Goal: Information Seeking & Learning: Learn about a topic

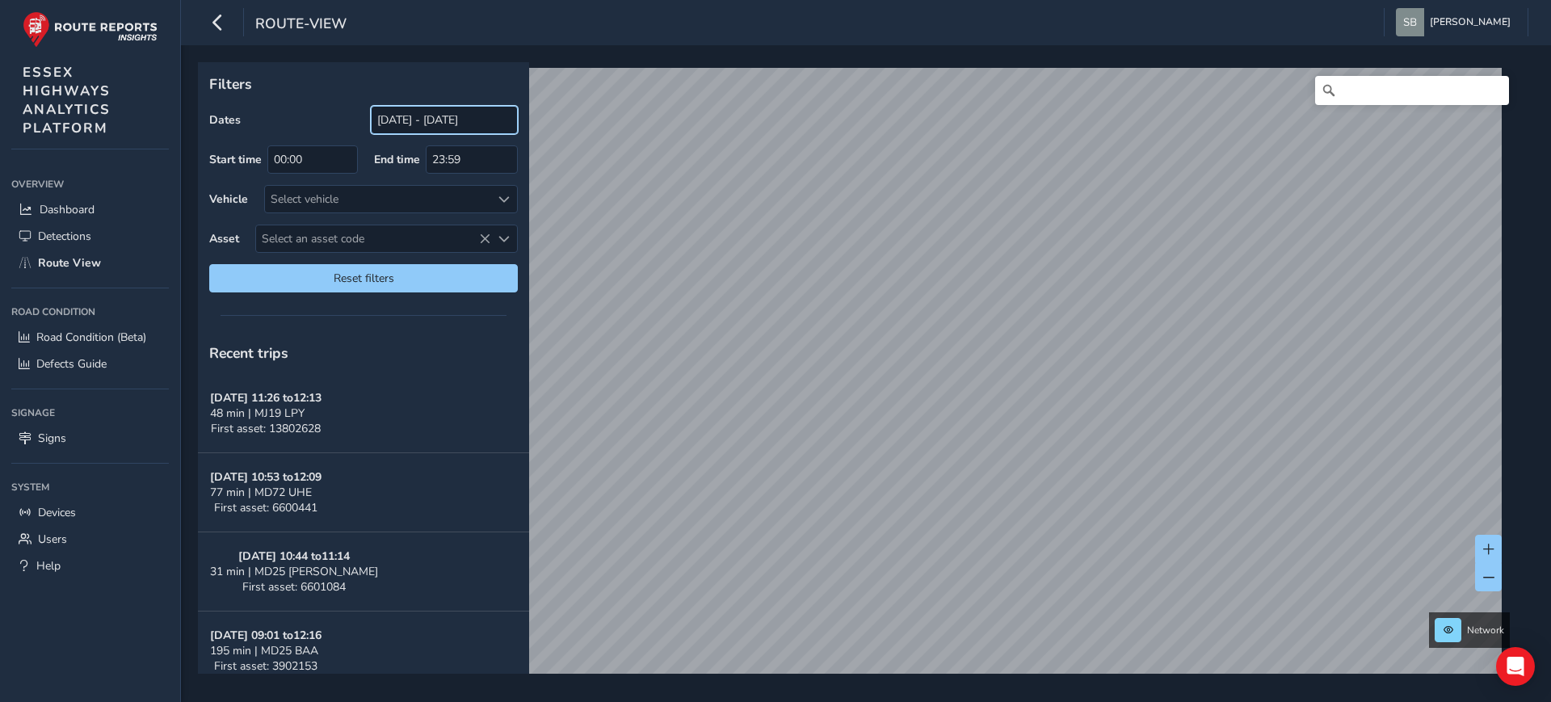
click at [455, 117] on input "[DATE] - [DATE]" at bounding box center [444, 120] width 147 height 28
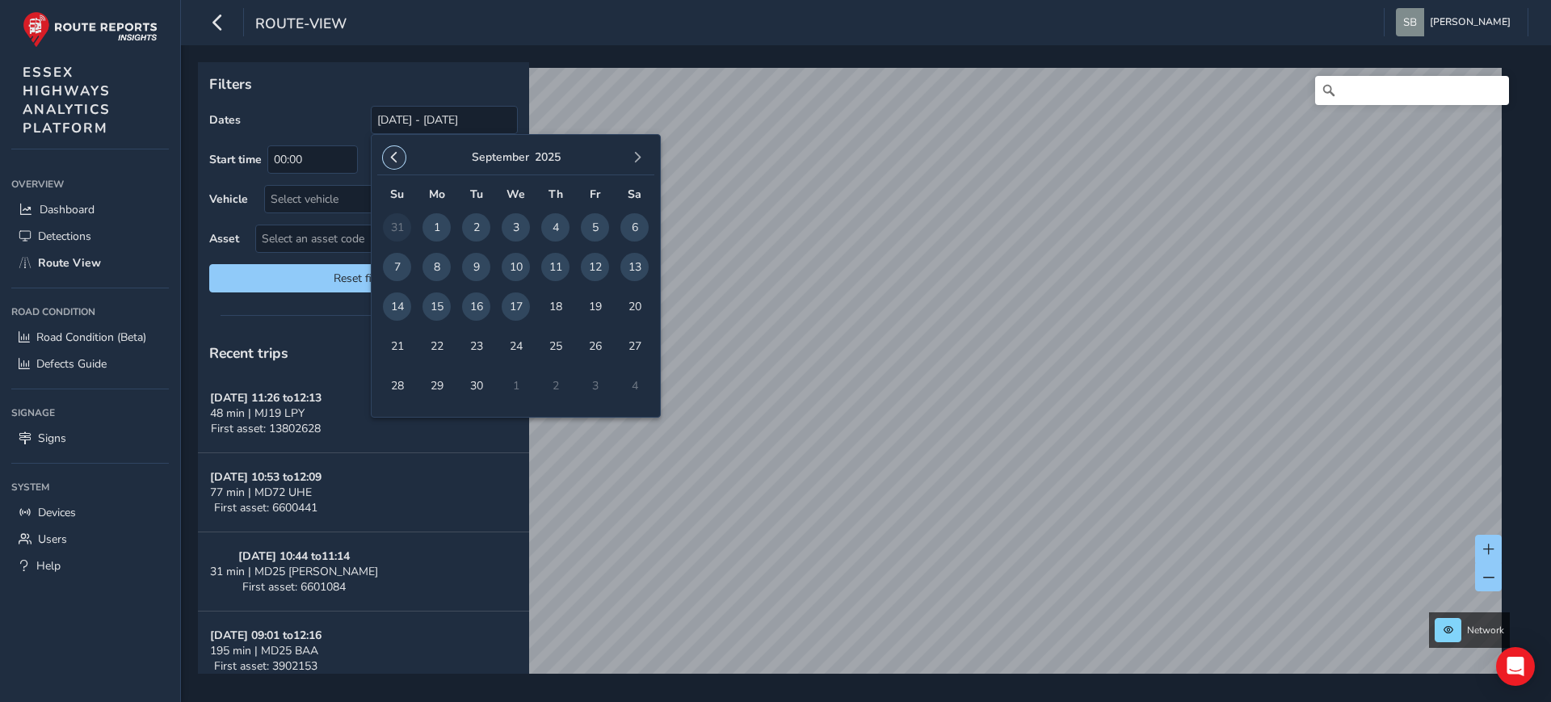
click at [392, 163] on button "button" at bounding box center [394, 157] width 23 height 23
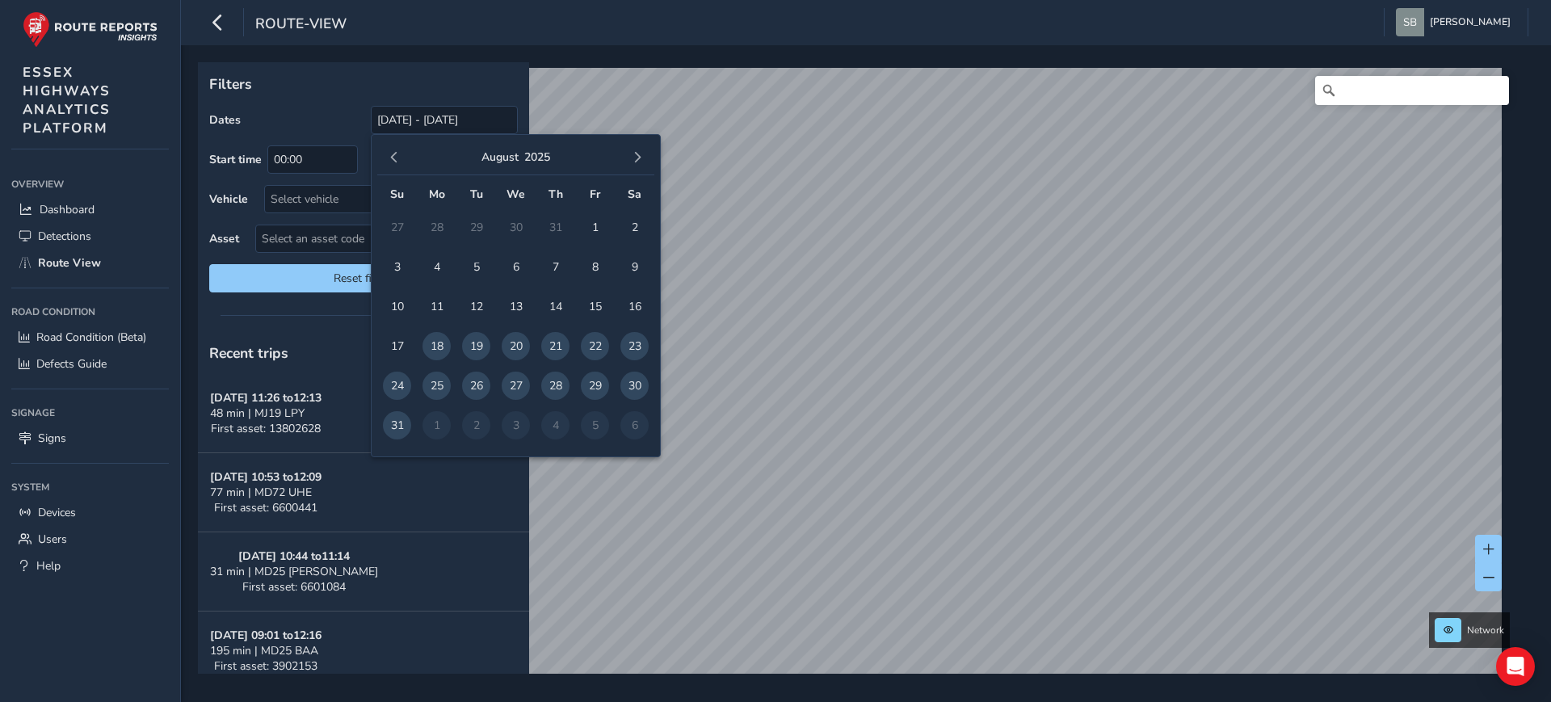
click at [392, 163] on button "button" at bounding box center [394, 157] width 23 height 23
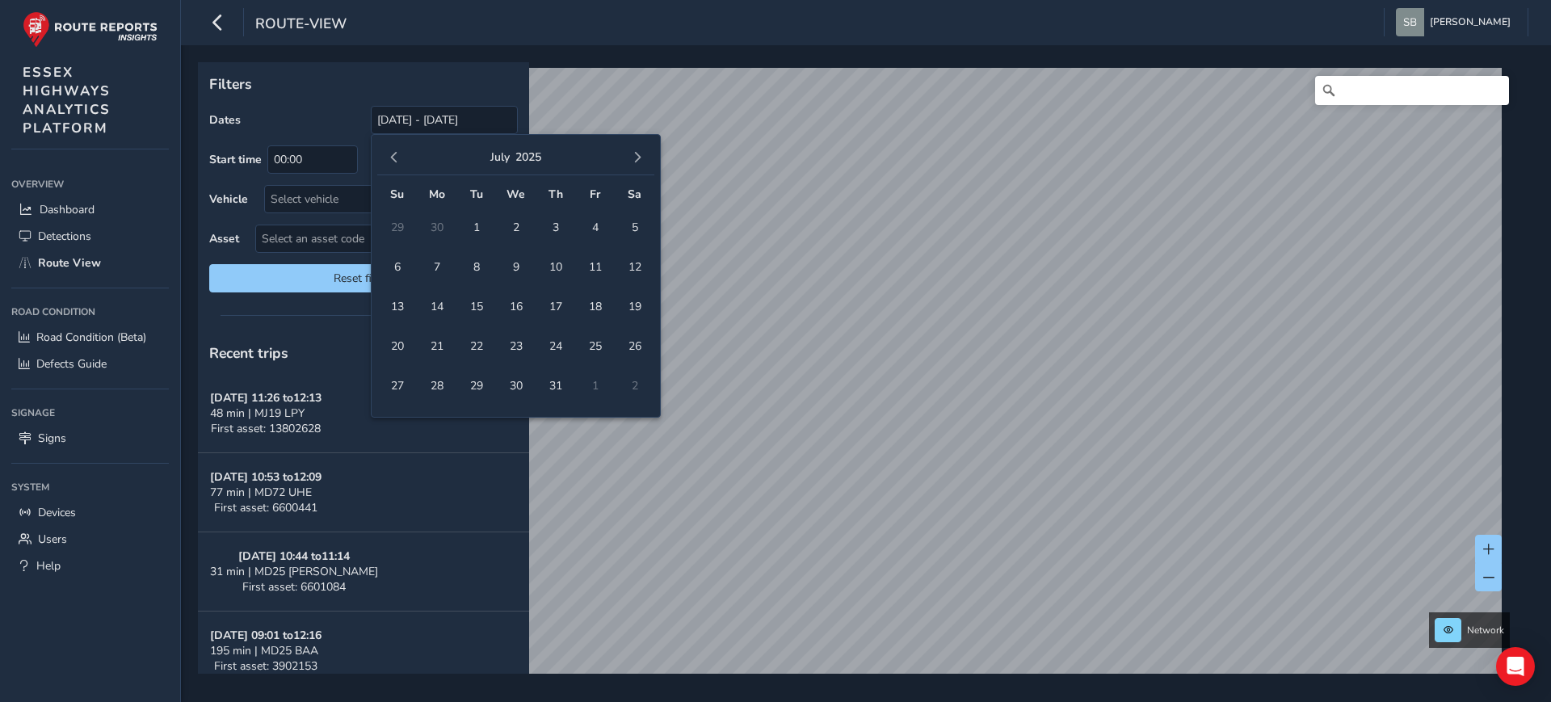
click at [392, 163] on button "button" at bounding box center [394, 157] width 23 height 23
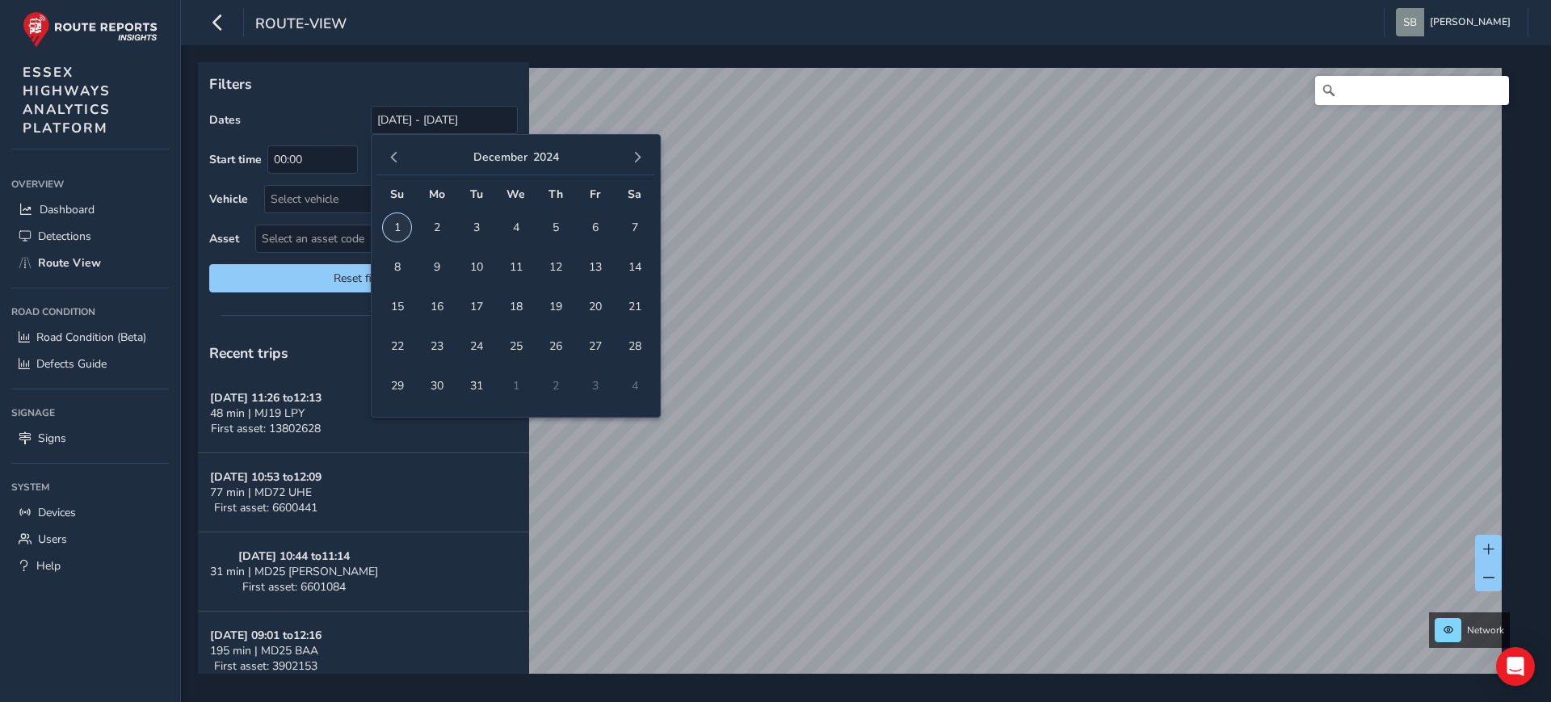
click at [394, 233] on span "1" at bounding box center [397, 227] width 28 height 28
click at [633, 159] on span "button" at bounding box center [637, 157] width 11 height 11
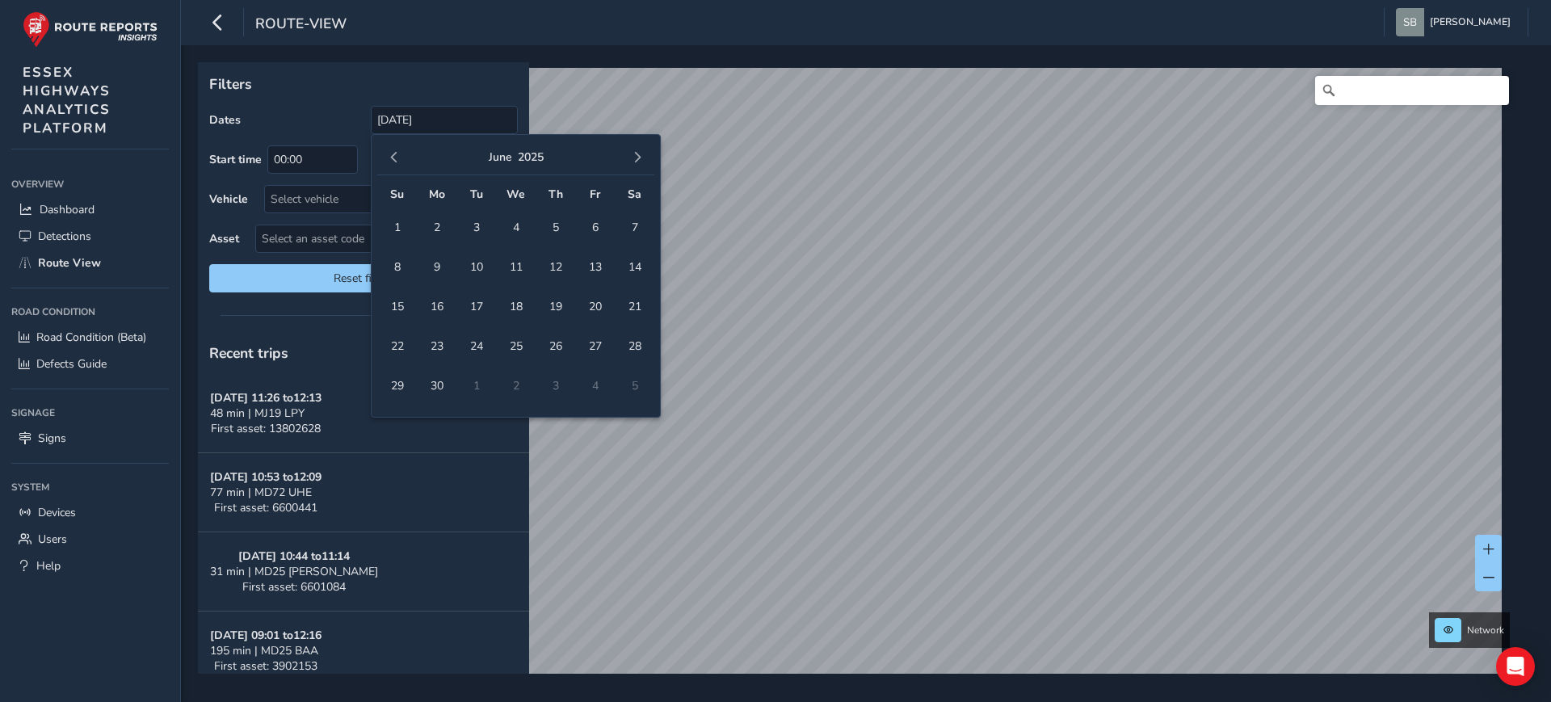
click at [633, 159] on span "button" at bounding box center [637, 157] width 11 height 11
click at [637, 159] on span "button" at bounding box center [637, 157] width 11 height 11
click at [506, 308] on span "17" at bounding box center [516, 306] width 28 height 28
type input "[DATE] - [DATE]"
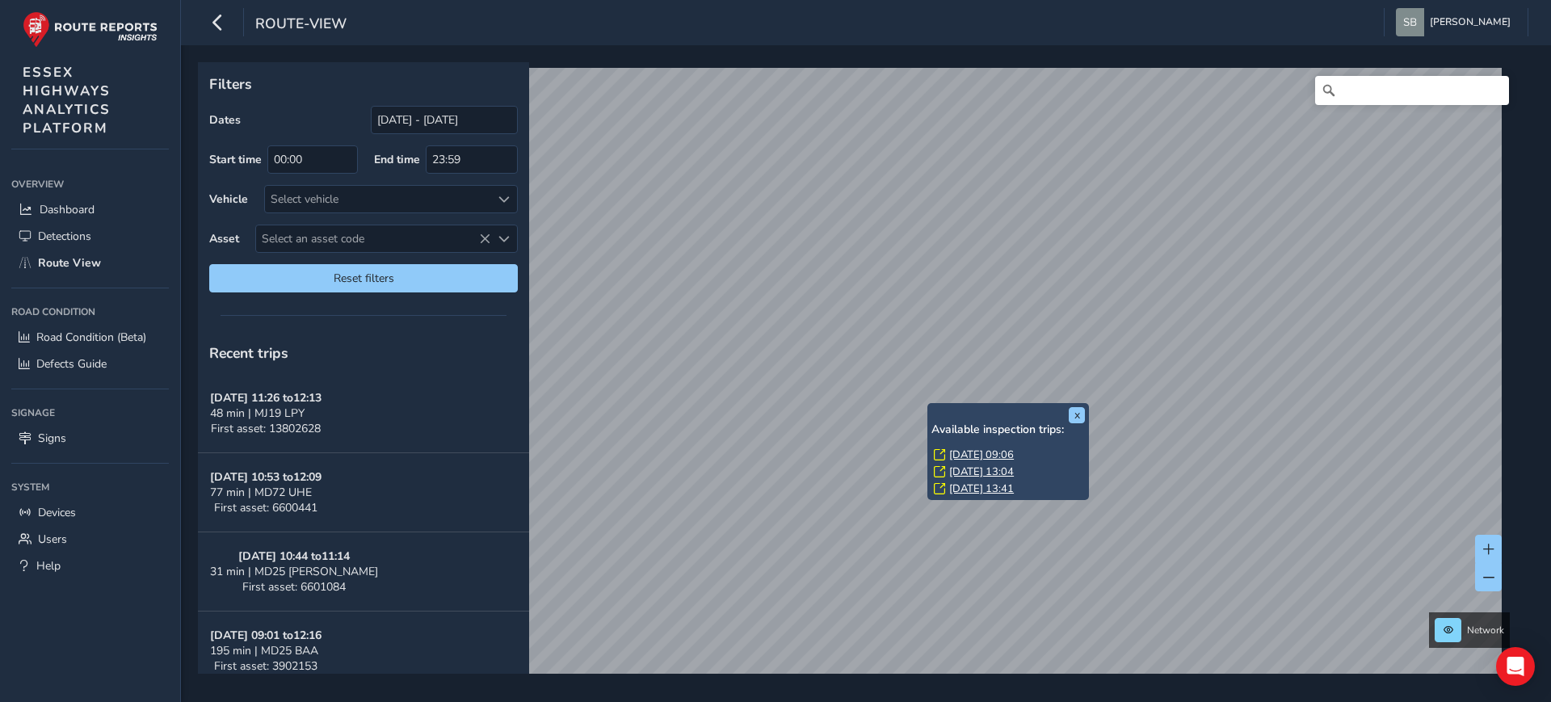
click at [934, 404] on div "x Available inspection trips: [DATE] 09:06 [DATE] 13:04 [DATE] 13:41" at bounding box center [1008, 452] width 162 height 98
click at [989, 455] on link "[DATE] 09:06" at bounding box center [981, 454] width 65 height 15
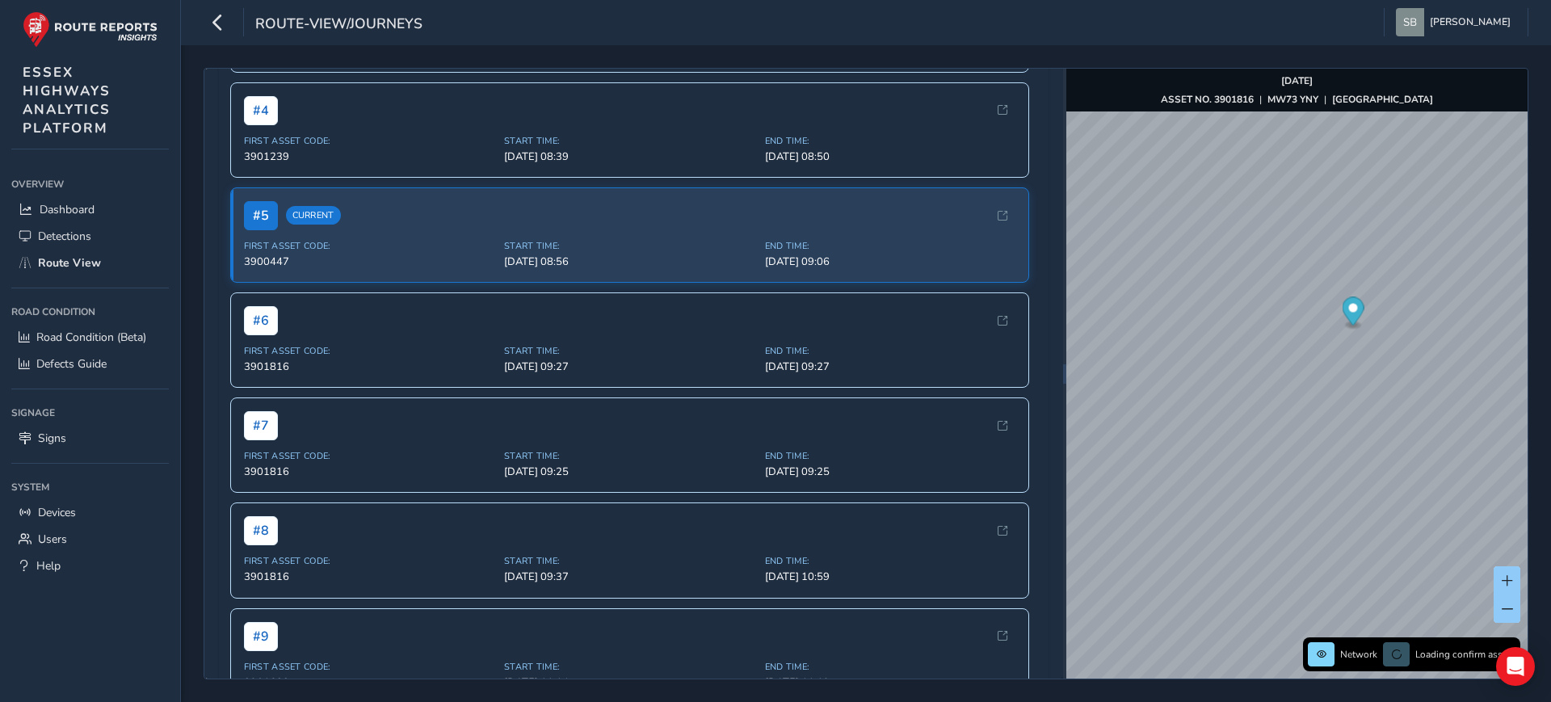
scroll to position [308, 0]
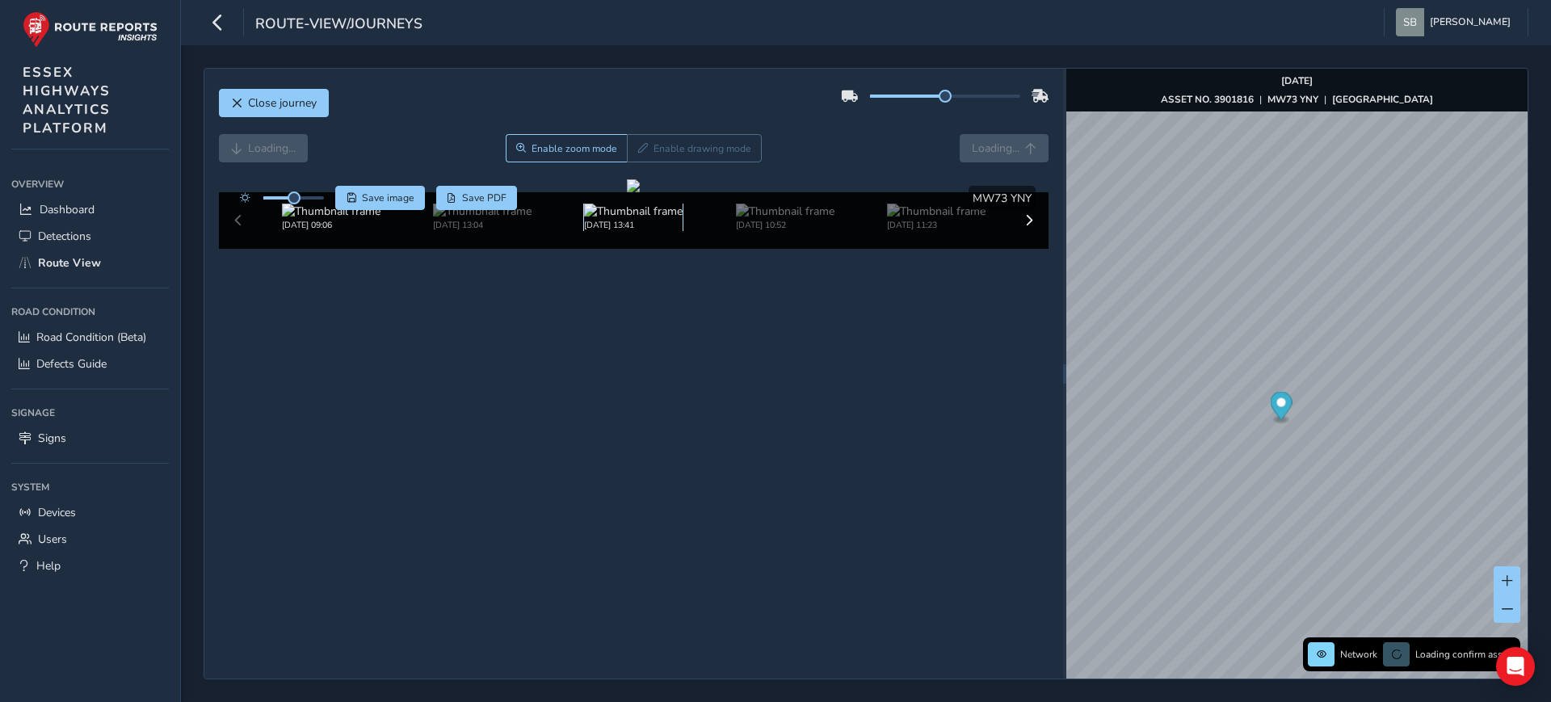
scroll to position [59, 0]
click at [915, 219] on img at bounding box center [936, 211] width 99 height 15
click at [778, 219] on img at bounding box center [785, 211] width 99 height 15
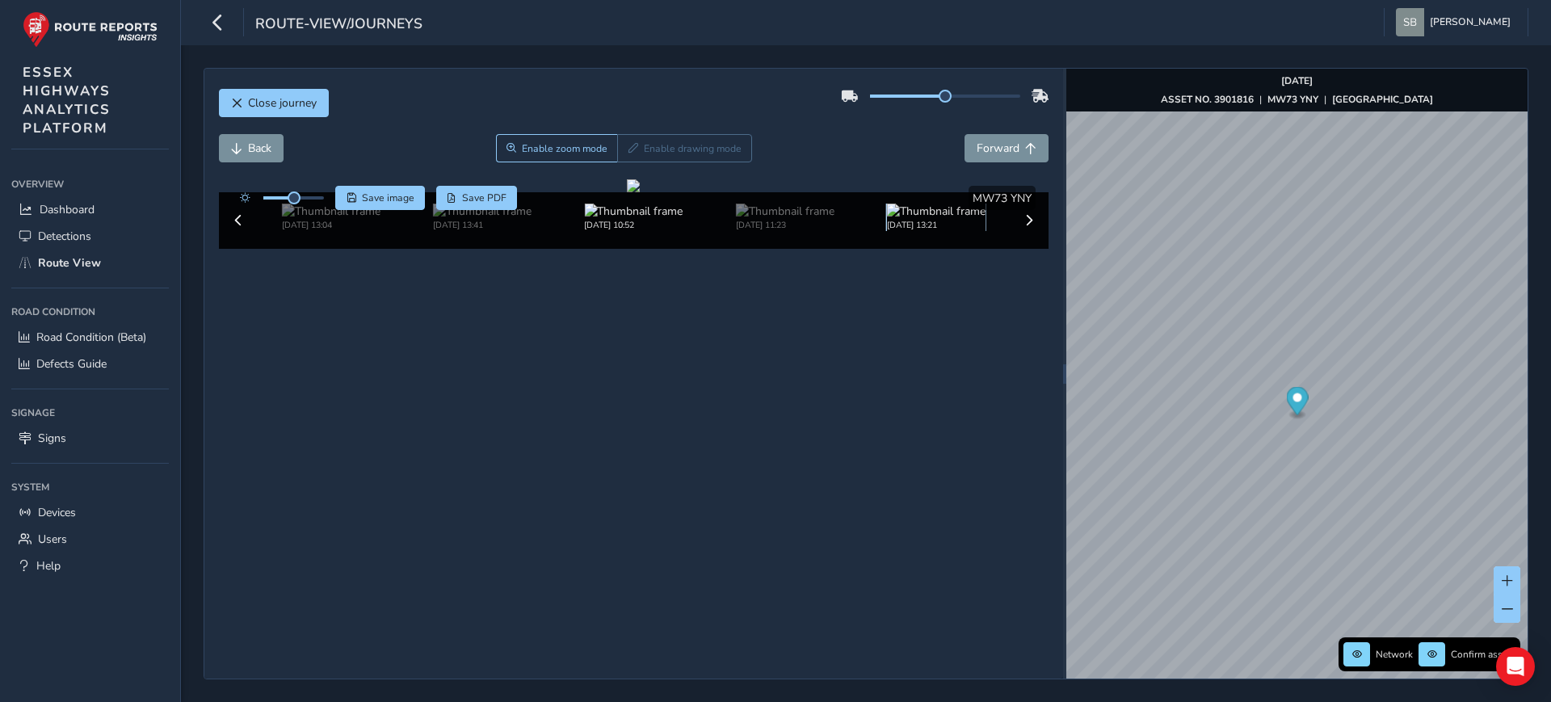
click at [917, 219] on img at bounding box center [936, 211] width 99 height 15
click at [762, 219] on img at bounding box center [785, 211] width 99 height 15
click at [922, 219] on img at bounding box center [936, 211] width 99 height 15
click at [263, 134] on button "Back" at bounding box center [251, 148] width 65 height 28
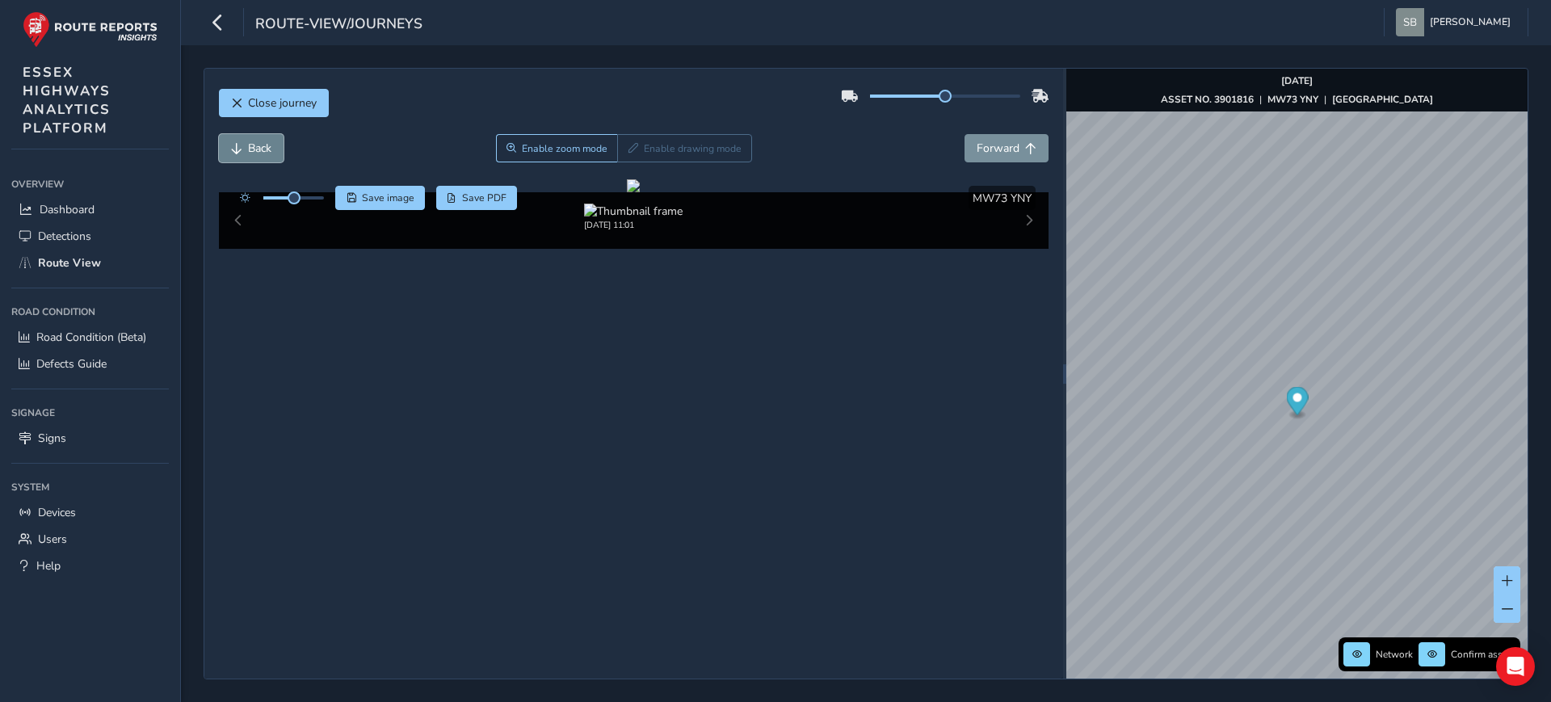
click at [266, 134] on button "Back" at bounding box center [251, 148] width 65 height 28
click at [1026, 134] on button "Forward" at bounding box center [1006, 148] width 84 height 28
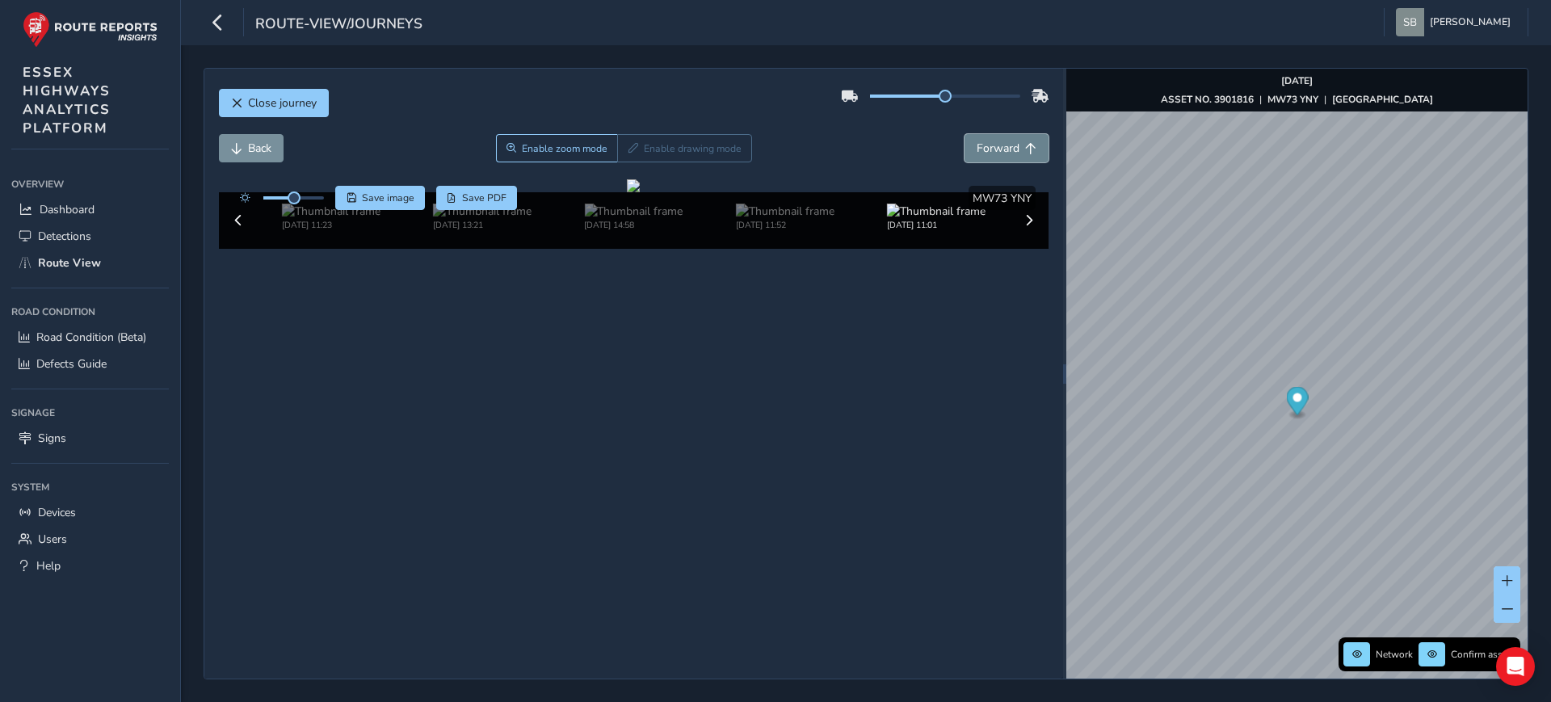
click at [1026, 134] on button "Forward" at bounding box center [1006, 148] width 84 height 28
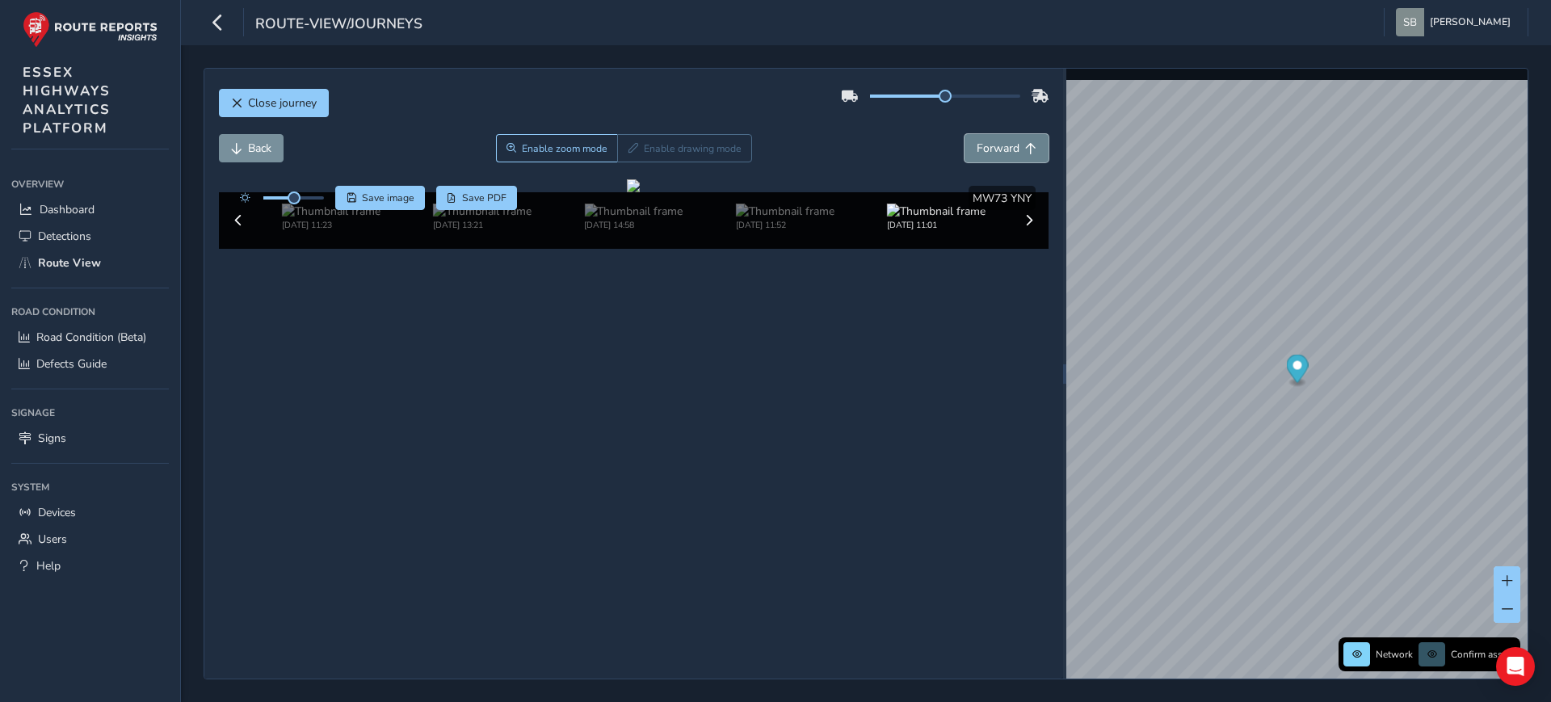
click at [1026, 134] on button "Forward" at bounding box center [1006, 148] width 84 height 28
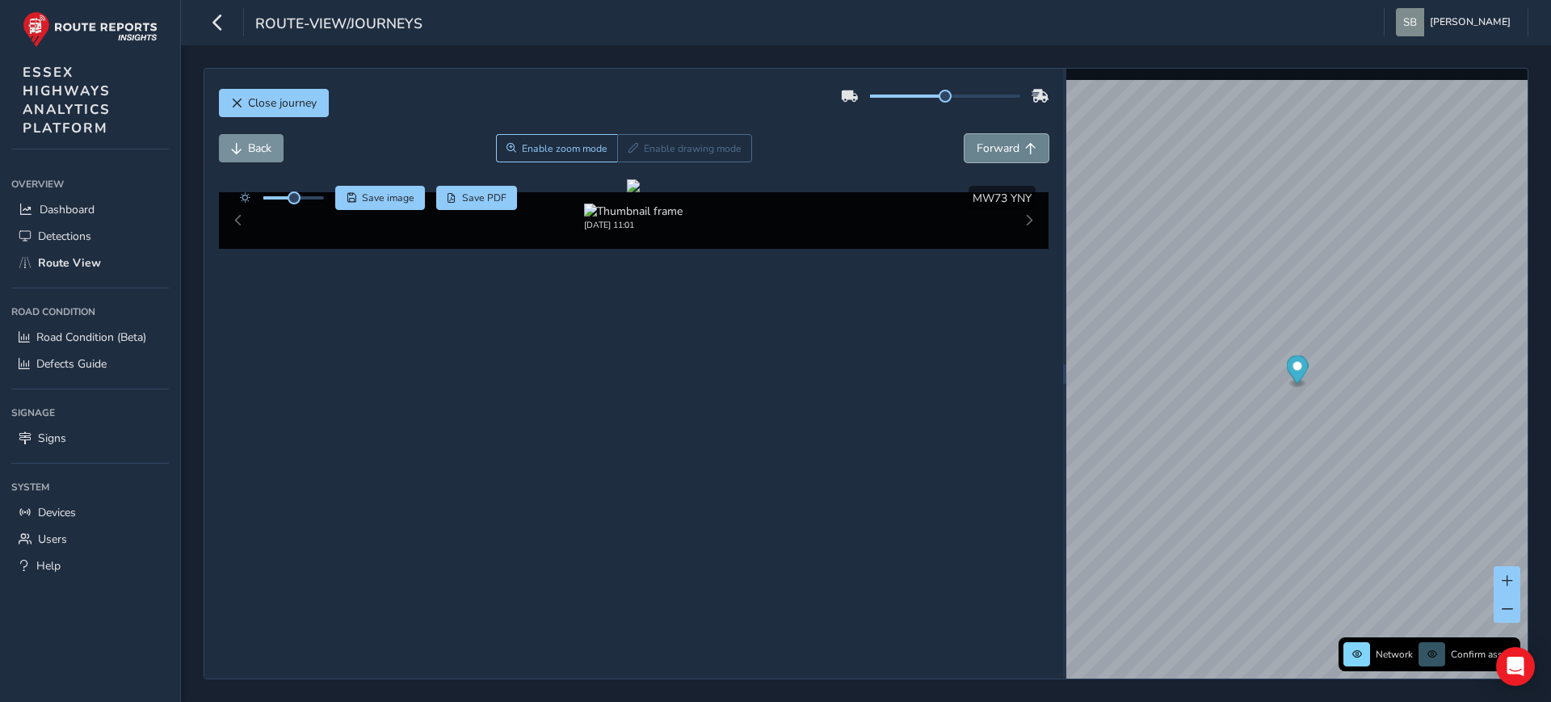
click at [1026, 134] on button "Forward" at bounding box center [1006, 148] width 84 height 28
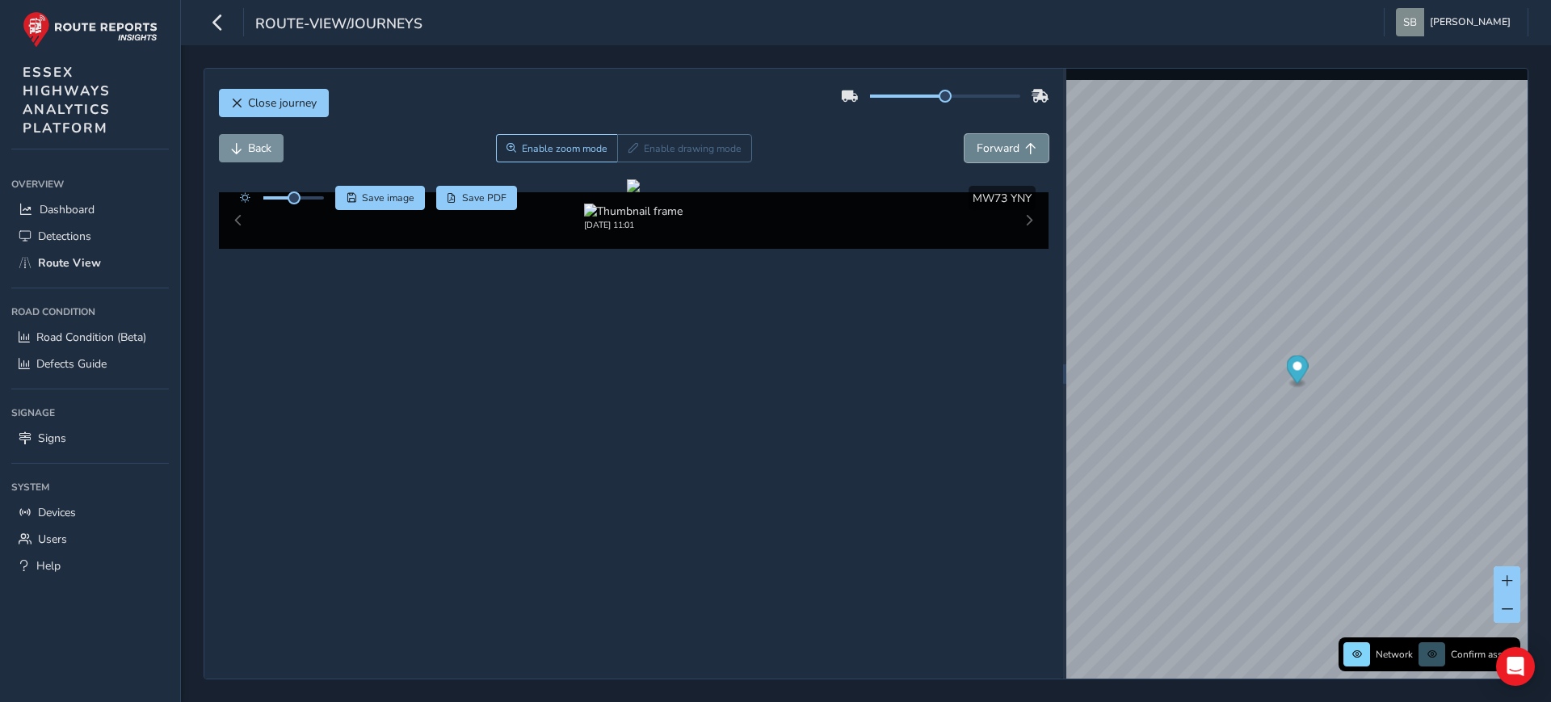
click at [1026, 134] on button "Forward" at bounding box center [1006, 148] width 84 height 28
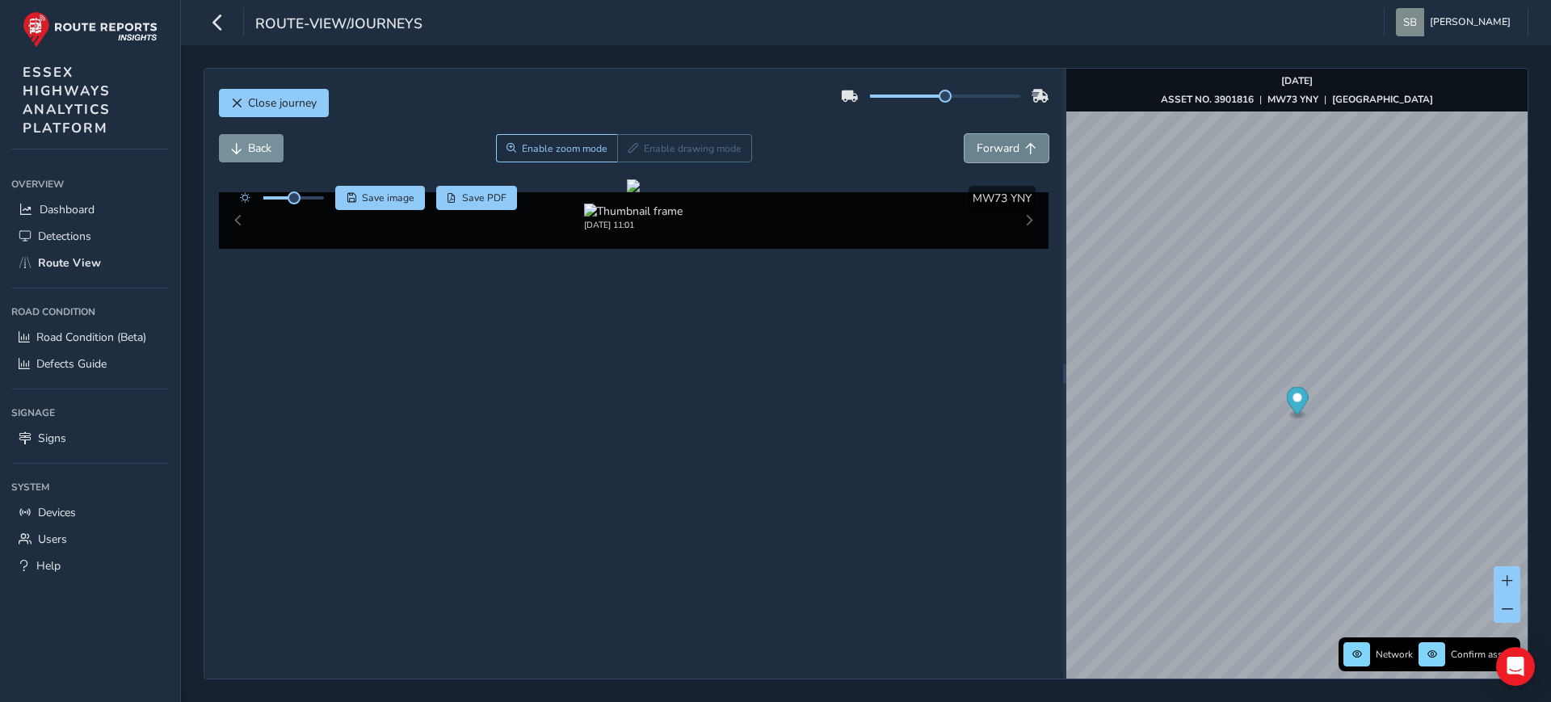
click at [1026, 134] on button "Forward" at bounding box center [1006, 148] width 84 height 28
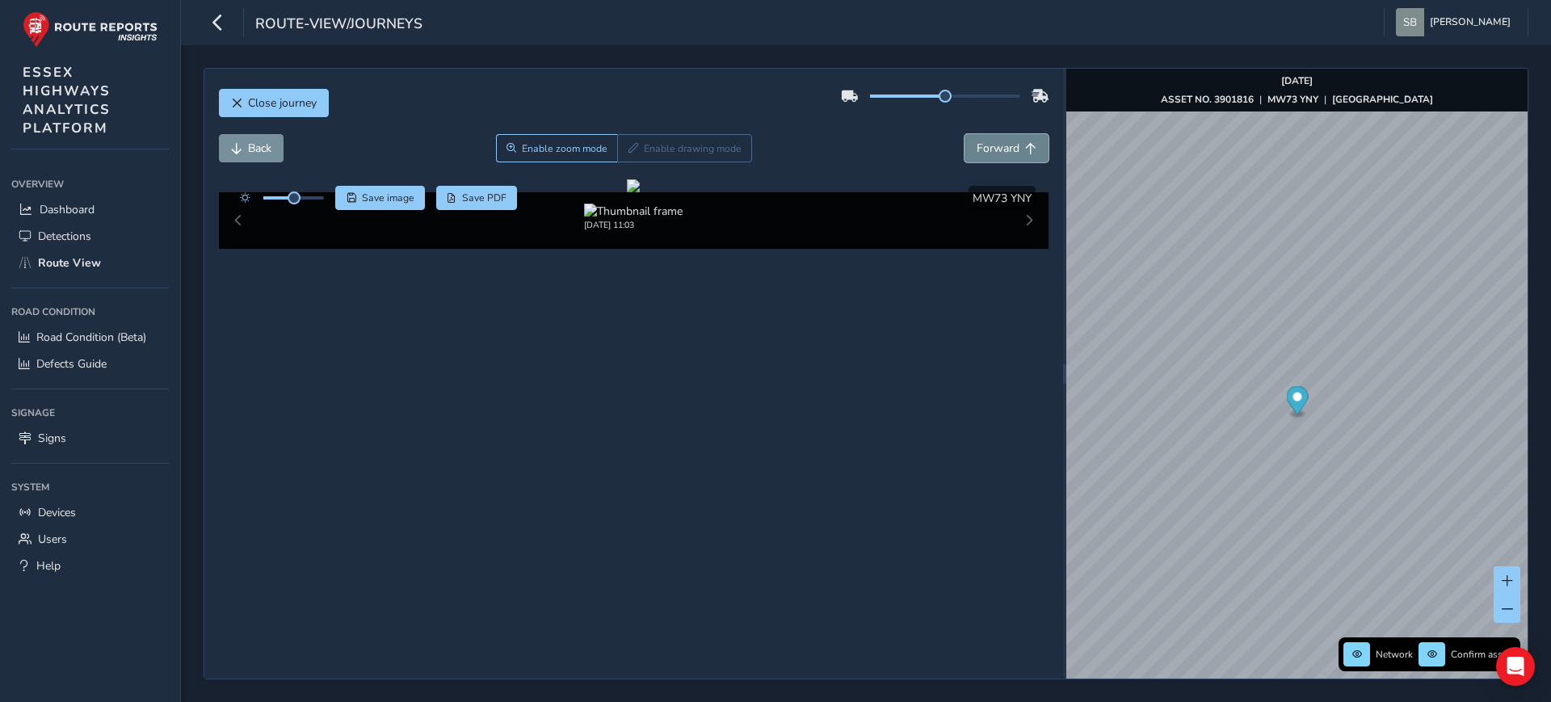
click at [1026, 134] on button "Forward" at bounding box center [1006, 148] width 84 height 28
click at [254, 134] on button "Back" at bounding box center [251, 148] width 65 height 28
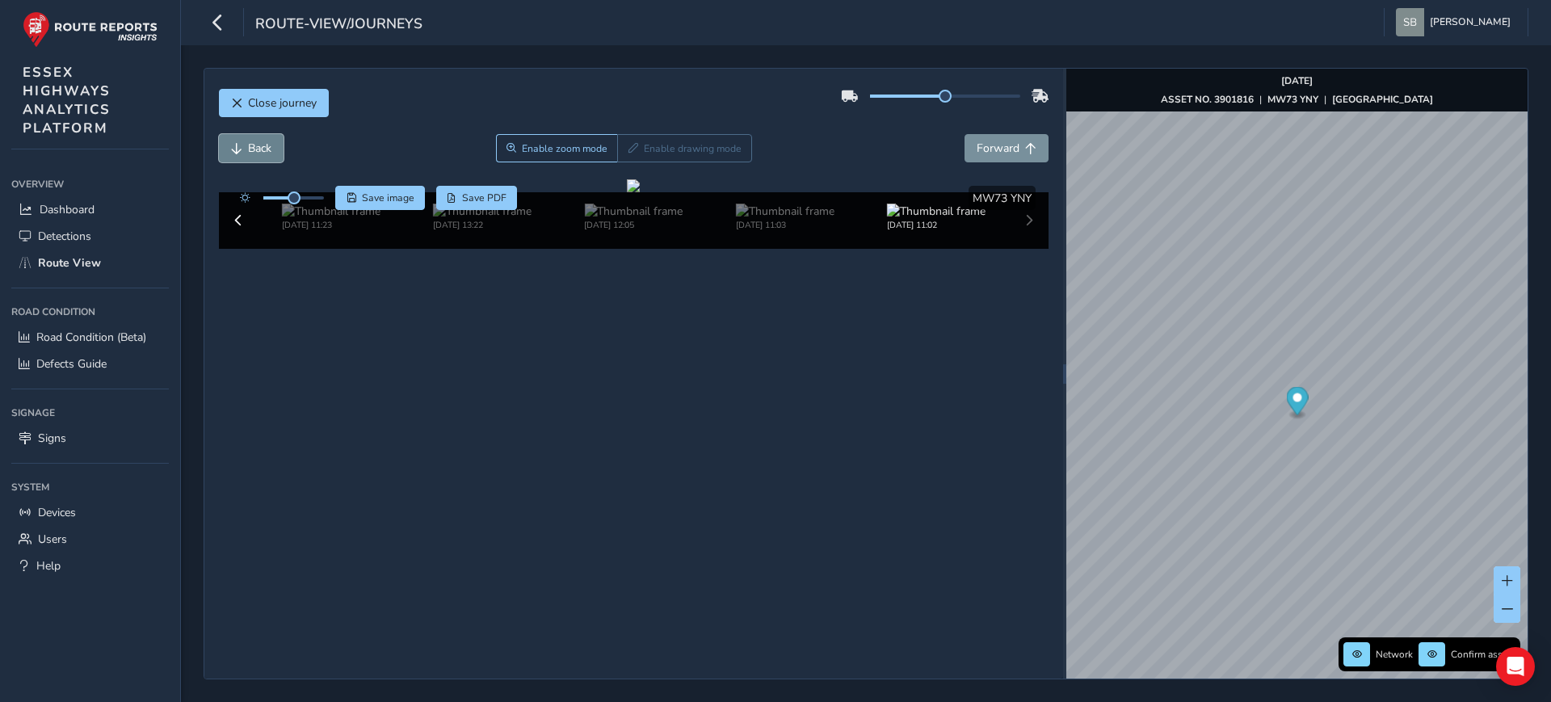
click at [254, 134] on button "Back" at bounding box center [251, 148] width 65 height 28
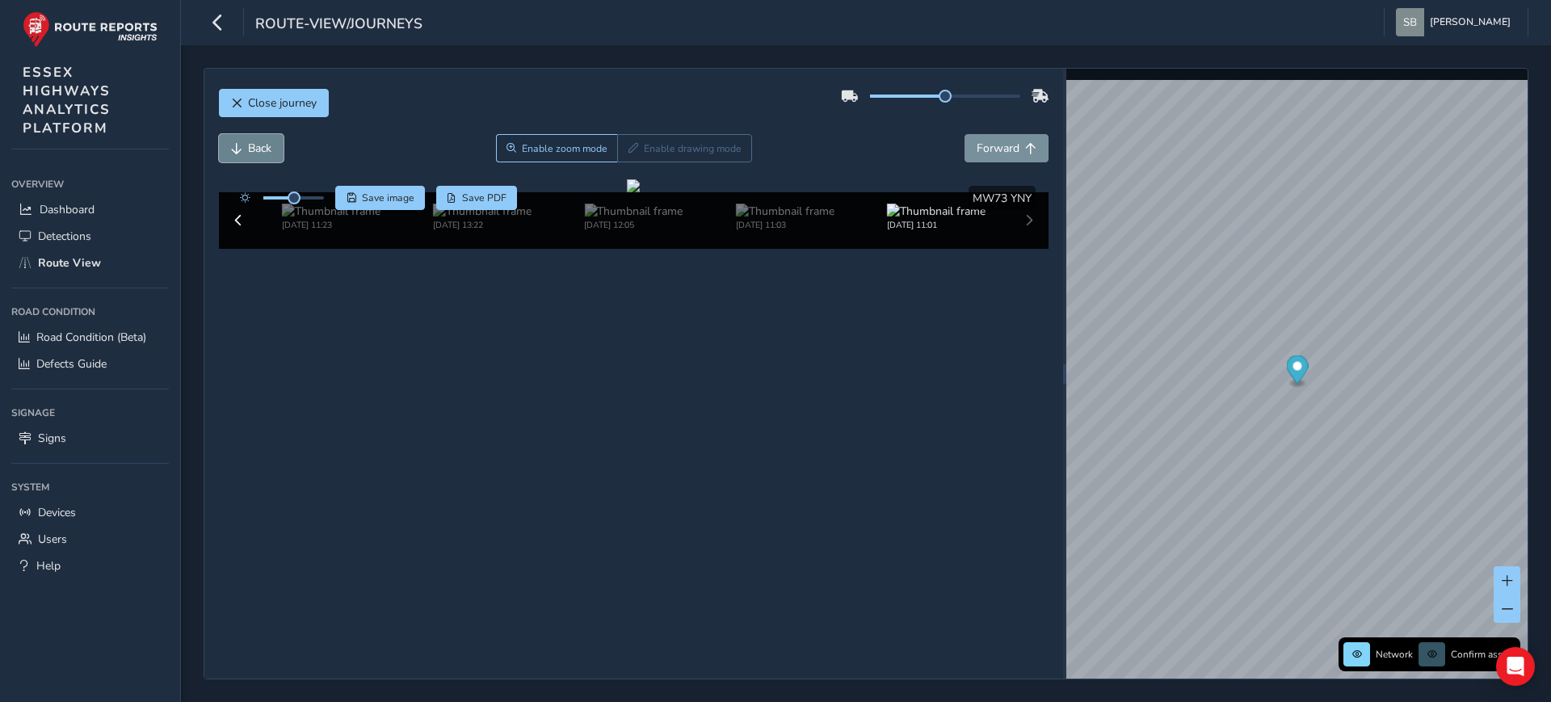
click at [254, 134] on button "Back" at bounding box center [251, 148] width 65 height 28
click at [1001, 141] on span "Forward" at bounding box center [997, 148] width 43 height 15
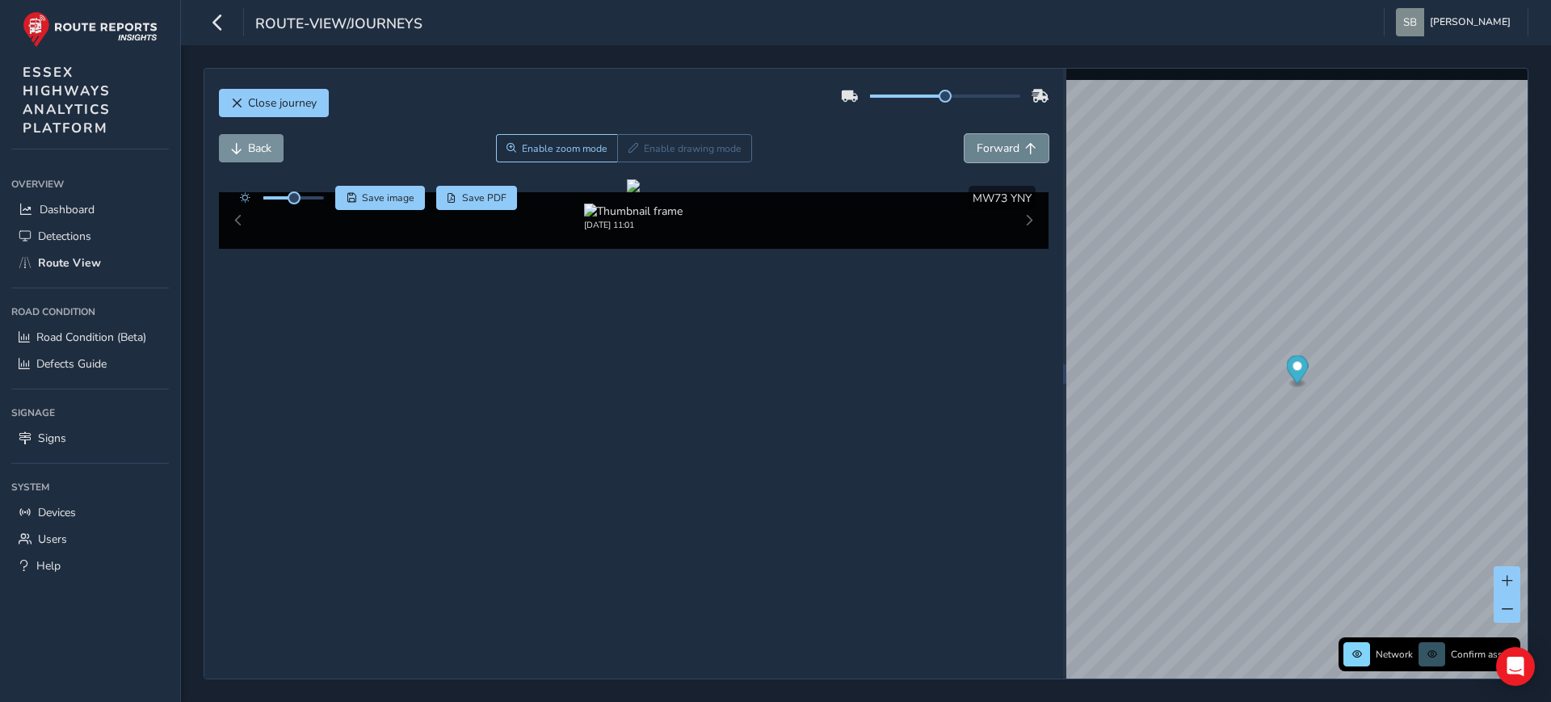
click at [1001, 141] on span "Forward" at bounding box center [997, 148] width 43 height 15
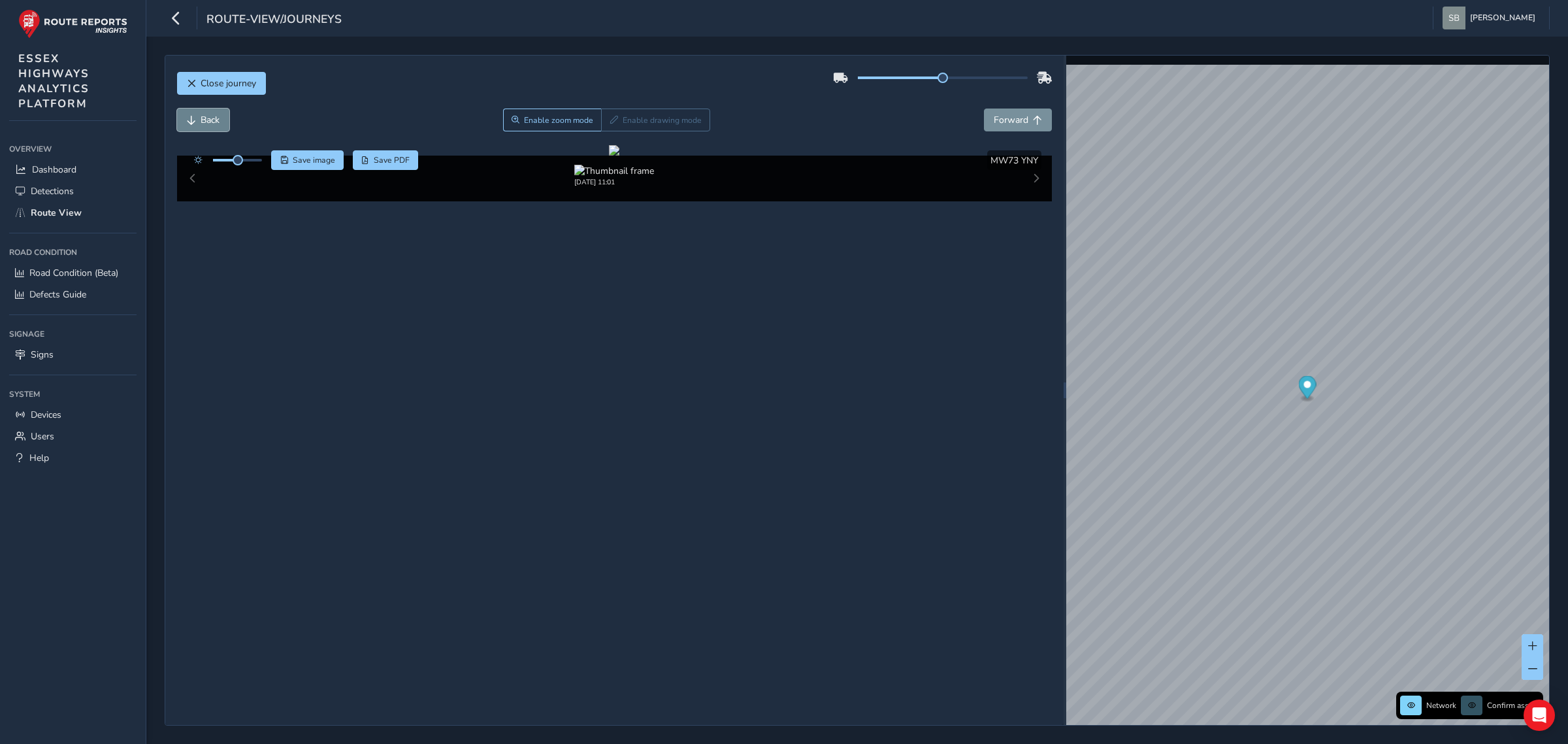
click at [201, 119] on span "Back" at bounding box center [210, 120] width 19 height 12
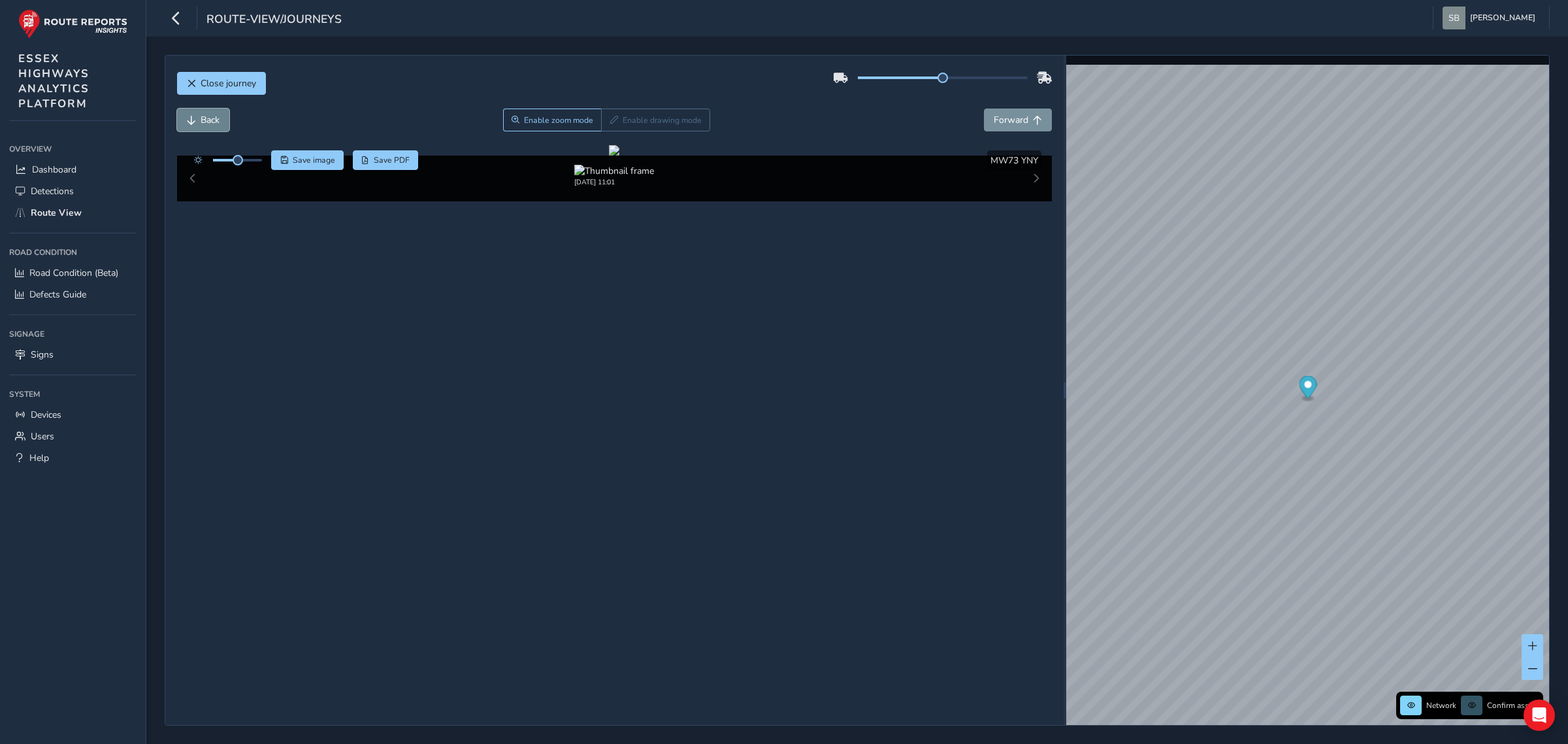
click at [201, 119] on span "Back" at bounding box center [210, 120] width 19 height 12
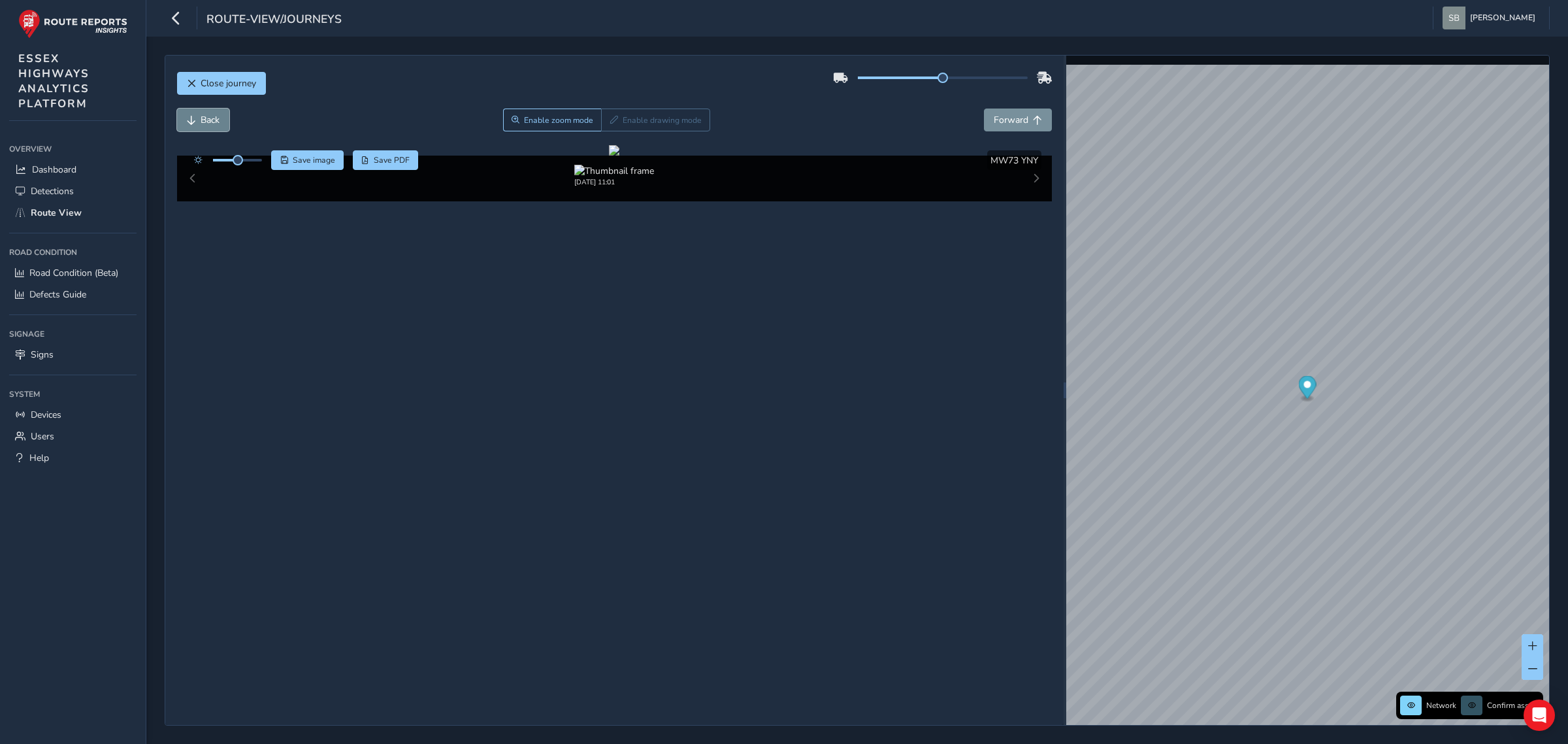
click at [201, 119] on span "Back" at bounding box center [210, 120] width 19 height 12
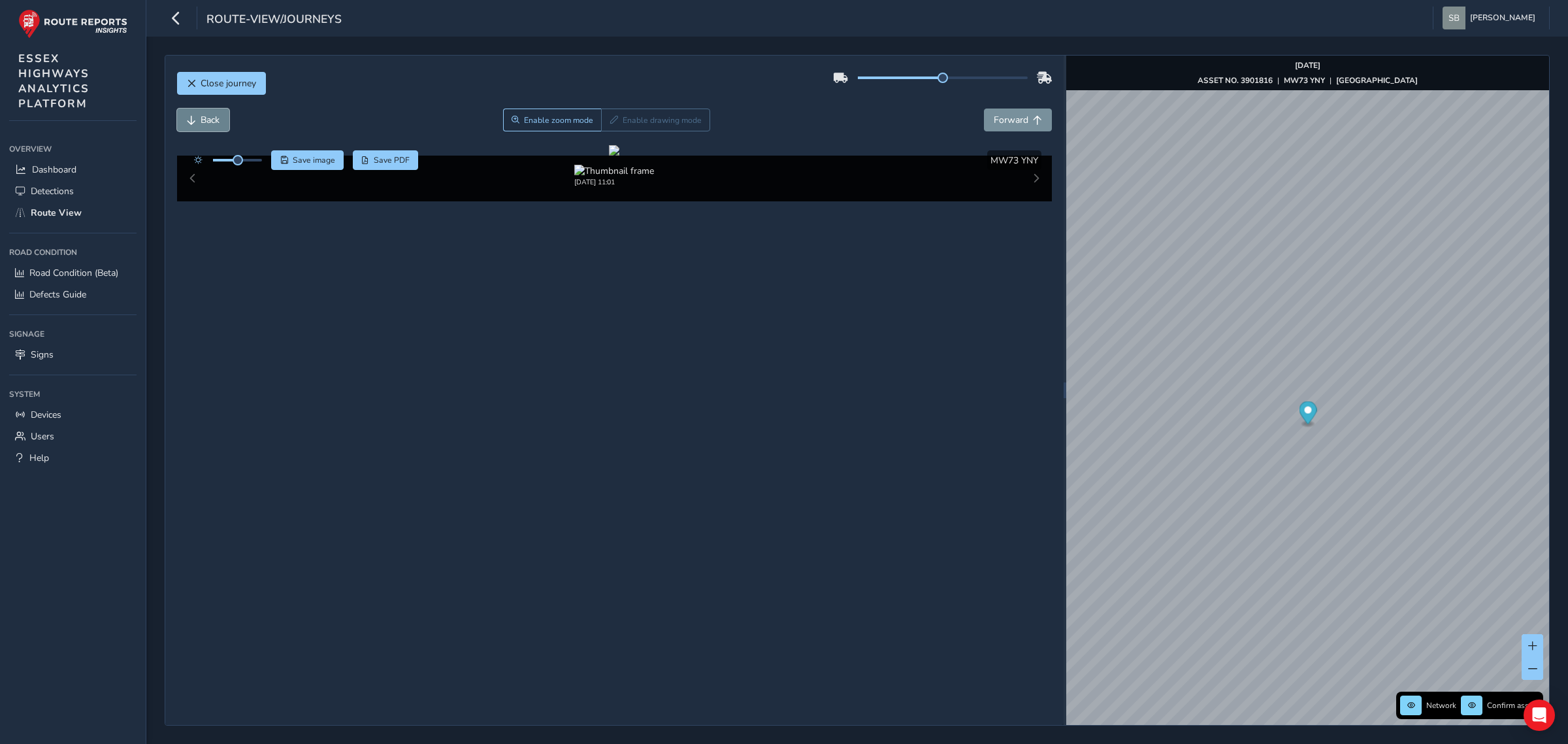
click at [201, 119] on span "Back" at bounding box center [210, 120] width 19 height 12
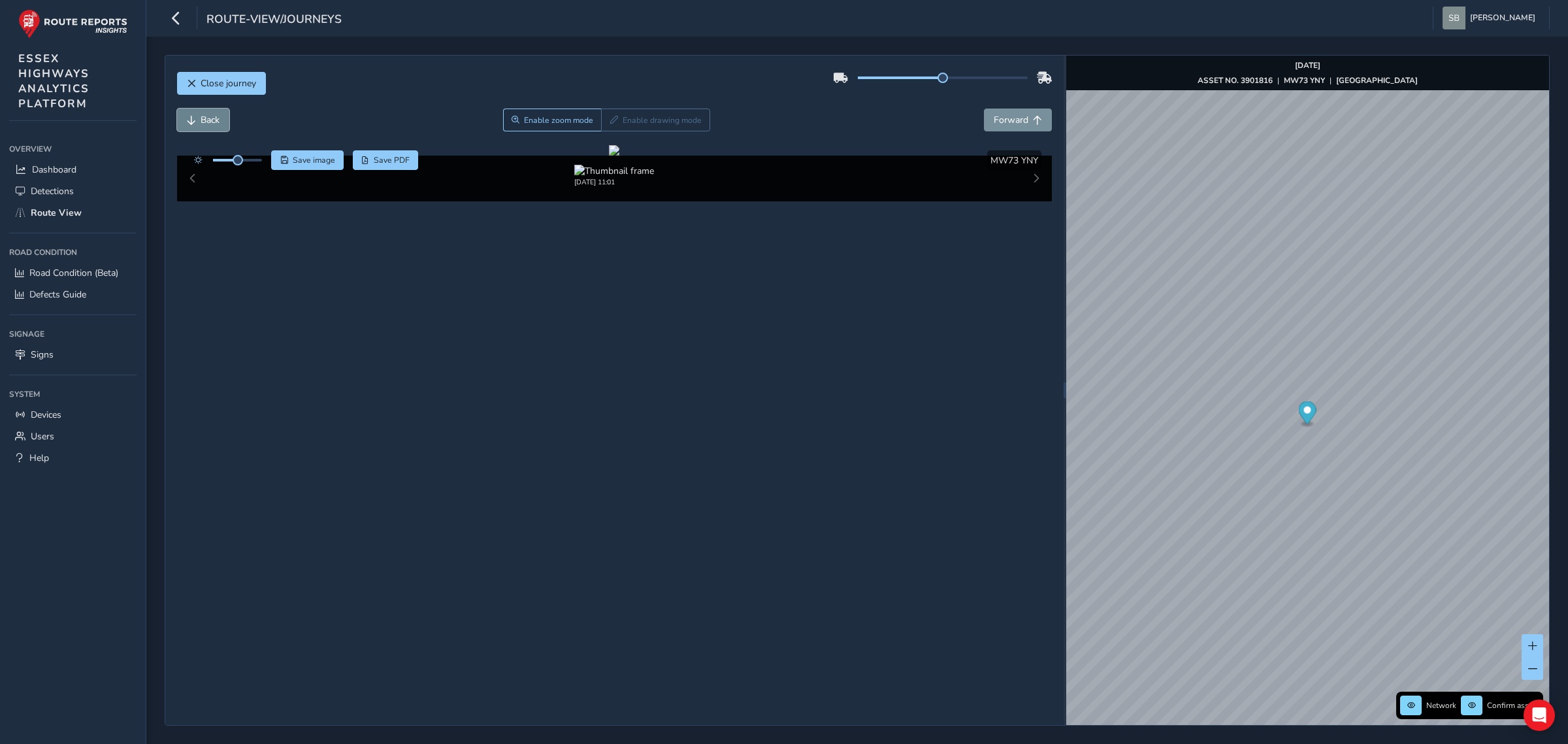
click at [201, 119] on span "Back" at bounding box center [210, 120] width 19 height 12
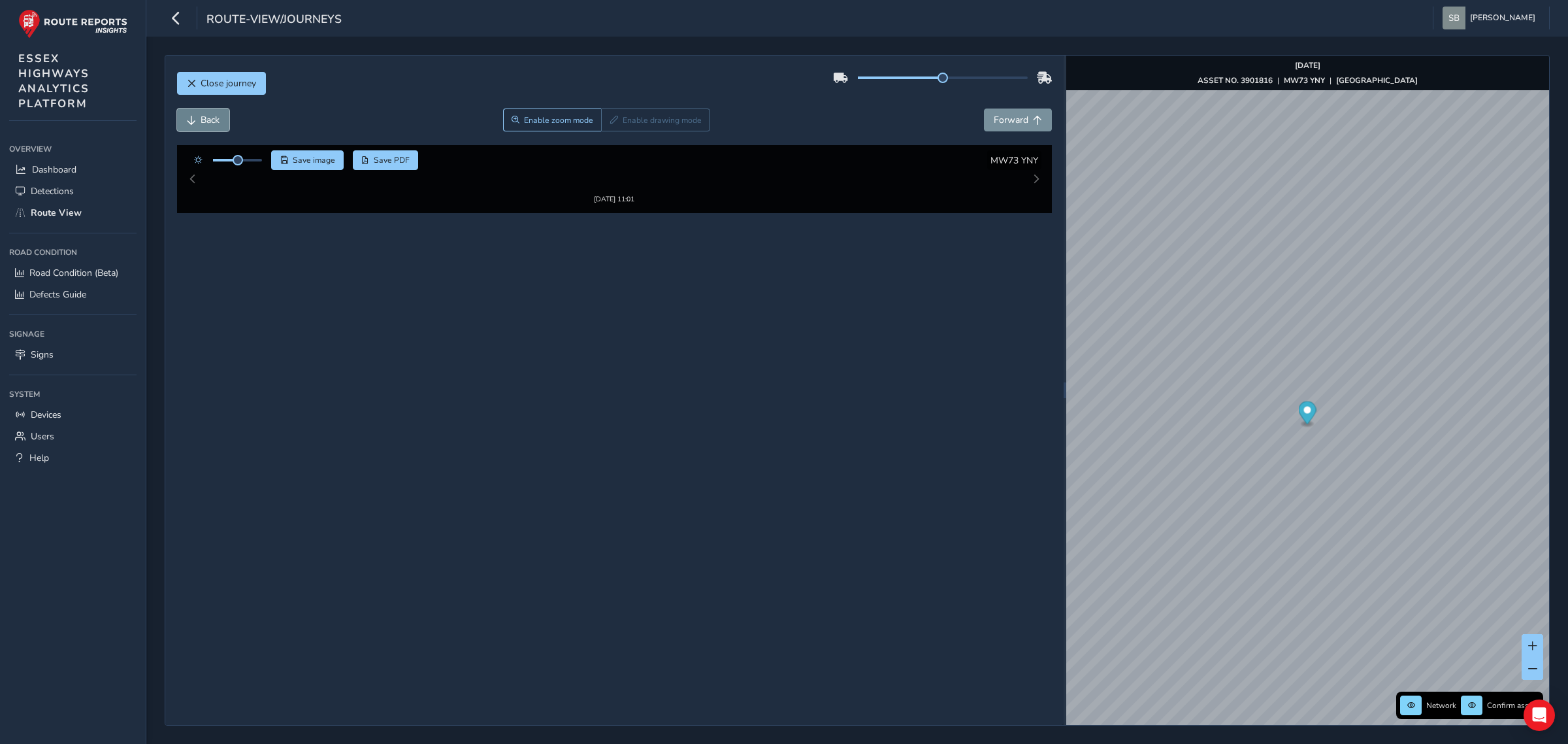
click at [201, 119] on span "Back" at bounding box center [210, 120] width 19 height 12
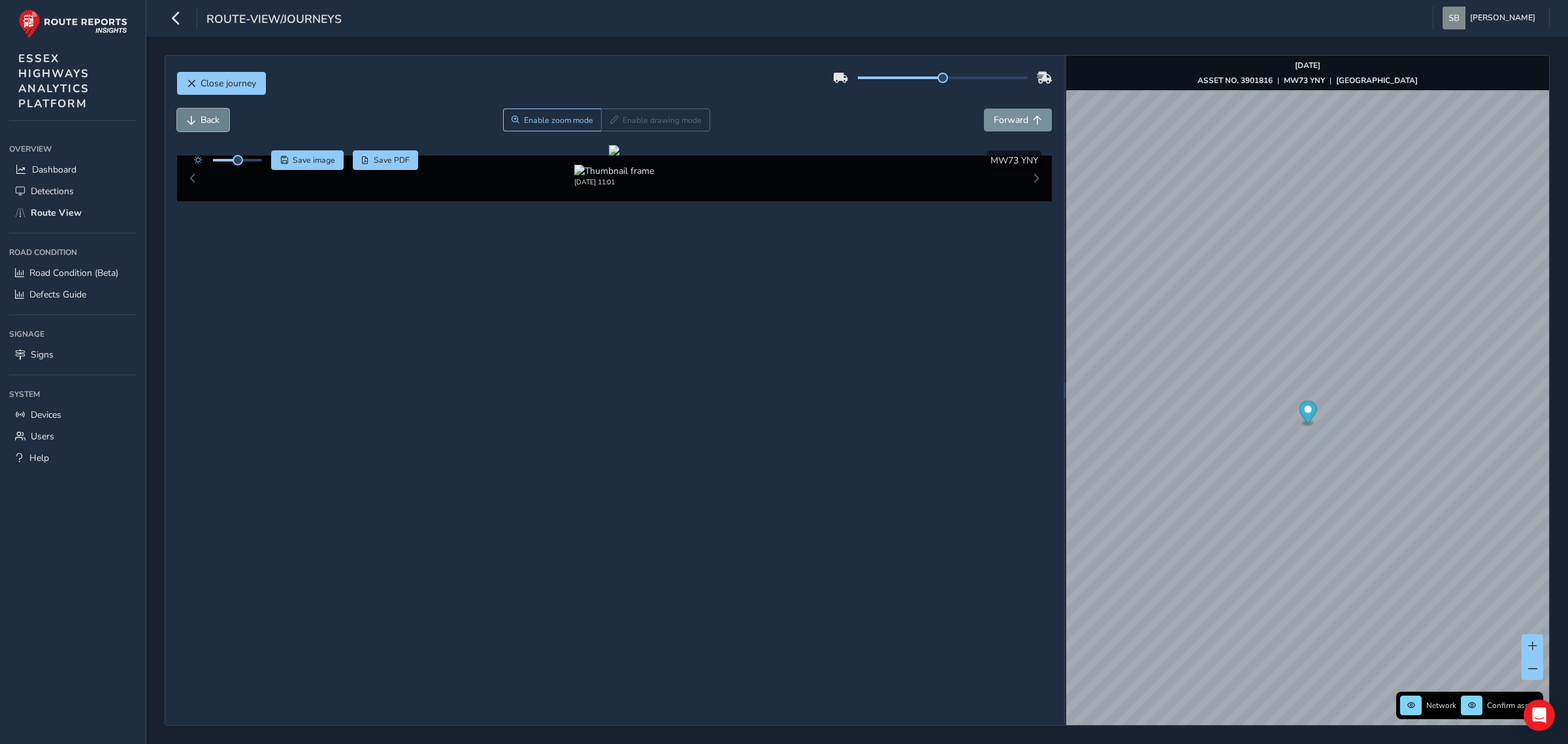
click at [201, 119] on span "Back" at bounding box center [210, 120] width 19 height 12
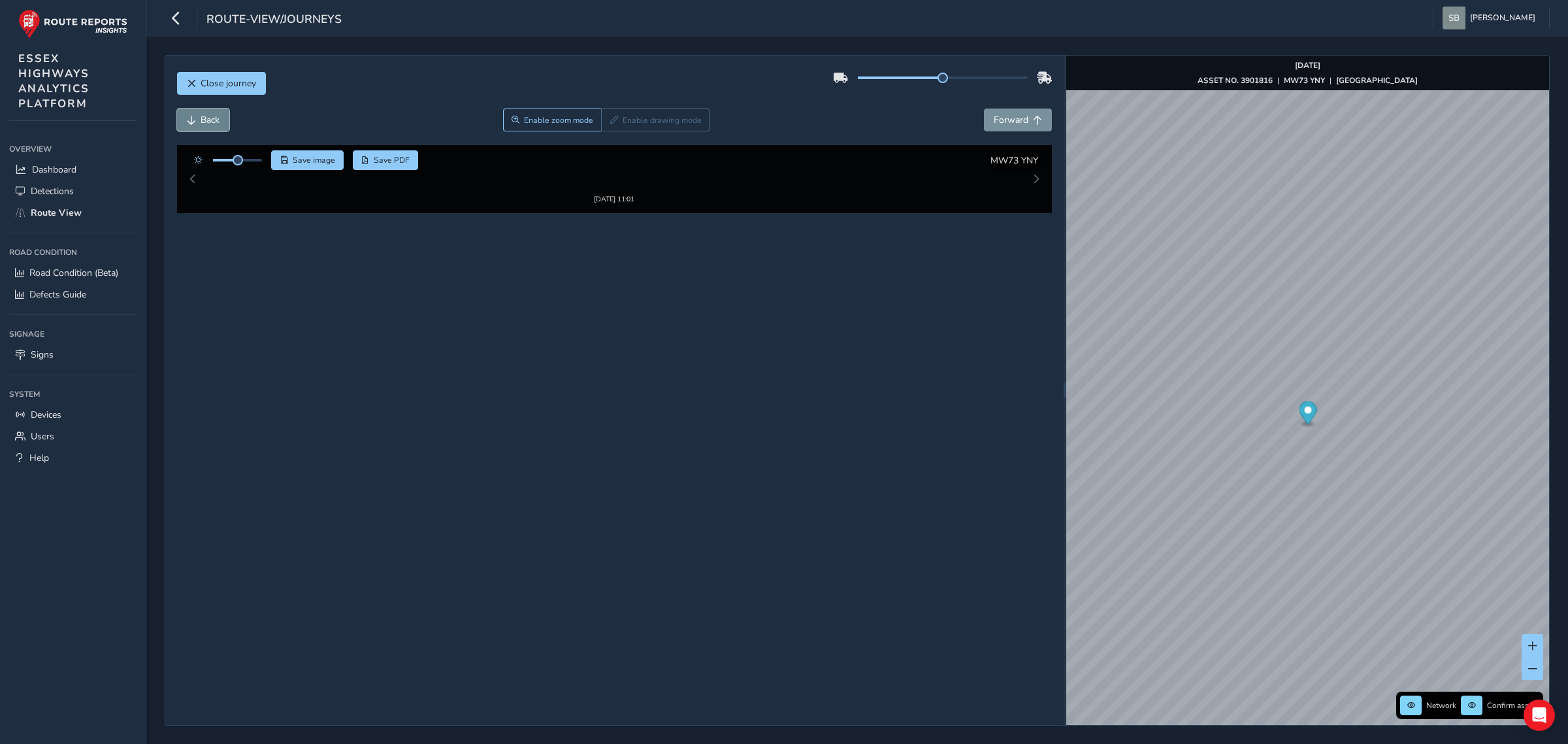
click at [201, 119] on span "Back" at bounding box center [210, 120] width 19 height 12
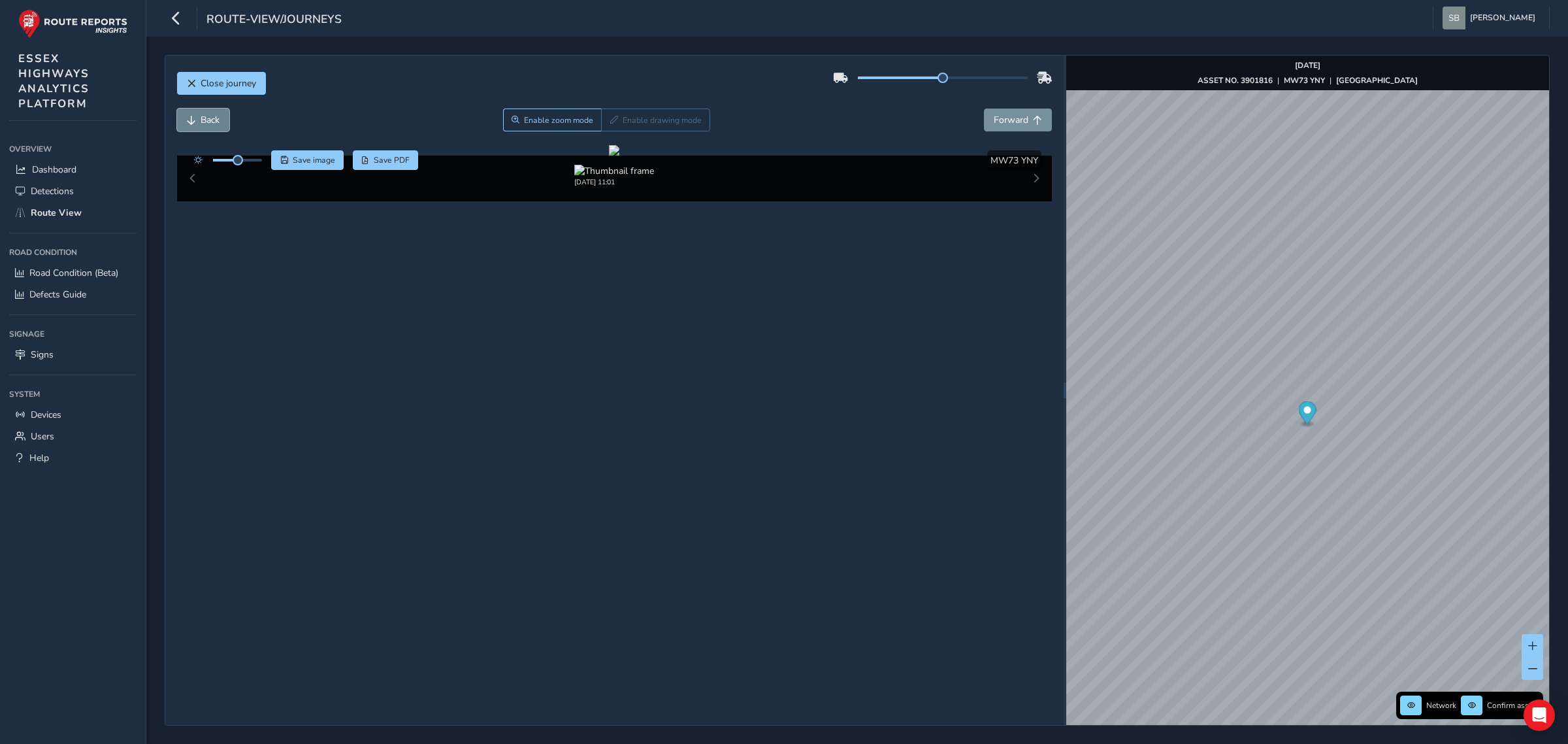
click at [201, 119] on span "Back" at bounding box center [210, 120] width 19 height 12
click at [1037, 126] on button "Forward" at bounding box center [1018, 120] width 68 height 23
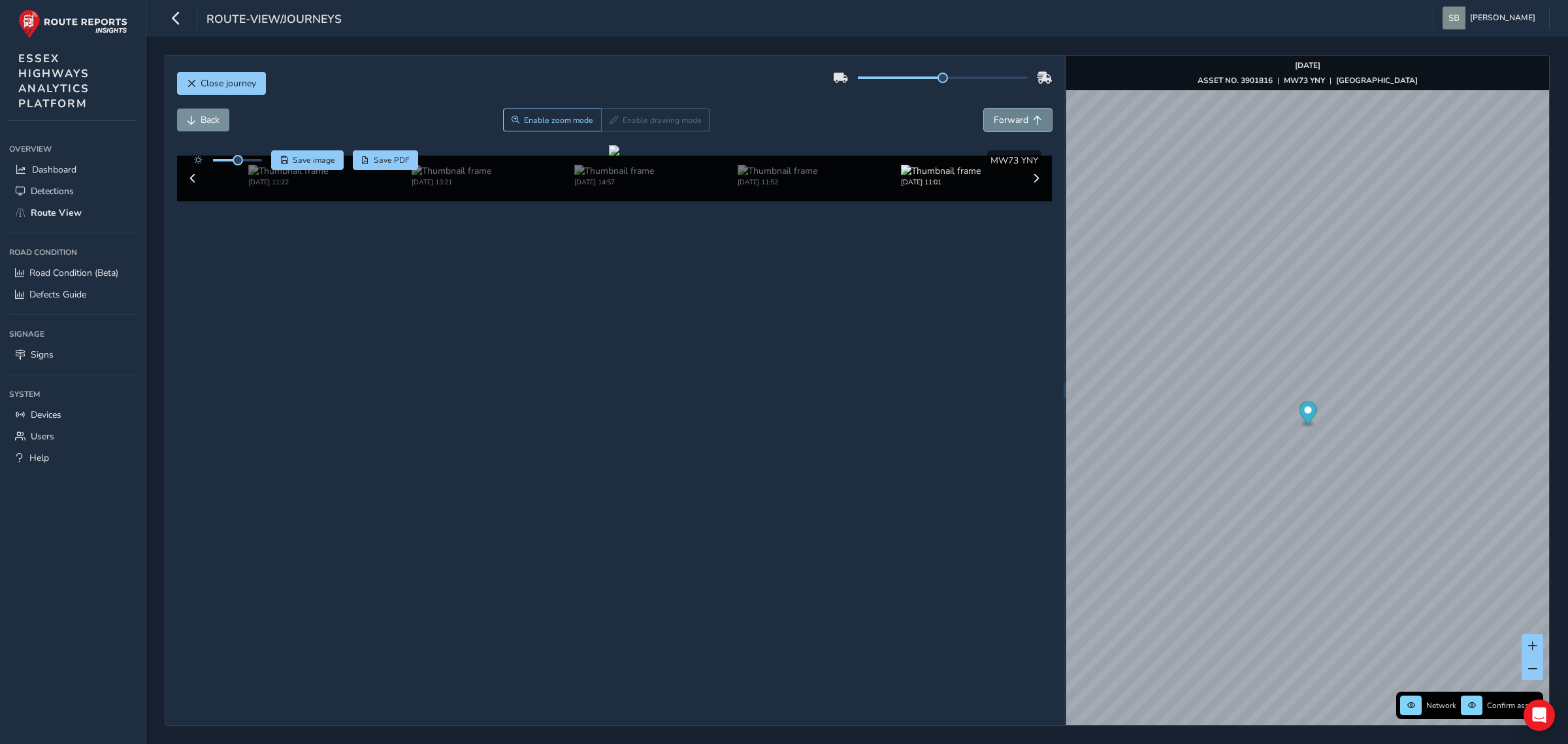
click at [1037, 126] on button "Forward" at bounding box center [1018, 120] width 68 height 23
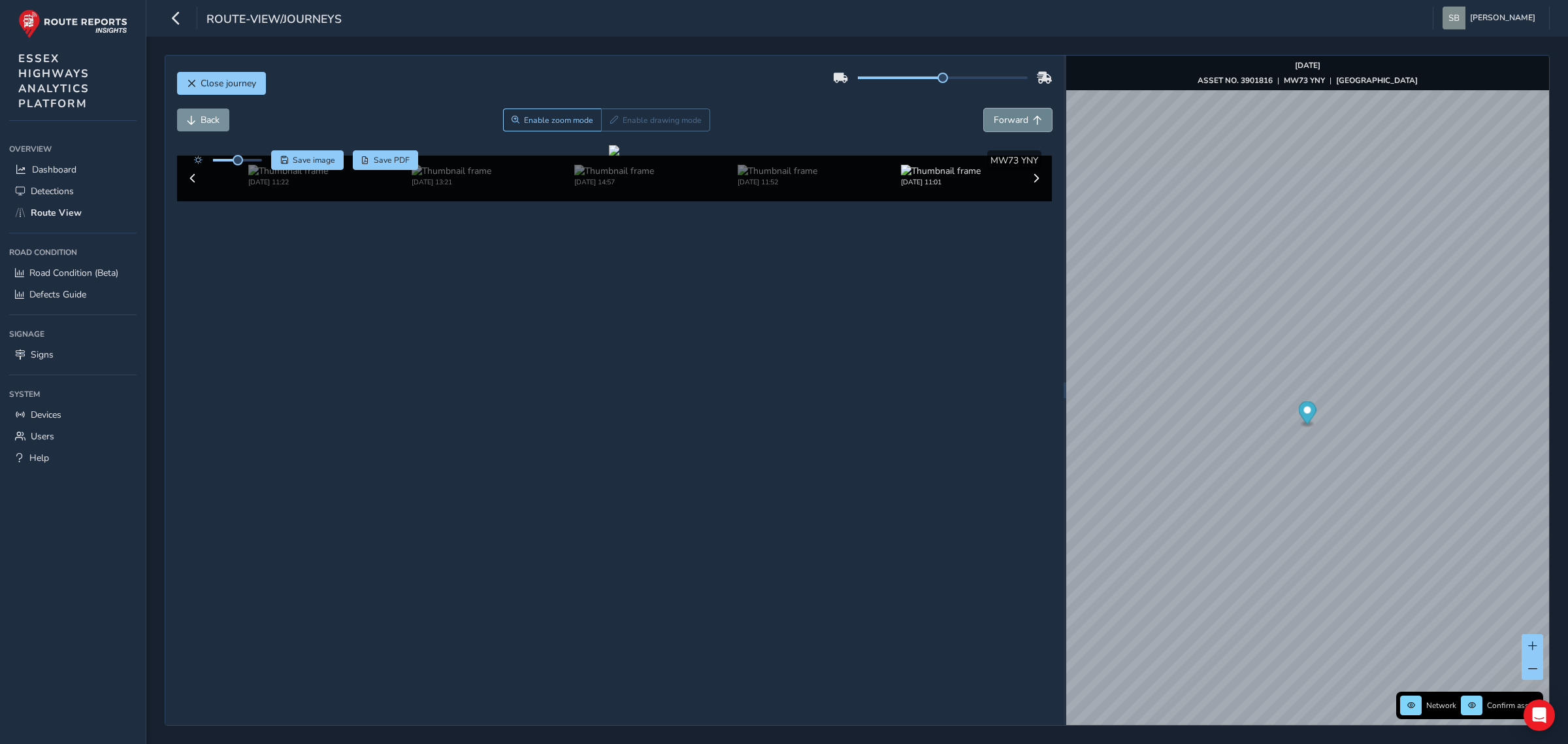
click at [1037, 126] on button "Forward" at bounding box center [1018, 120] width 68 height 23
click at [207, 119] on span "Back" at bounding box center [210, 120] width 19 height 12
click at [545, 119] on span "Enable zoom mode" at bounding box center [559, 120] width 70 height 11
click at [591, 158] on div at bounding box center [615, 151] width 71 height 12
click at [595, 316] on img at bounding box center [1040, 479] width 1882 height 1059
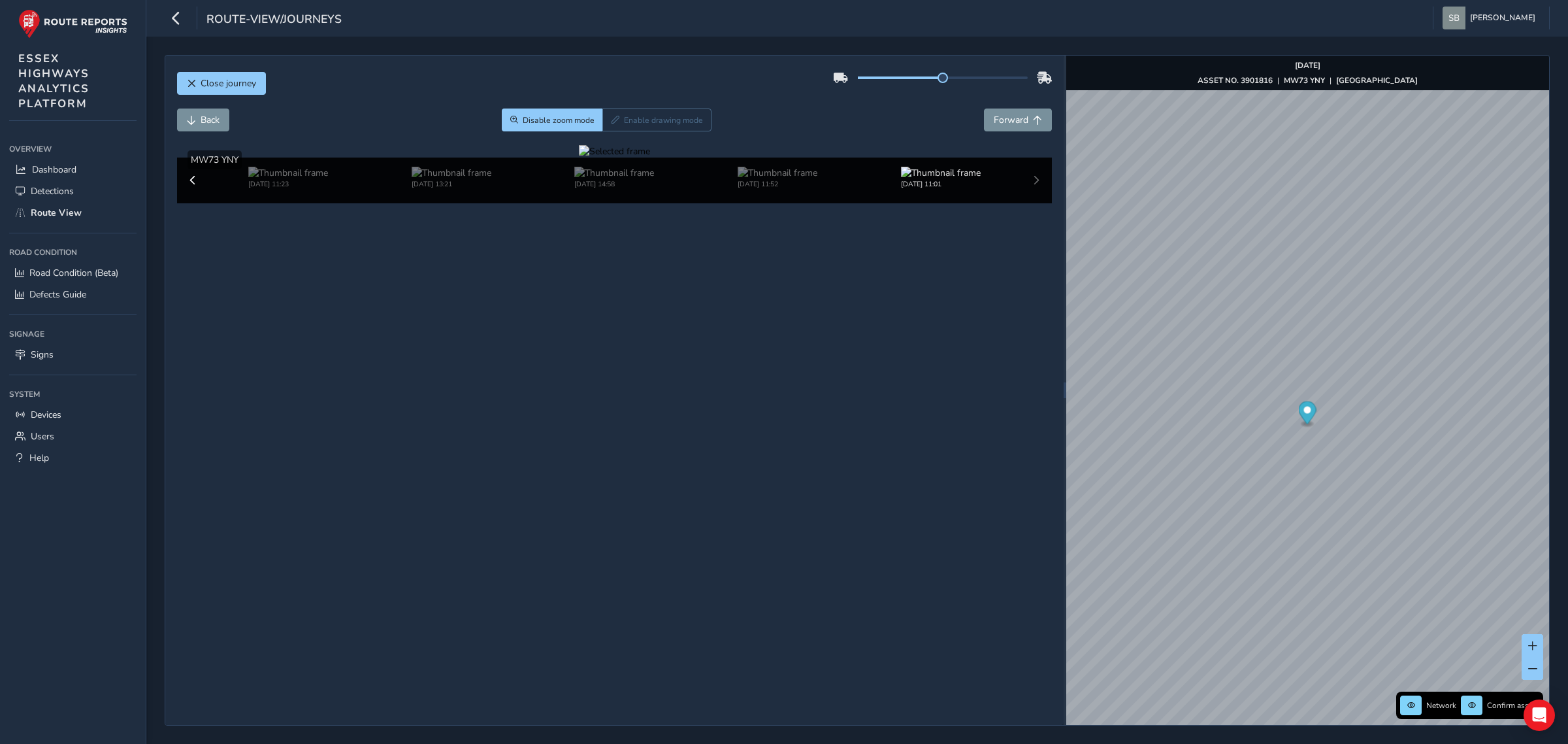
click at [595, 158] on div at bounding box center [615, 151] width 71 height 12
click at [595, 317] on img at bounding box center [1040, 478] width 1882 height 1059
click at [197, 185] on span at bounding box center [193, 180] width 9 height 9
click at [1037, 189] on button at bounding box center [1036, 181] width 19 height 19
click at [199, 120] on button "Back" at bounding box center [203, 120] width 53 height 23
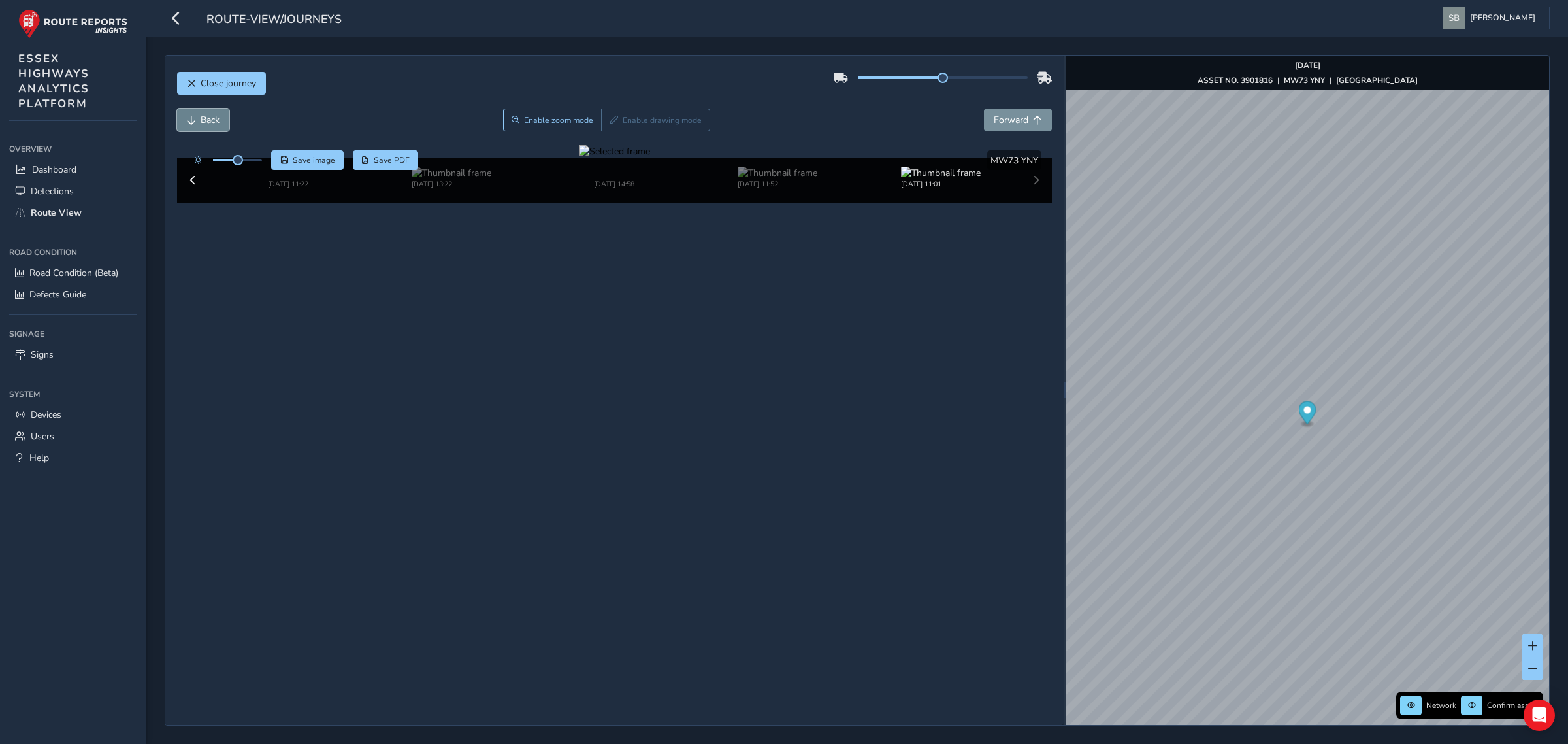
click at [199, 120] on button "Back" at bounding box center [203, 120] width 53 height 23
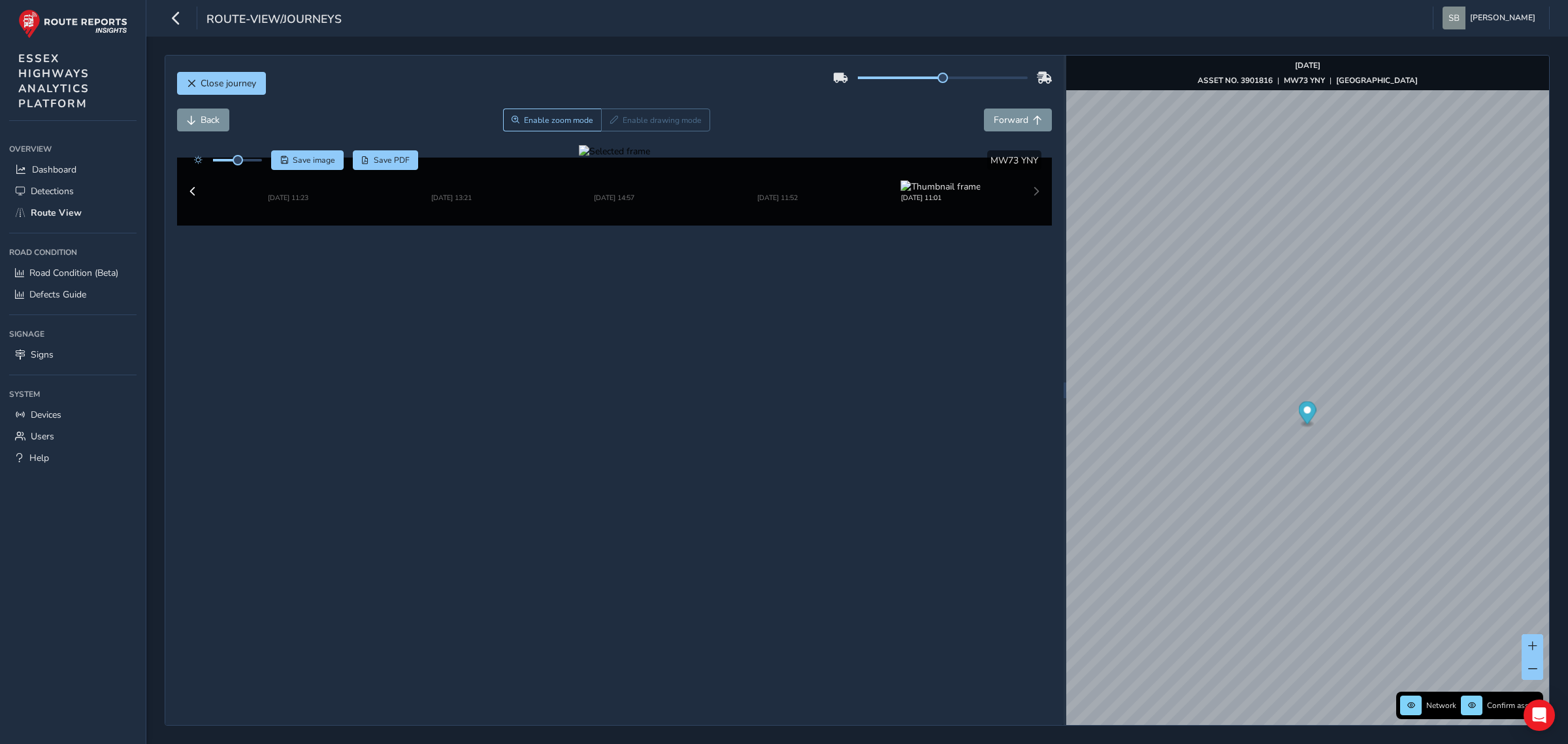
click at [631, 158] on div at bounding box center [615, 151] width 71 height 12
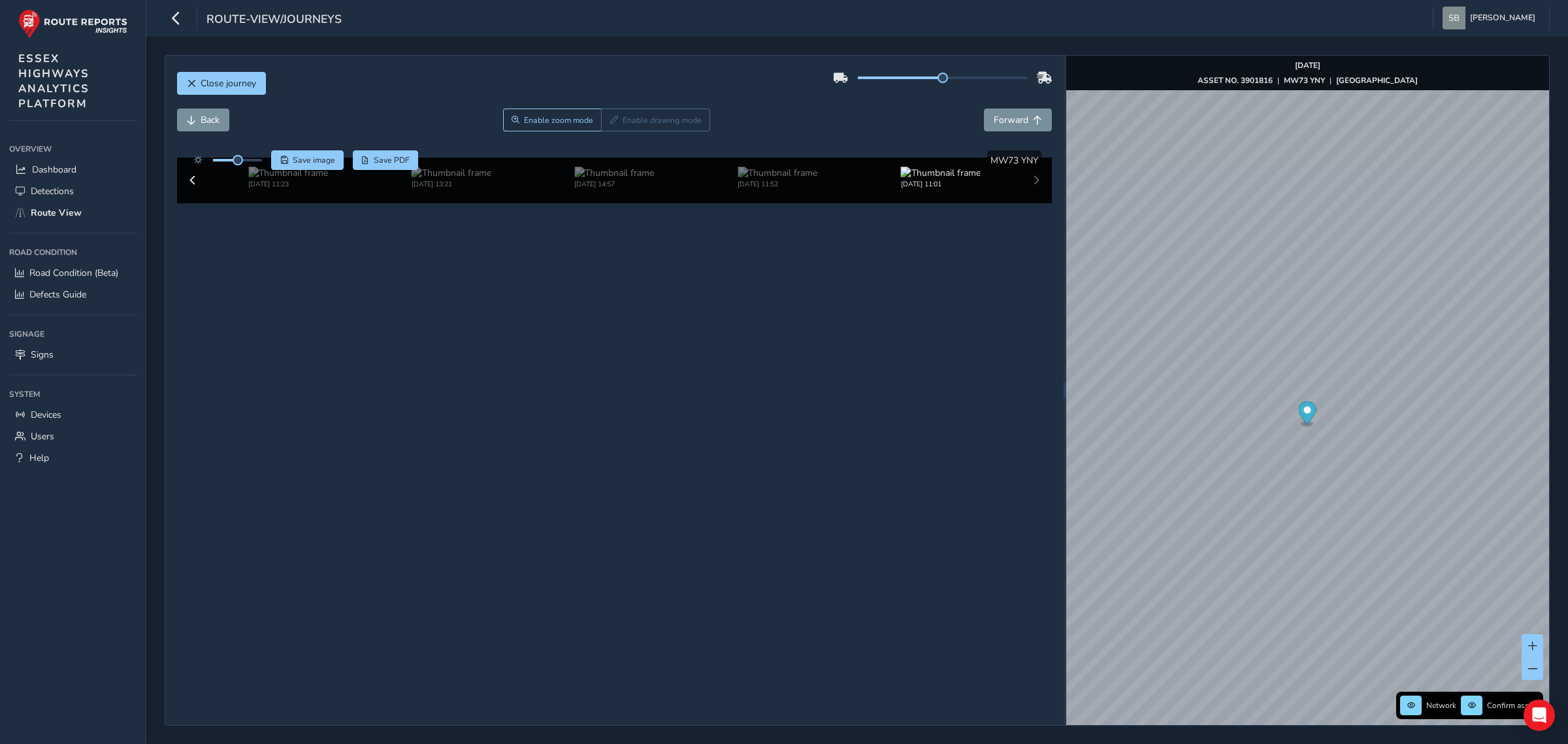
click at [630, 317] on img at bounding box center [998, 478] width 1882 height 1059
click at [1011, 115] on span "Forward" at bounding box center [1011, 120] width 35 height 12
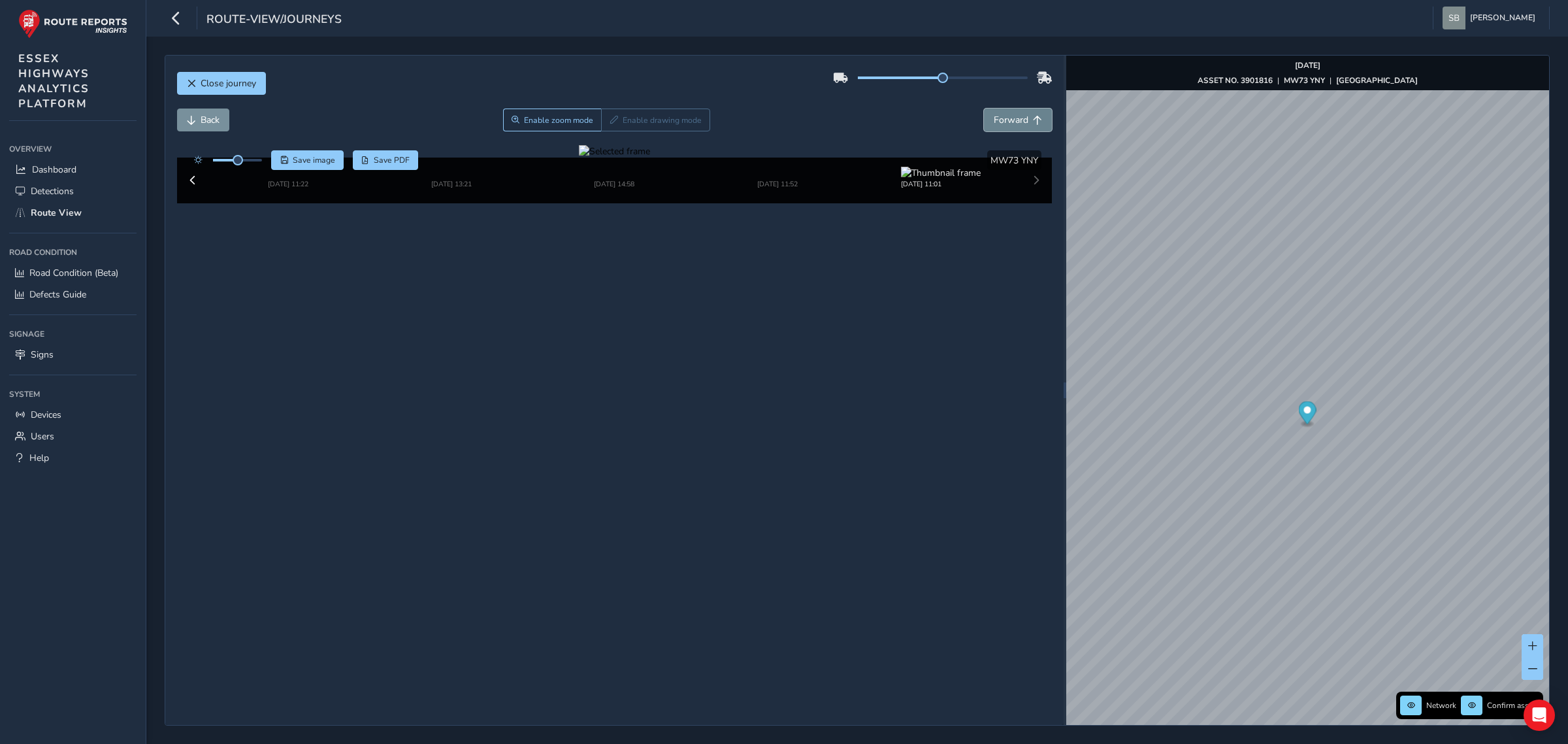
click at [997, 121] on span "Forward" at bounding box center [1011, 120] width 35 height 12
click at [579, 158] on div at bounding box center [615, 151] width 71 height 12
click at [1013, 122] on span "Forward" at bounding box center [1011, 120] width 35 height 12
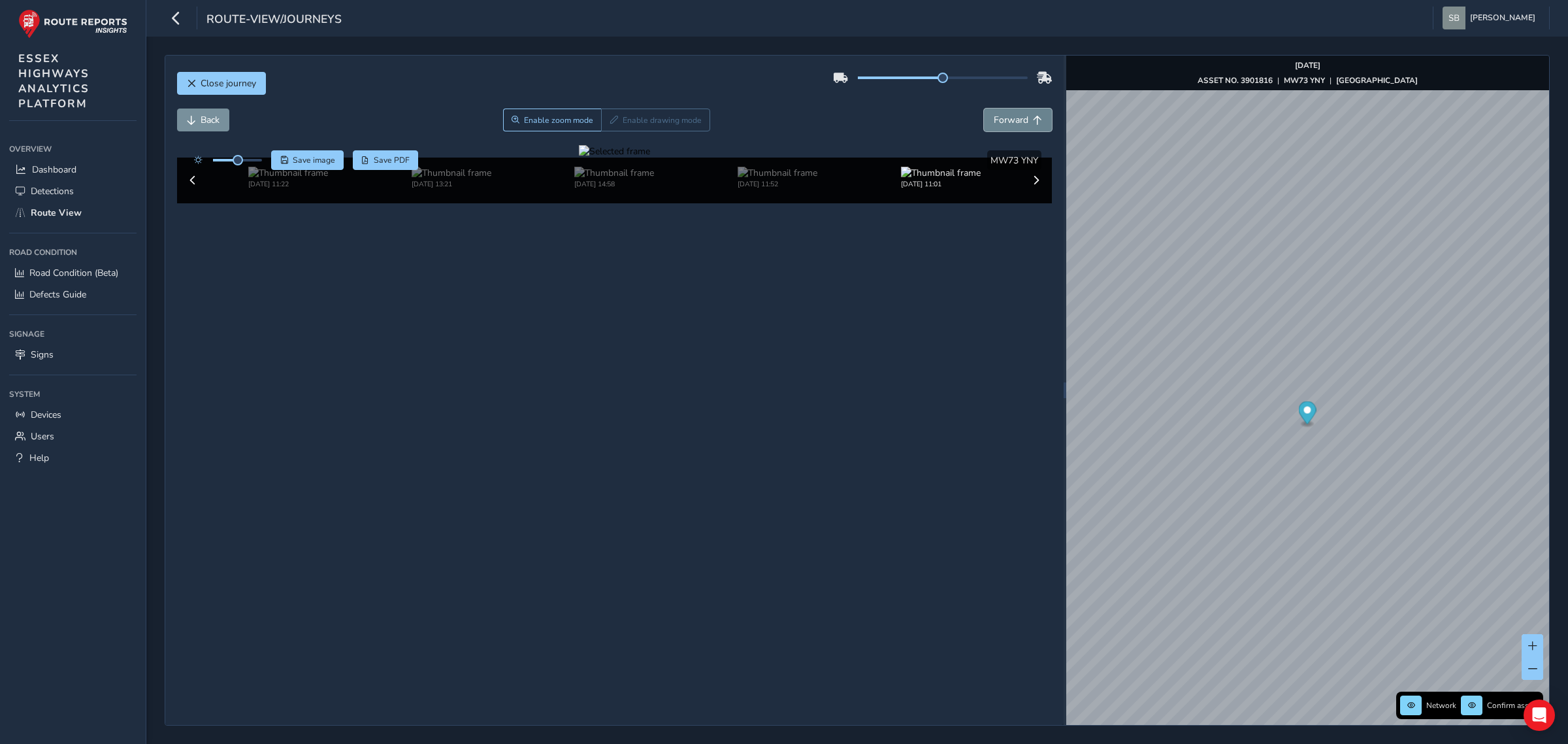
click at [1013, 122] on span "Forward" at bounding box center [1011, 120] width 35 height 12
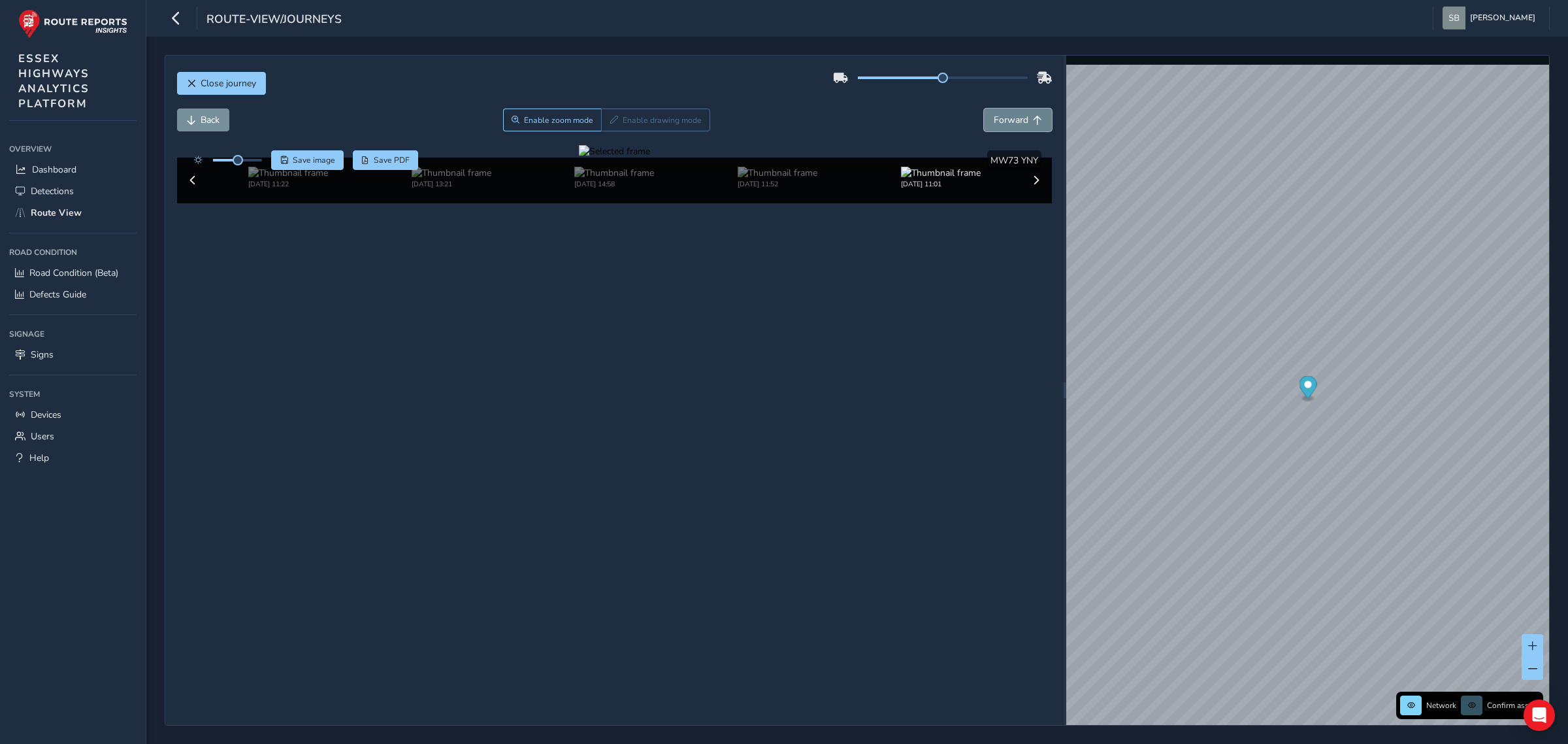
click at [1013, 122] on span "Forward" at bounding box center [1011, 120] width 35 height 12
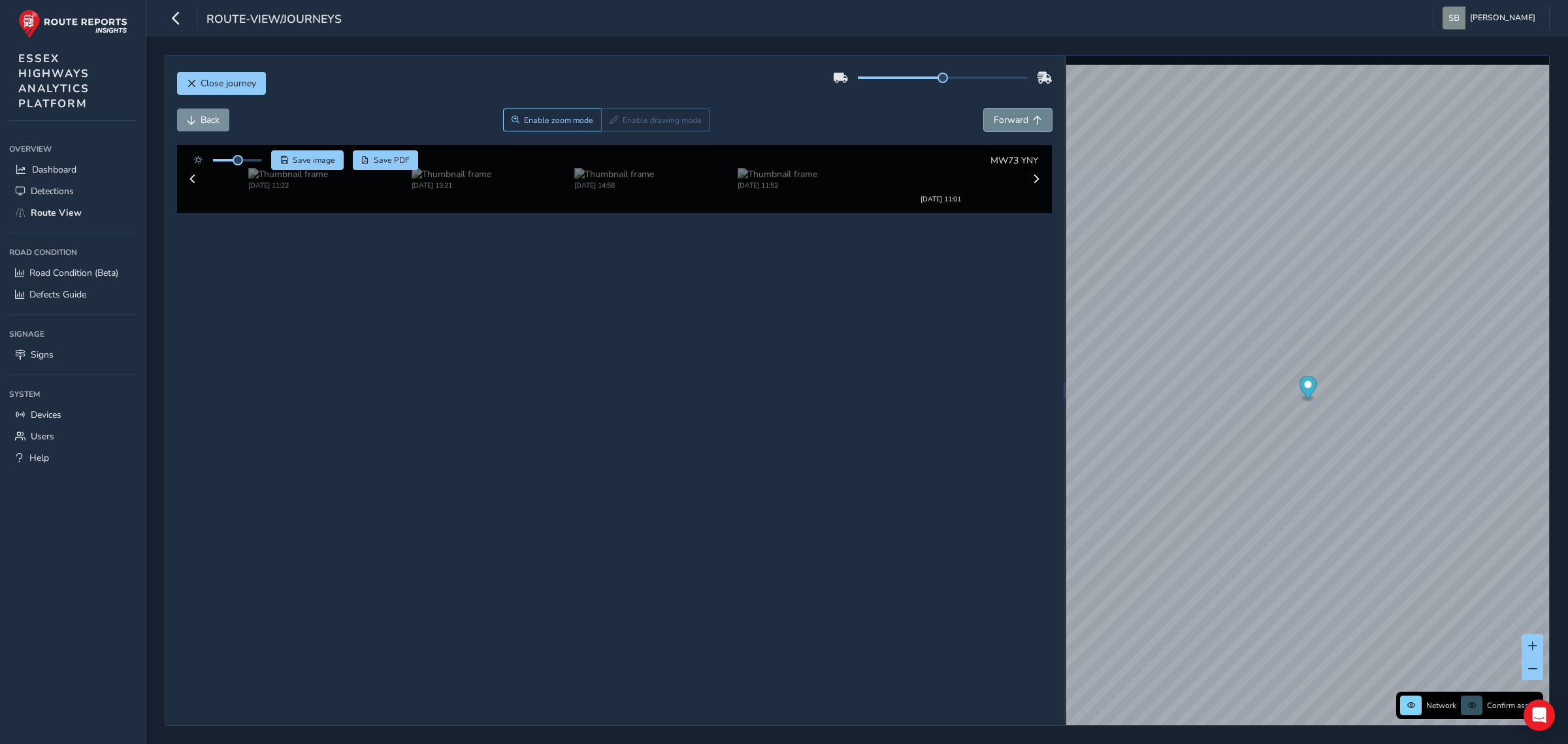
click at [1013, 122] on span "Forward" at bounding box center [1011, 120] width 35 height 12
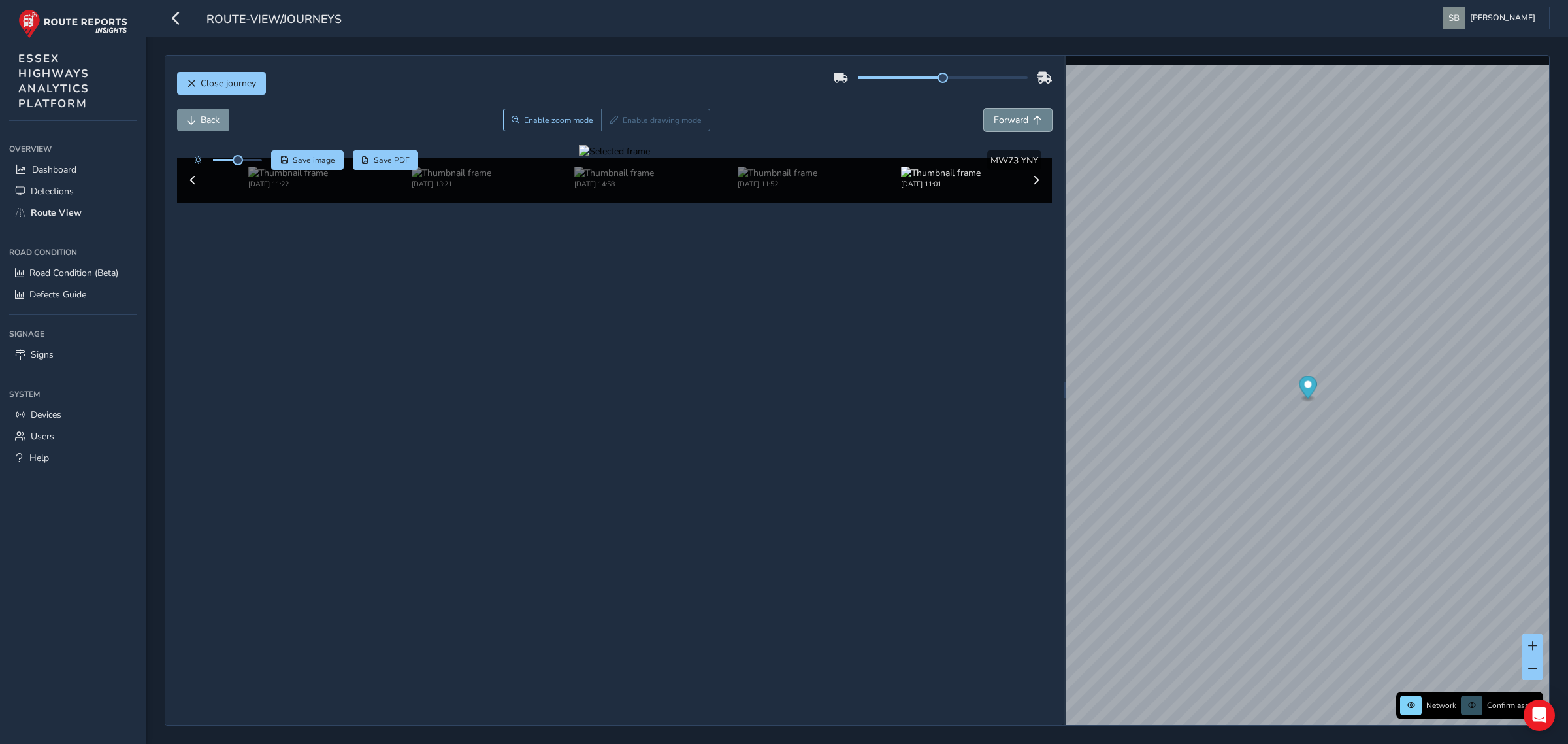
click at [1013, 122] on span "Forward" at bounding box center [1011, 120] width 35 height 12
click at [1011, 122] on span "Forward" at bounding box center [1011, 120] width 35 height 12
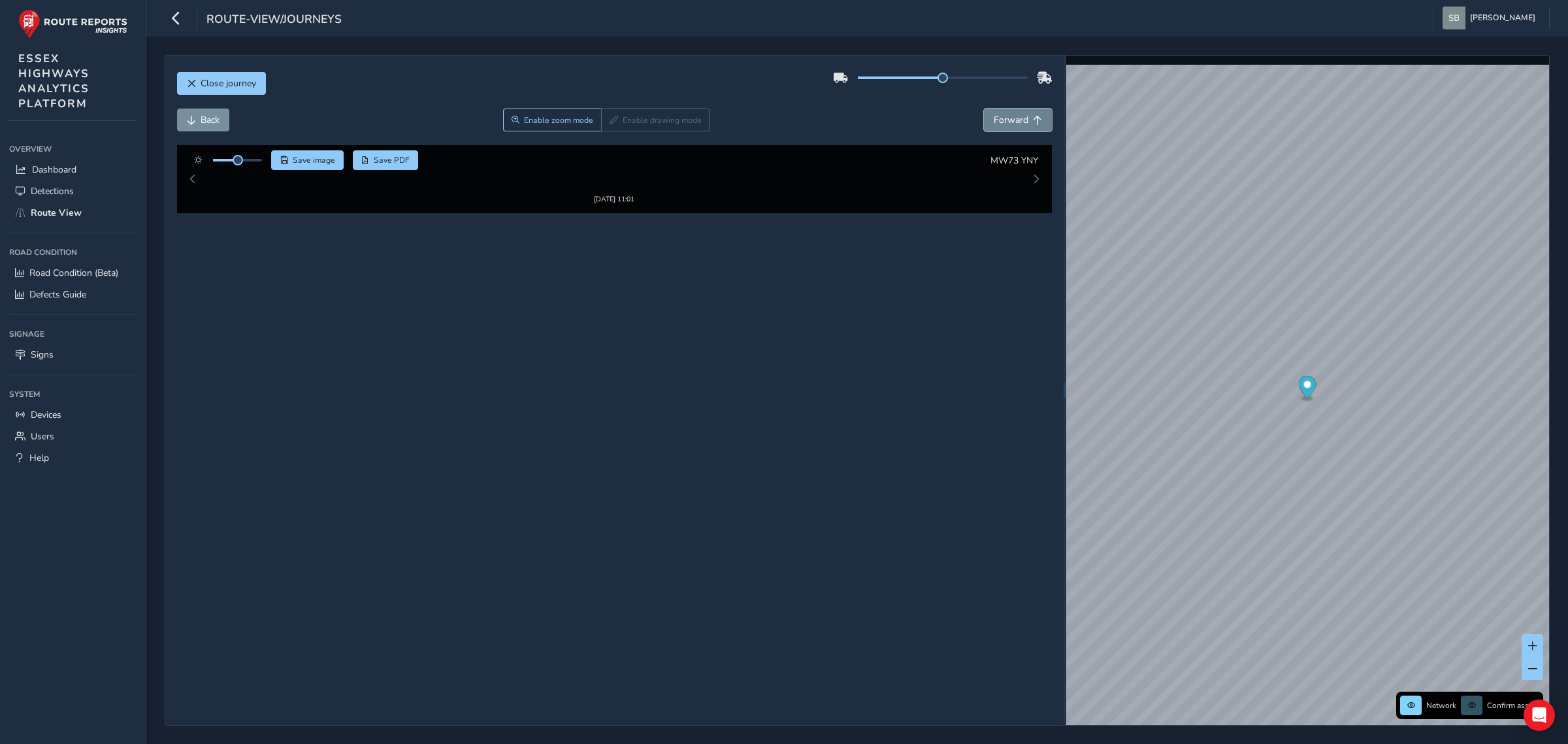
click at [1011, 122] on span "Forward" at bounding box center [1011, 120] width 35 height 12
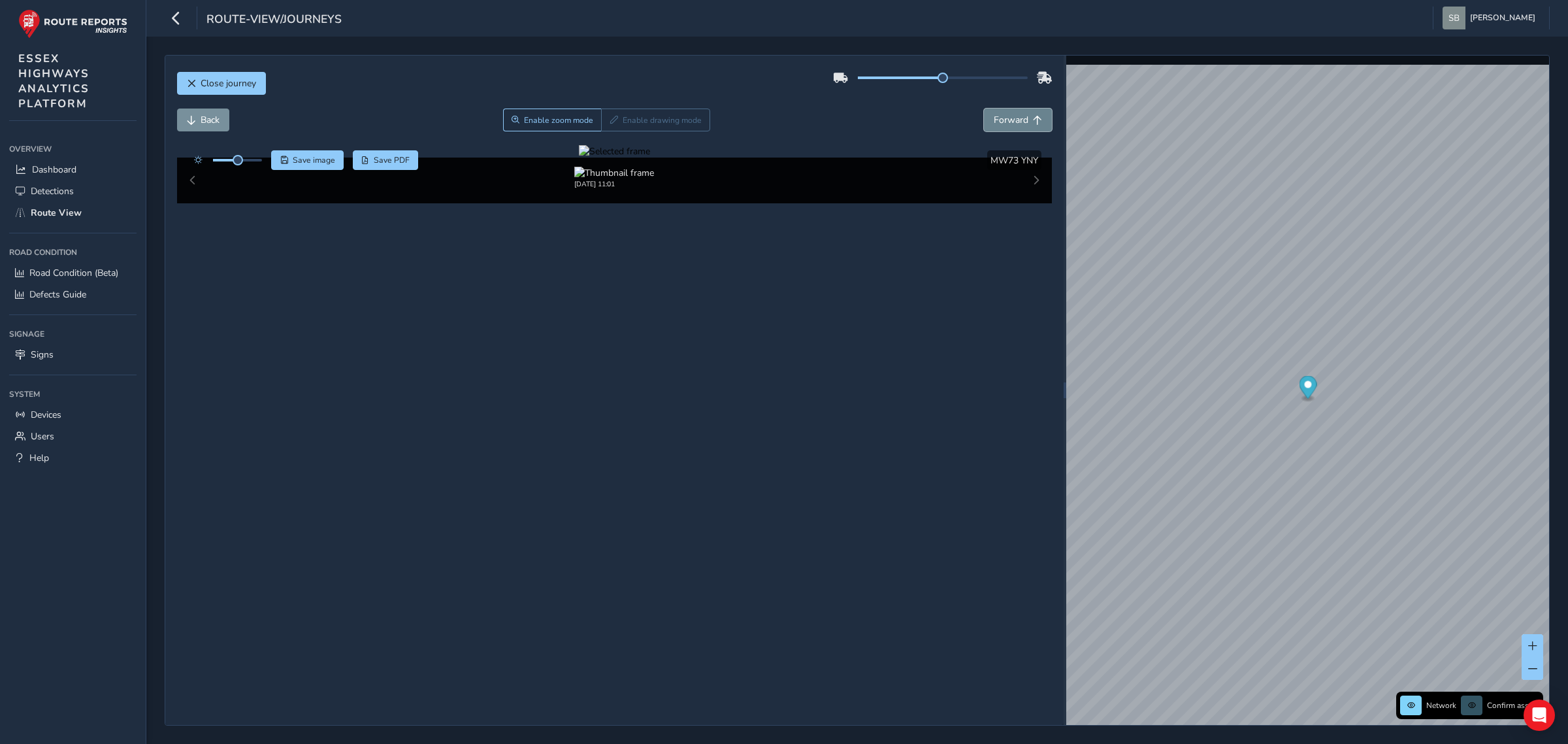
click at [1011, 122] on span "Forward" at bounding box center [1011, 120] width 35 height 12
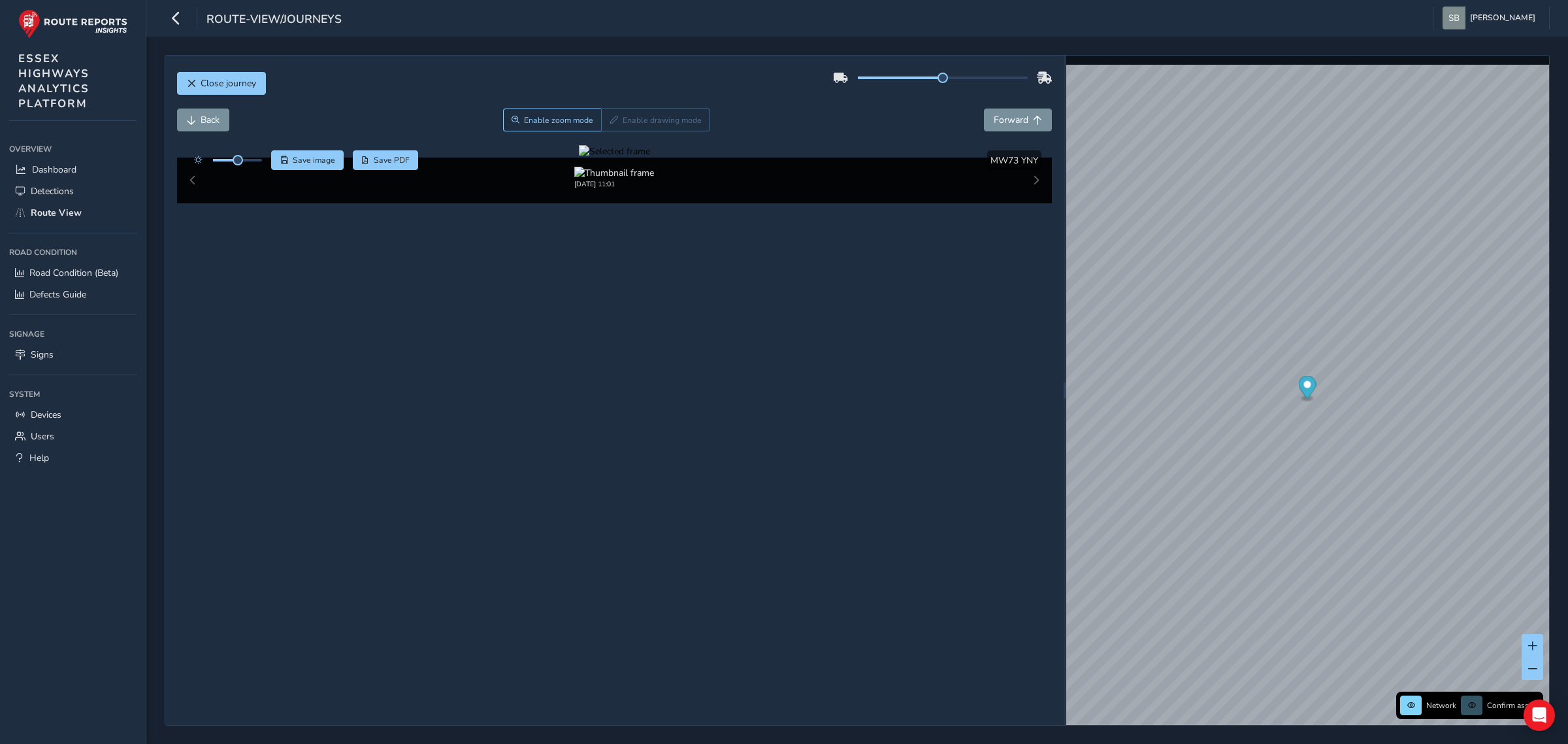
click at [579, 158] on div at bounding box center [615, 151] width 71 height 12
click at [497, 324] on img at bounding box center [1152, 473] width 1882 height 1059
click at [215, 113] on button "Back" at bounding box center [203, 120] width 53 height 23
click at [215, 115] on button "Back" at bounding box center [203, 120] width 53 height 23
click at [214, 116] on span "Back" at bounding box center [210, 120] width 19 height 12
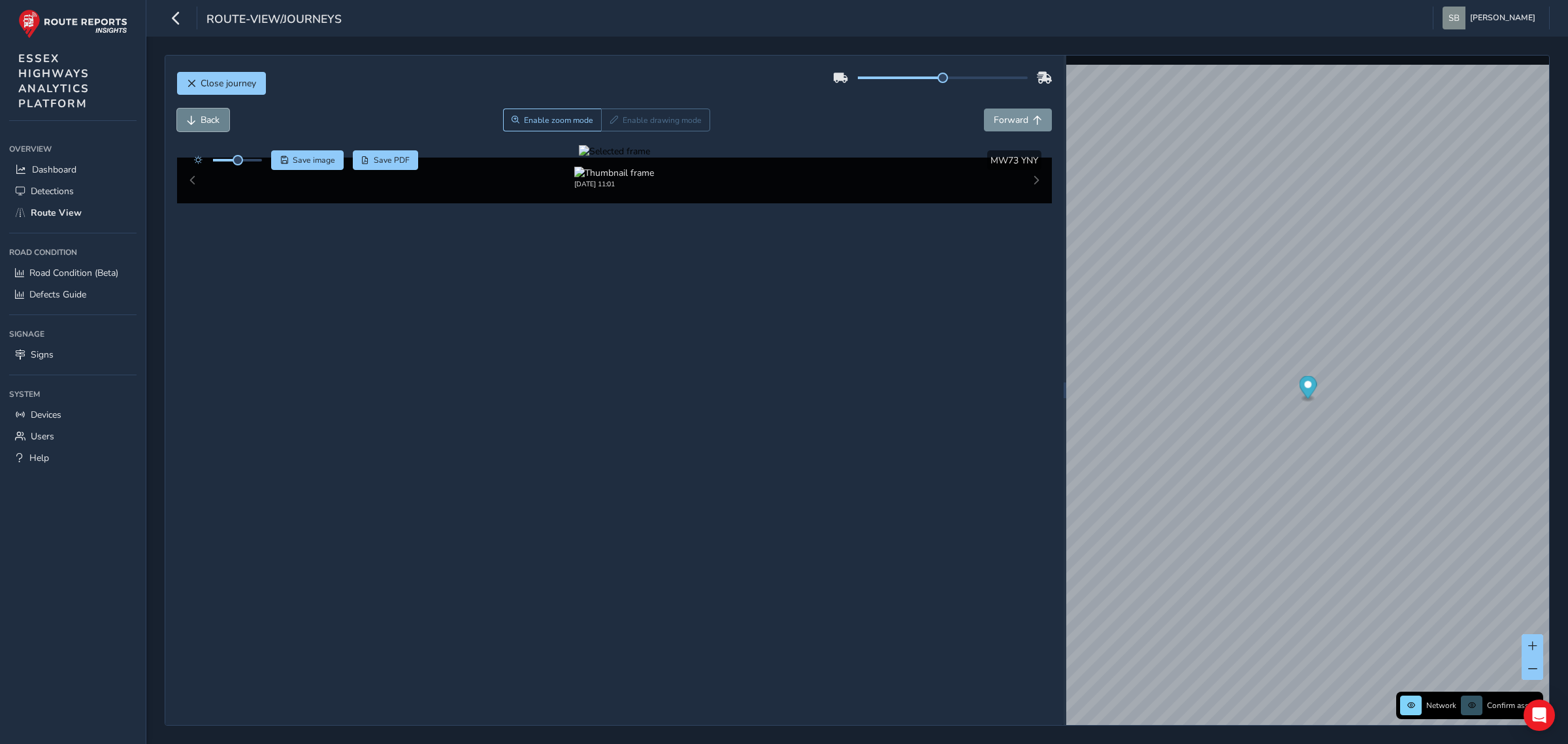
click at [214, 116] on span "Back" at bounding box center [210, 120] width 19 height 12
click at [214, 117] on span "Back" at bounding box center [210, 120] width 19 height 12
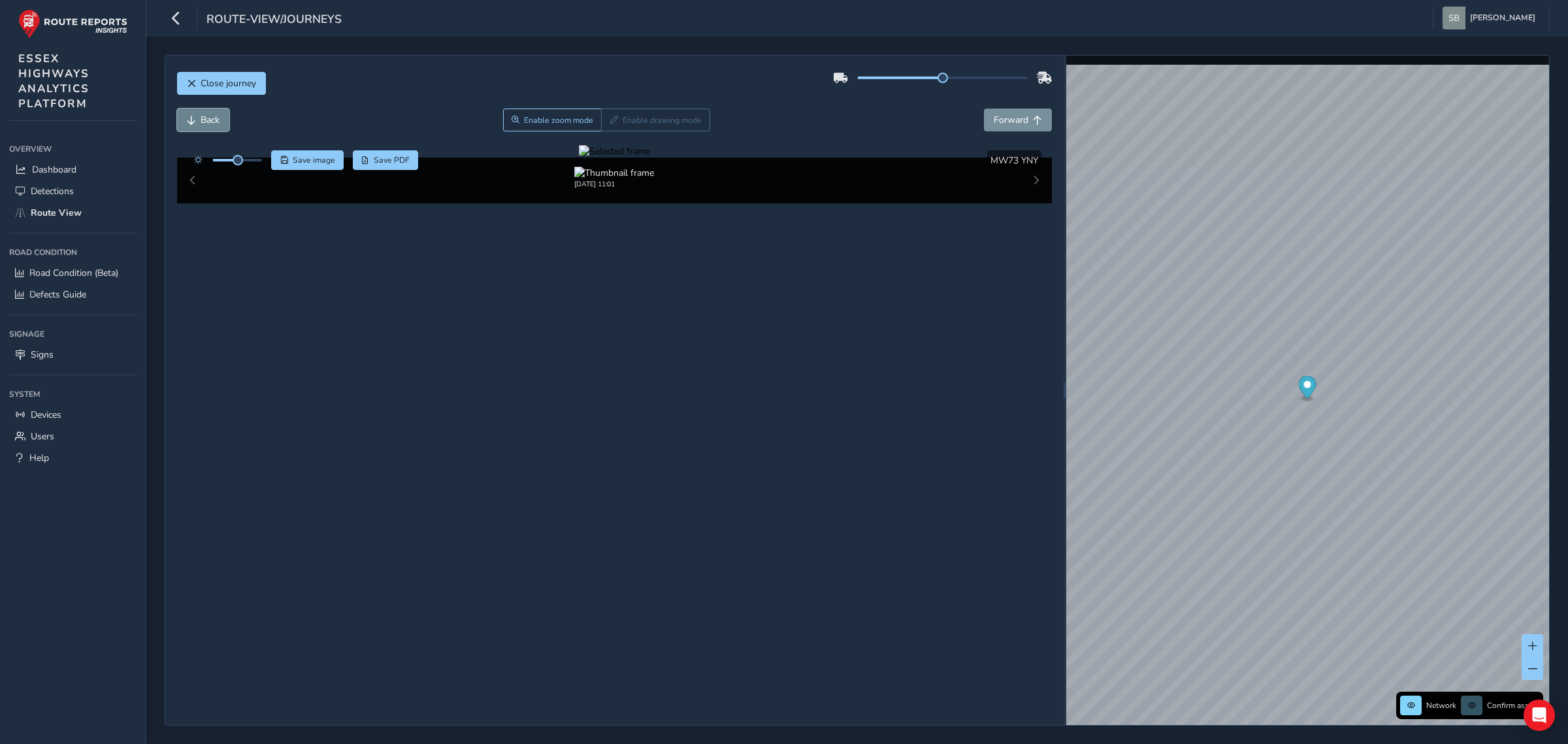
click at [214, 117] on span "Back" at bounding box center [210, 120] width 19 height 12
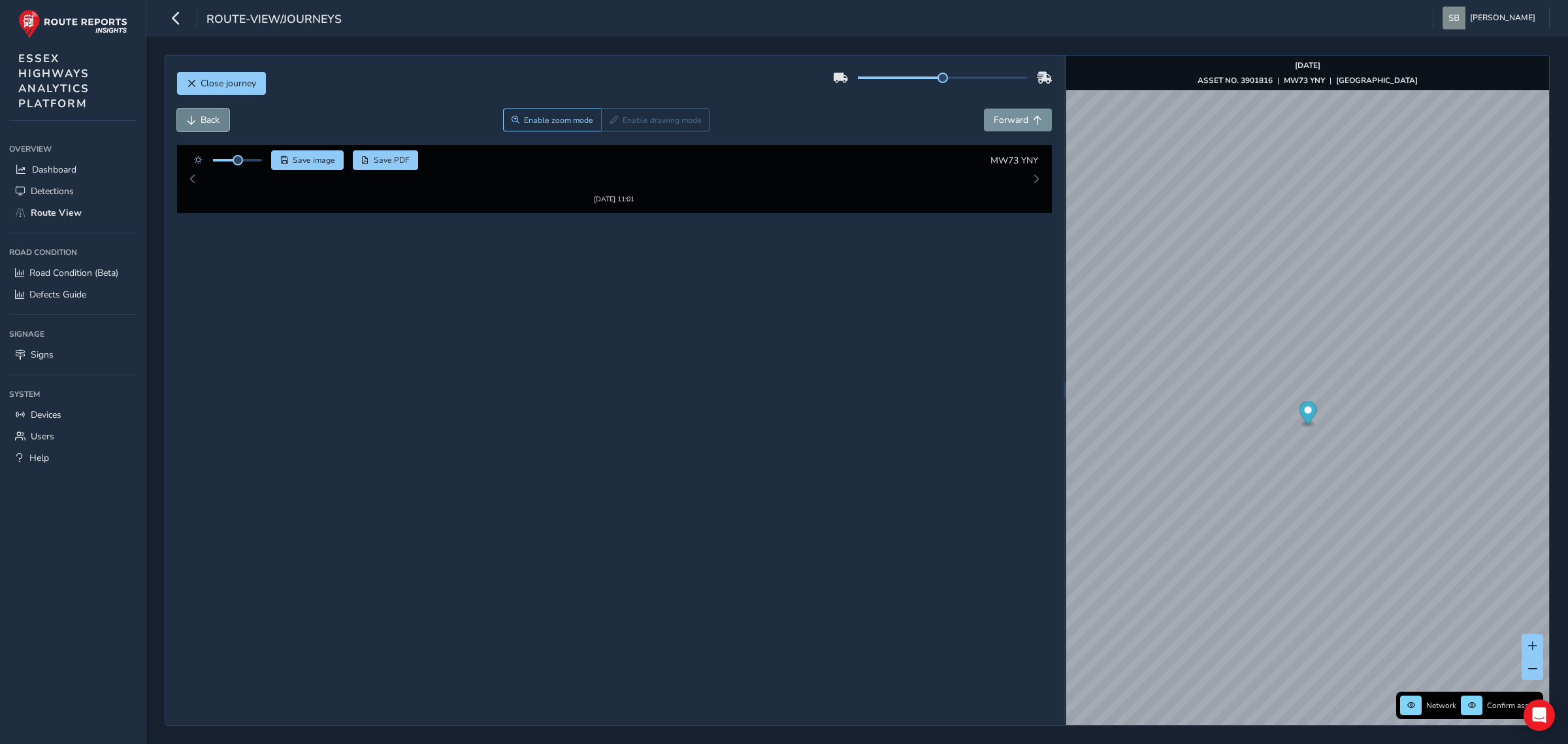
click at [214, 117] on span "Back" at bounding box center [210, 120] width 19 height 12
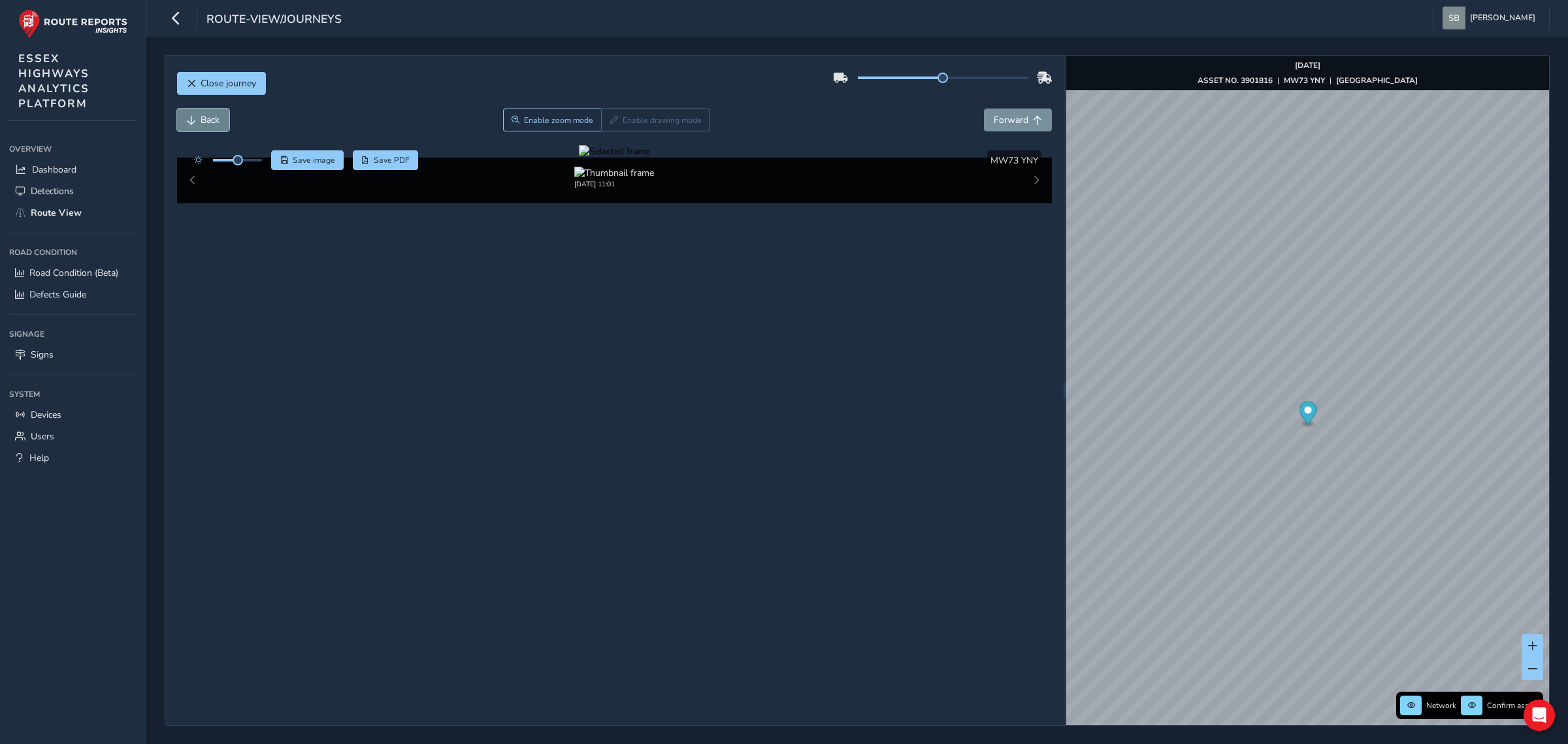
click at [214, 117] on span "Back" at bounding box center [210, 120] width 19 height 12
click at [579, 158] on div at bounding box center [615, 151] width 71 height 12
click at [460, 342] on img at bounding box center [1193, 449] width 1882 height 1059
click at [206, 125] on span "Back" at bounding box center [210, 120] width 19 height 12
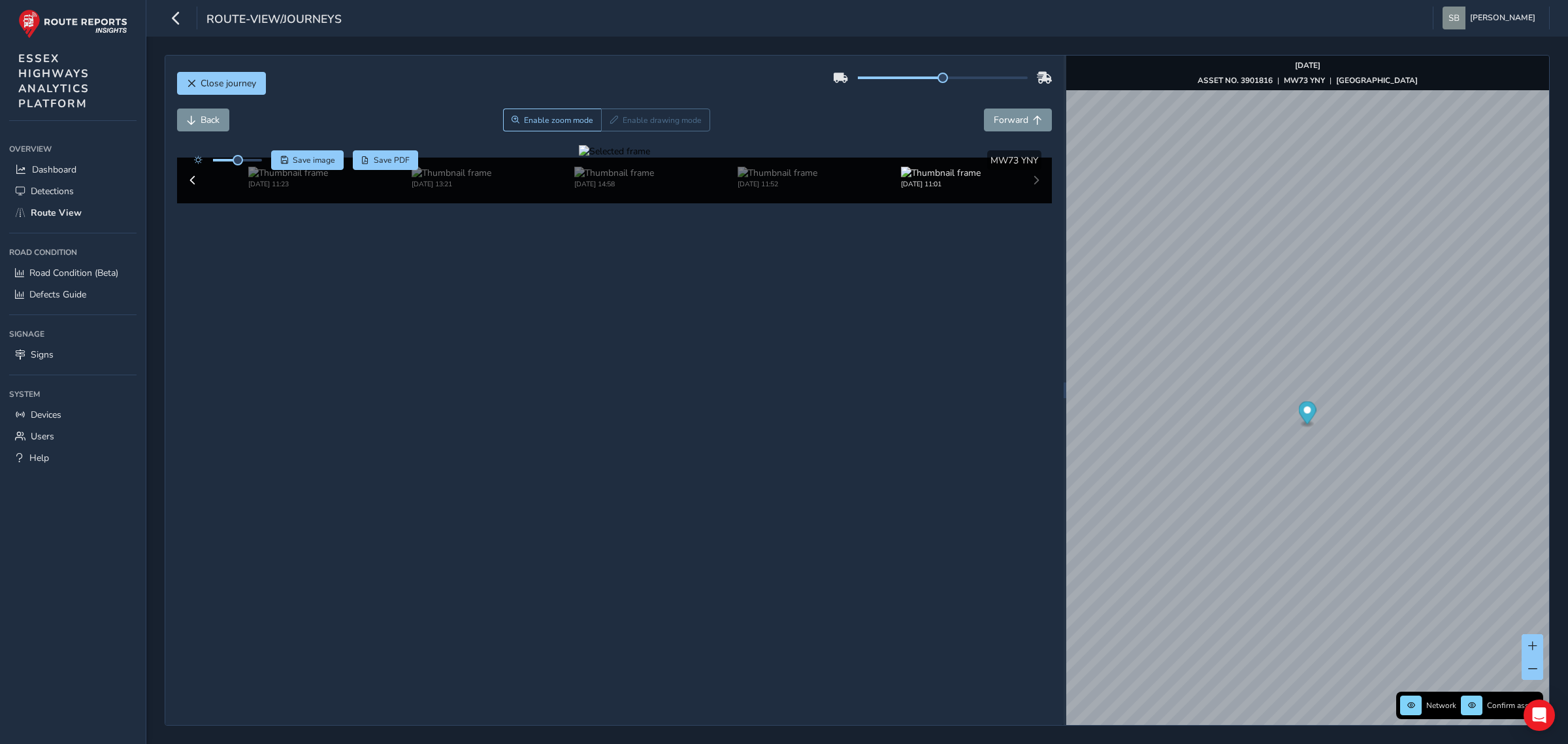
click at [600, 158] on div at bounding box center [615, 151] width 71 height 12
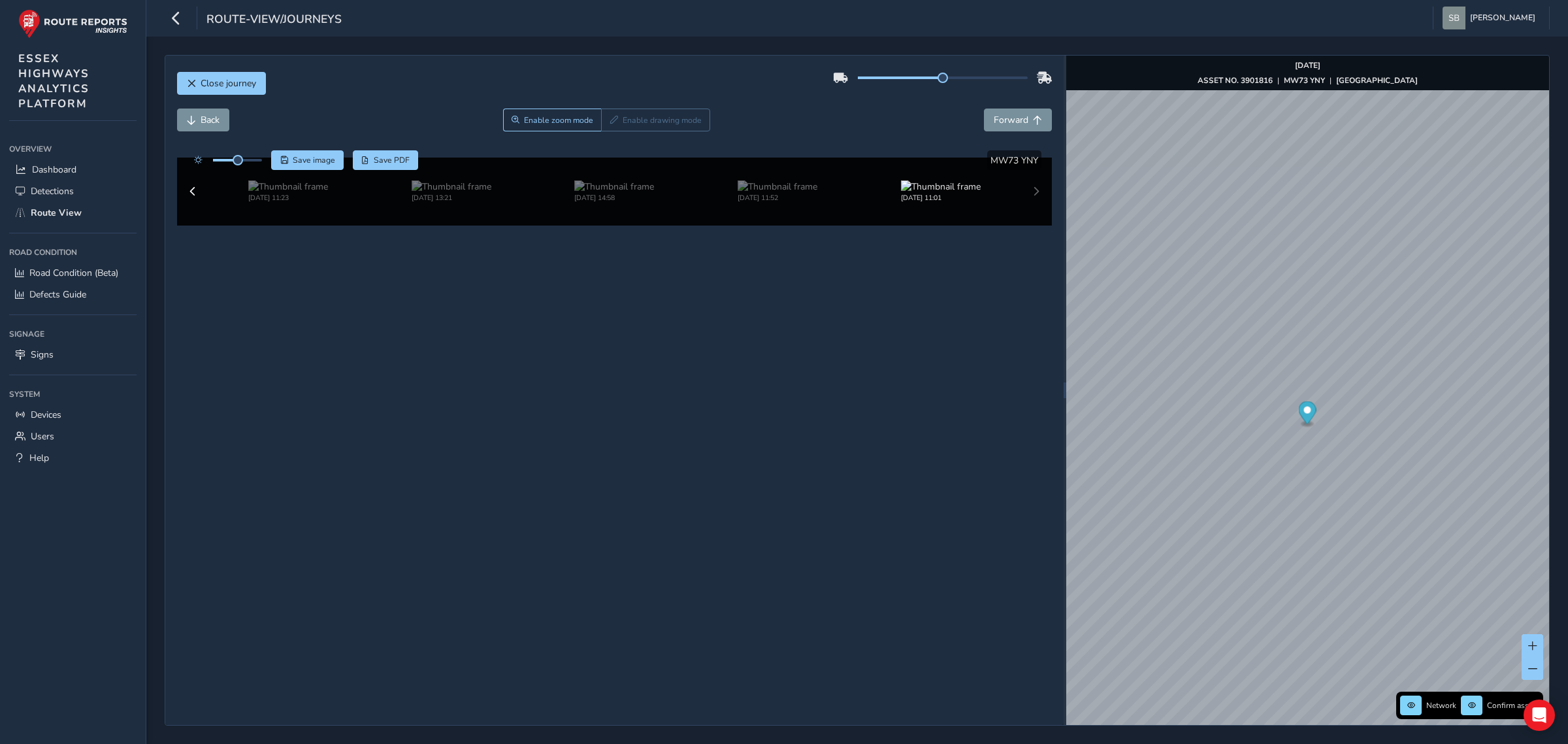
click at [663, 305] on img at bounding box center [1002, 485] width 1882 height 1059
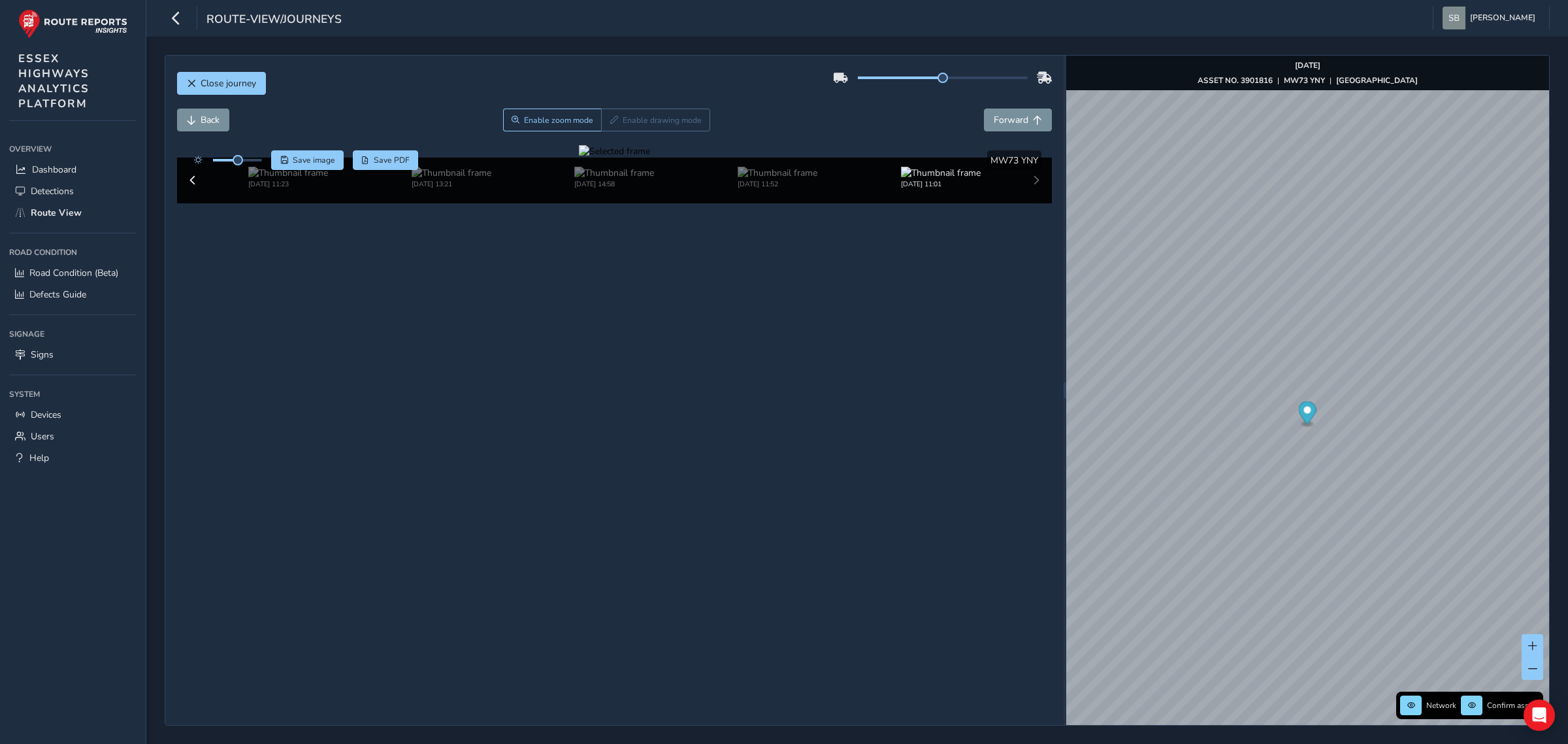
click at [595, 158] on div at bounding box center [615, 151] width 71 height 12
click at [640, 311] on img at bounding box center [987, 485] width 1882 height 1059
click at [532, 116] on span "Enable zoom mode" at bounding box center [559, 120] width 70 height 11
click at [589, 158] on div at bounding box center [615, 151] width 71 height 12
click at [1023, 121] on span "Forward" at bounding box center [1011, 120] width 35 height 12
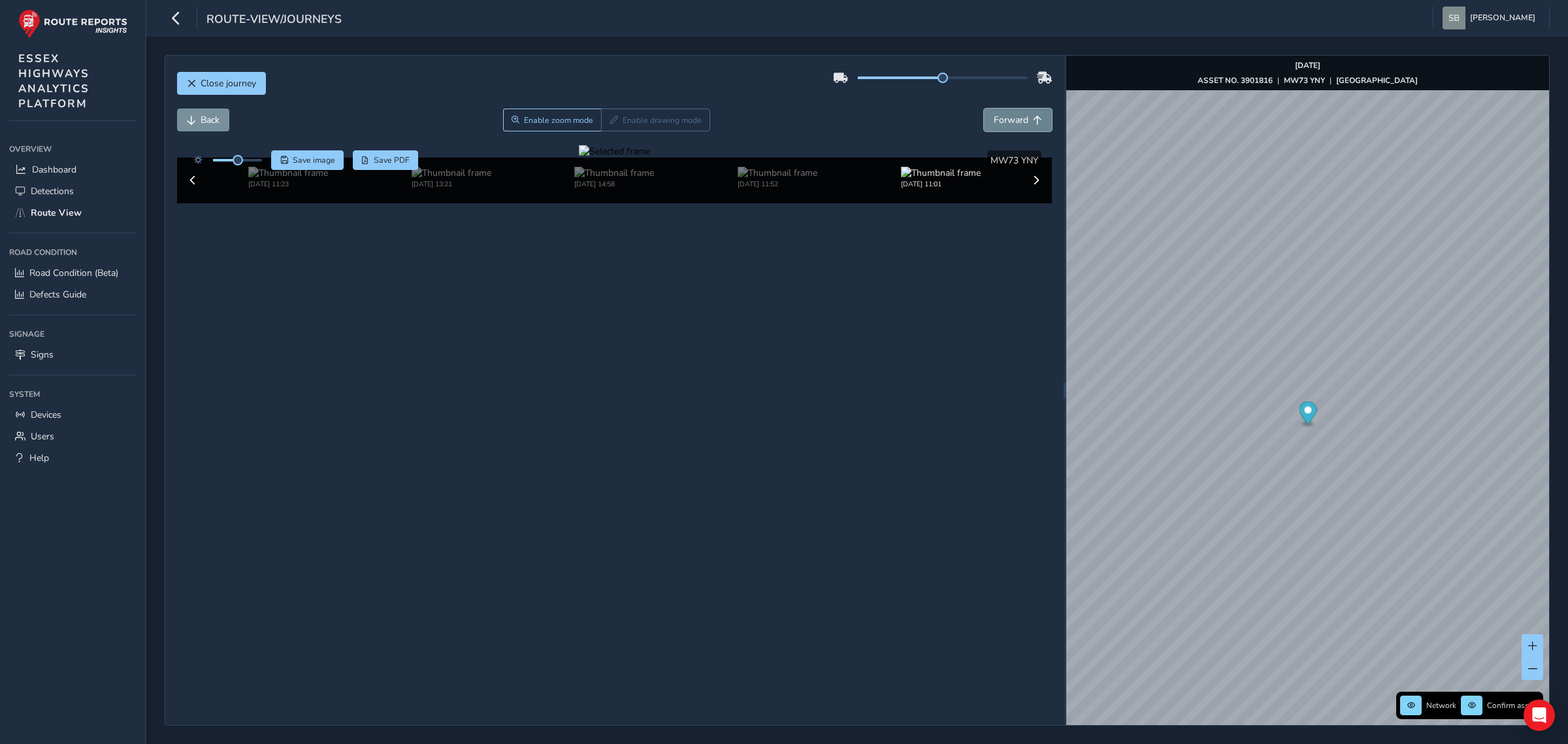
click at [1023, 121] on span "Forward" at bounding box center [1011, 120] width 35 height 12
click at [1023, 122] on span "Forward" at bounding box center [1011, 120] width 35 height 12
click at [1023, 123] on span "Forward" at bounding box center [1011, 120] width 35 height 12
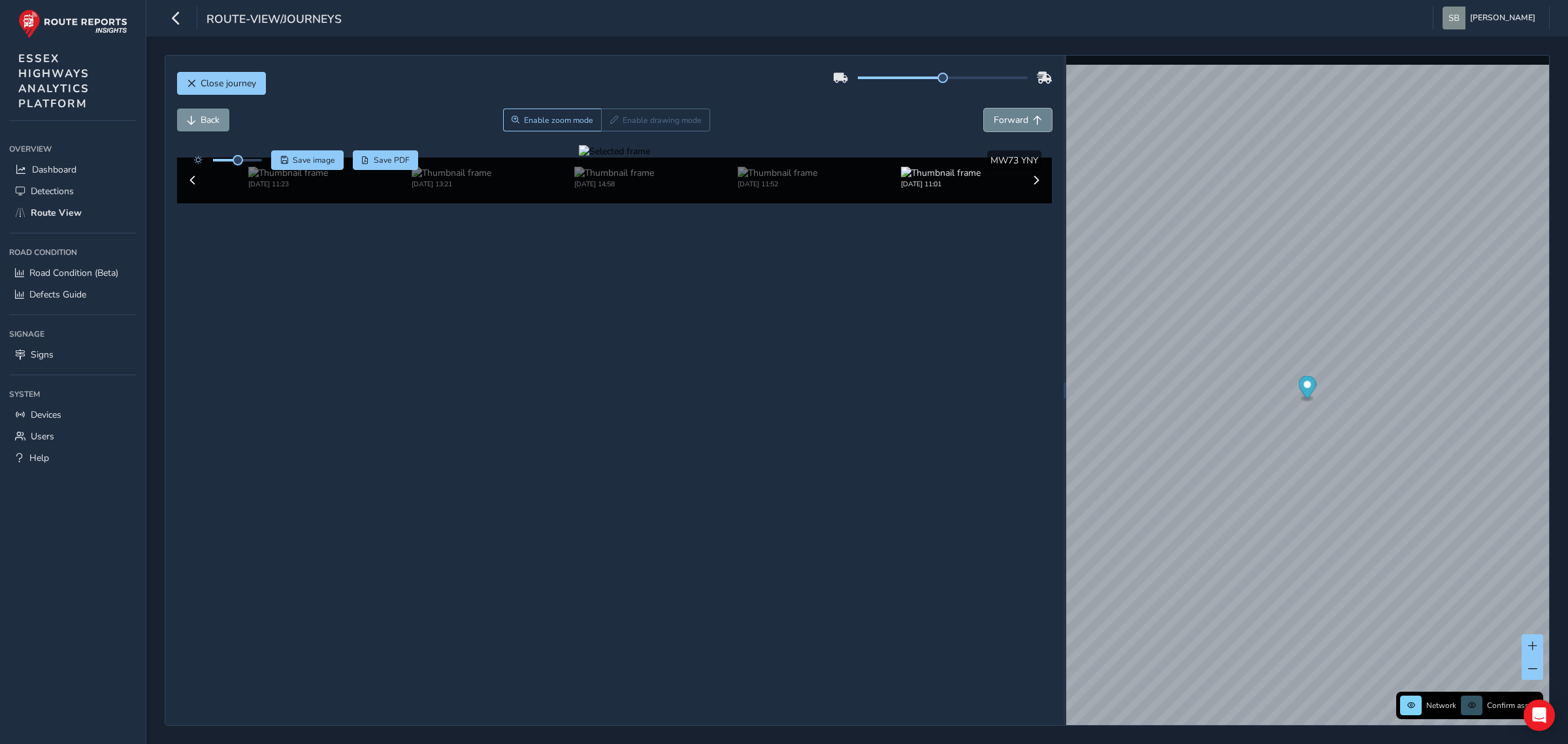
click at [1021, 123] on span "Forward" at bounding box center [1011, 120] width 35 height 12
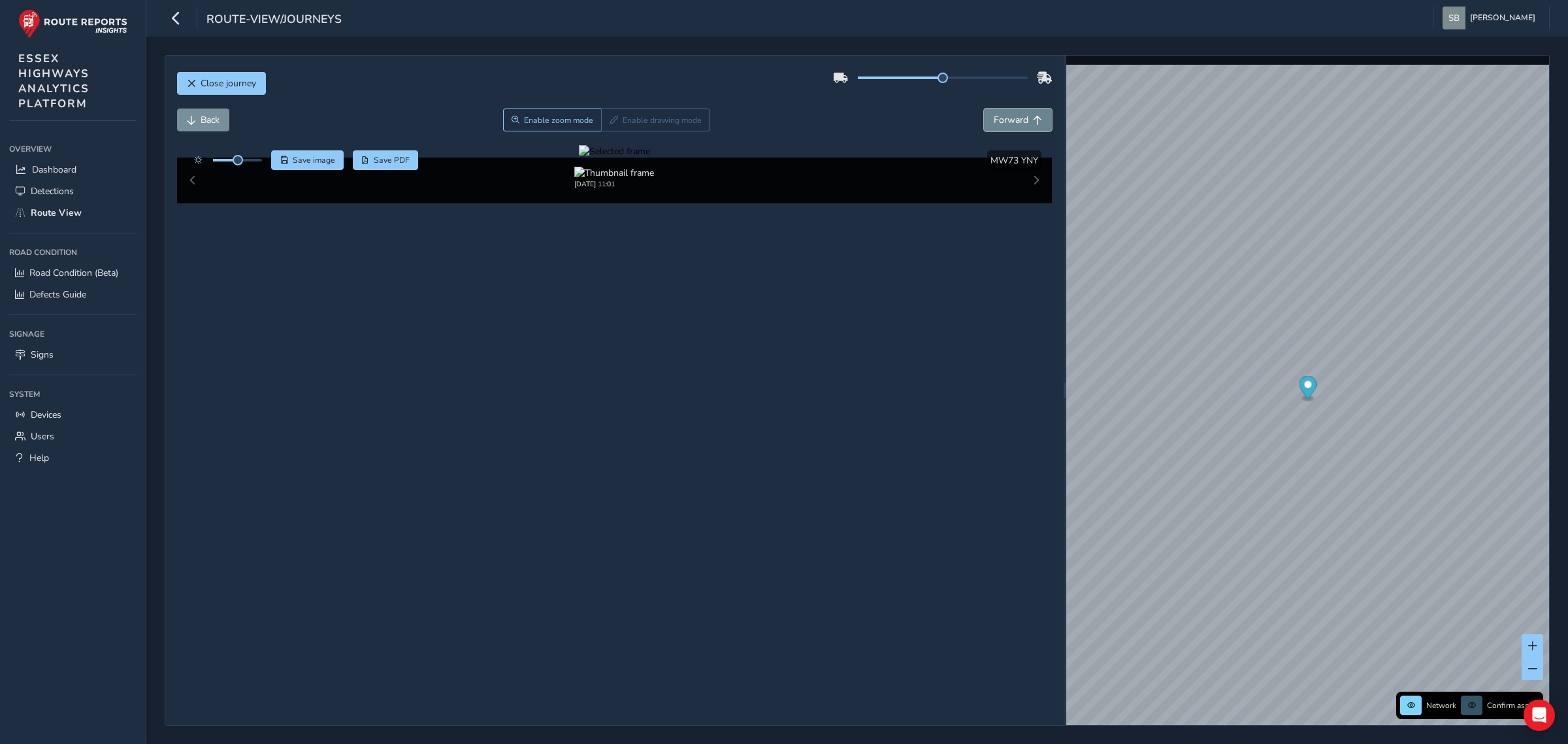
click at [1021, 123] on span "Forward" at bounding box center [1011, 120] width 35 height 12
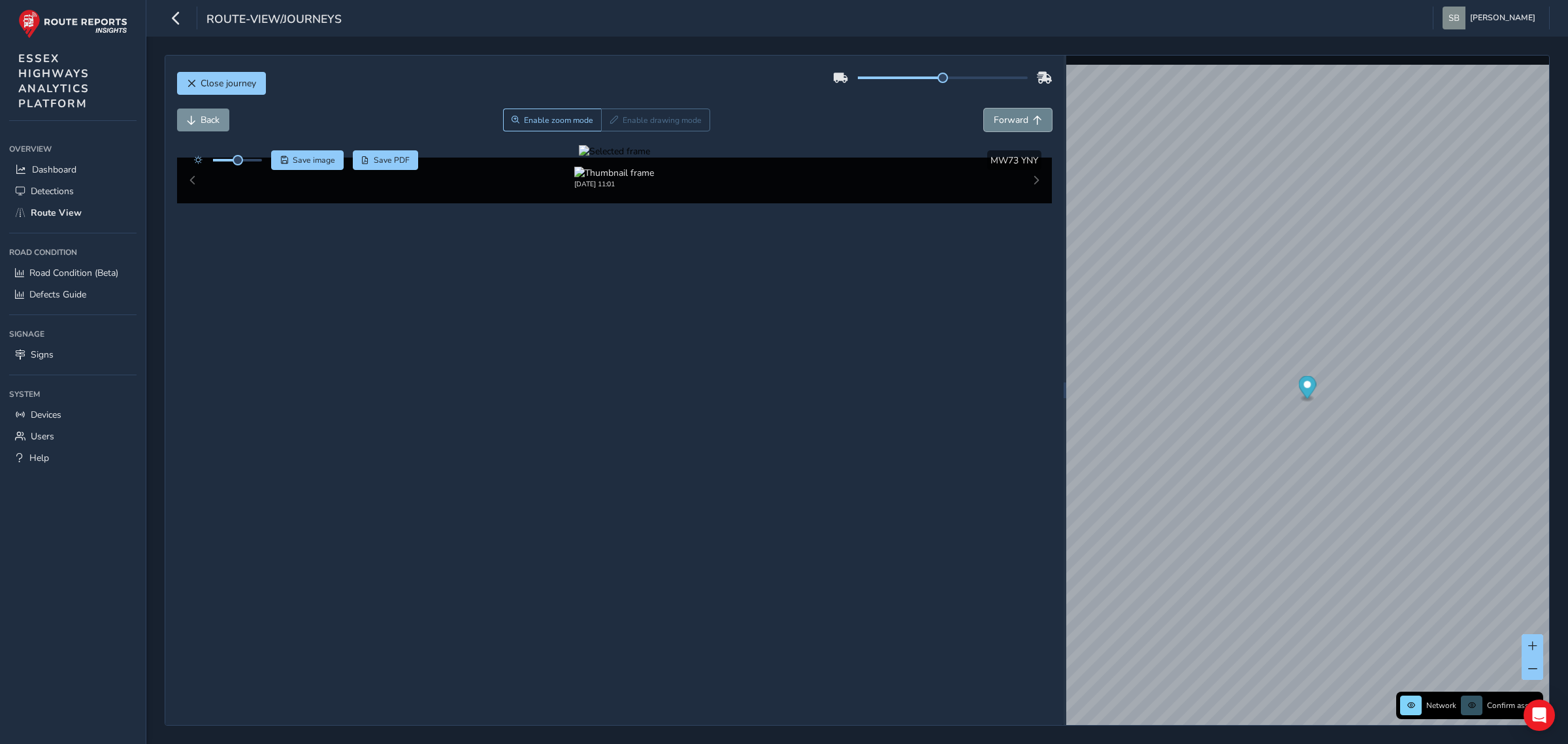
click at [1026, 117] on span "Forward" at bounding box center [1011, 120] width 35 height 12
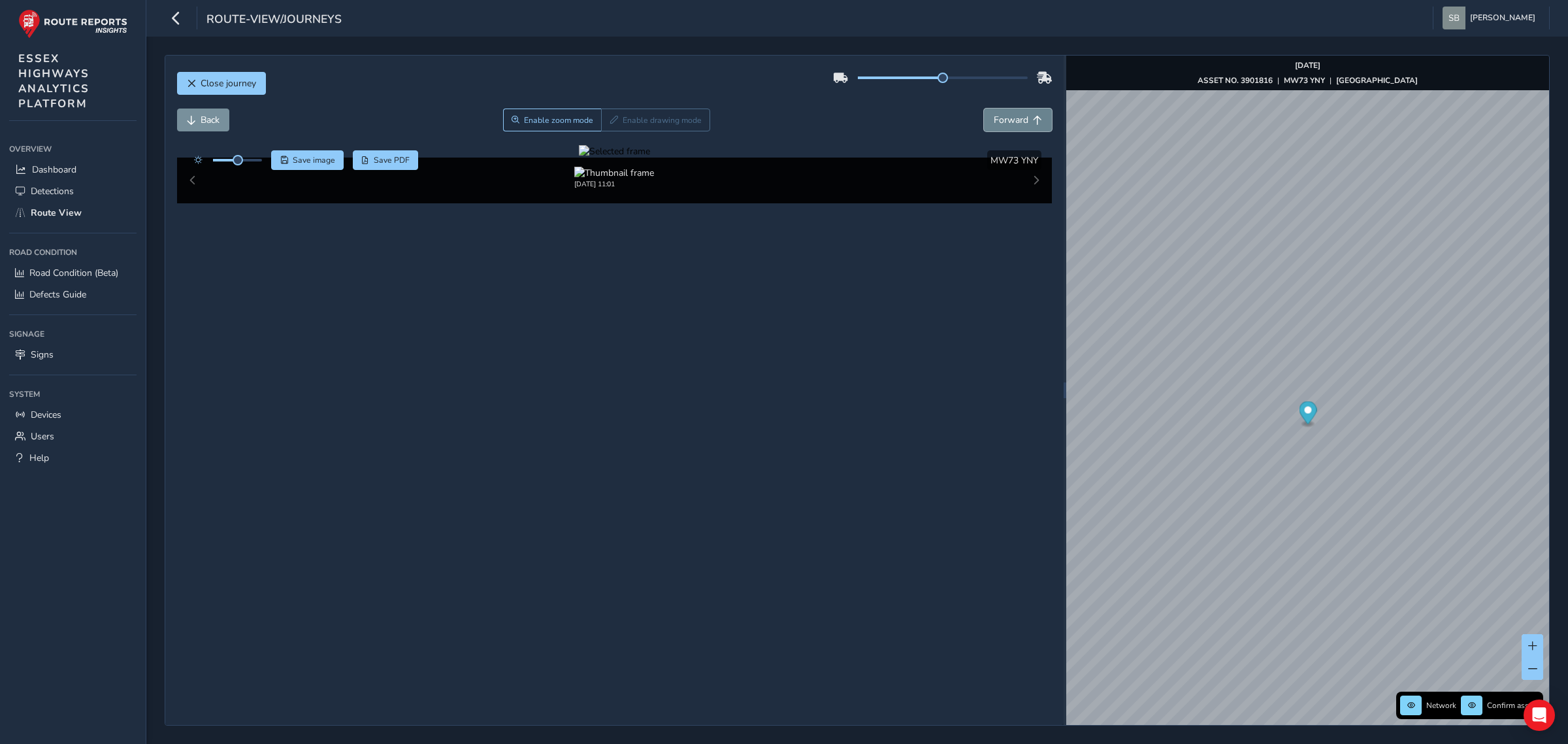
click at [1026, 117] on span "Forward" at bounding box center [1011, 120] width 35 height 12
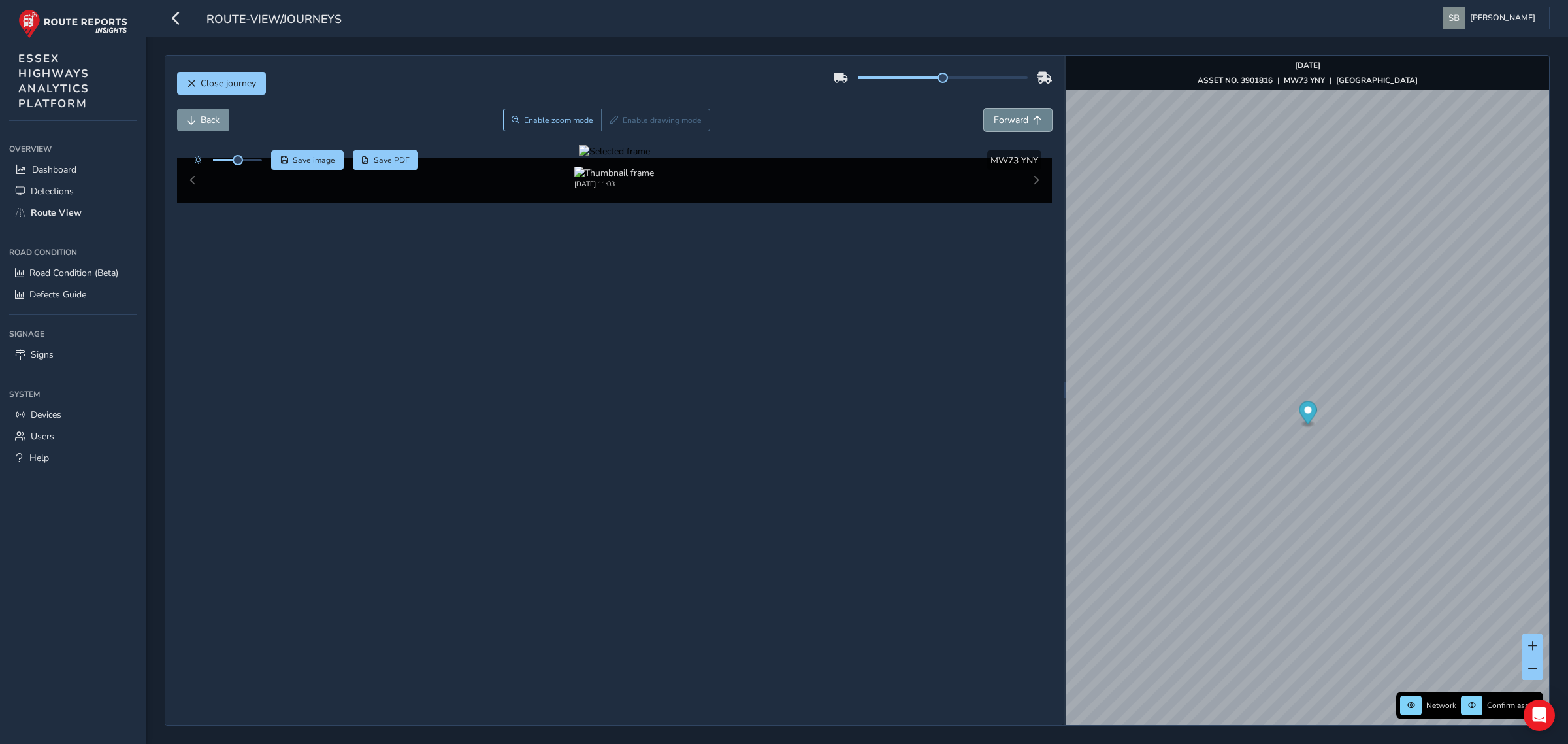
click at [1026, 117] on span "Forward" at bounding box center [1011, 120] width 35 height 12
click at [1026, 117] on span "Forward" at bounding box center [1011, 120] width 35 height 12
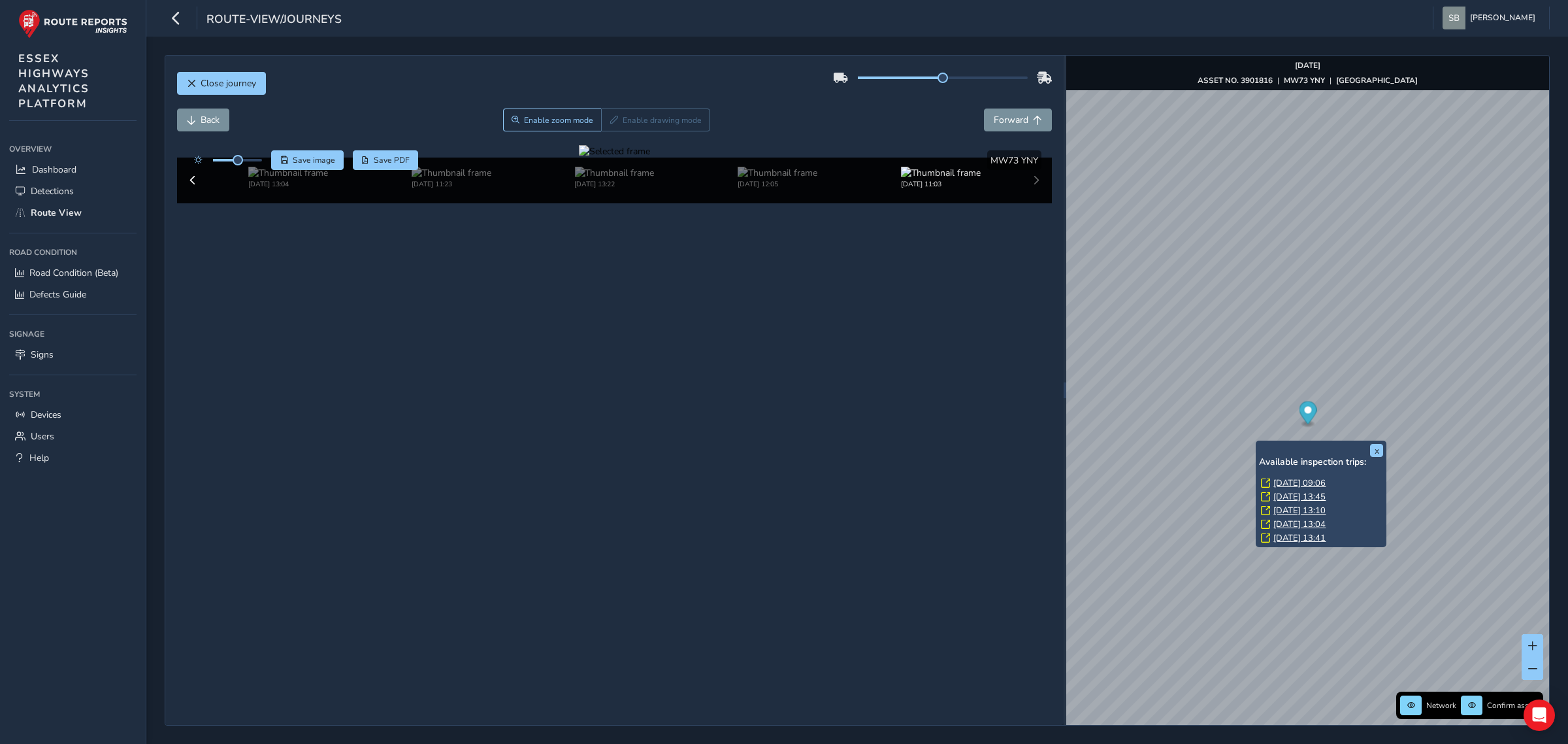
click at [1254, 443] on div "x Available inspection trips: [DATE] 09:06 [DATE] 13:45 [DATE] 13:10 [DATE] 13:…" at bounding box center [1321, 494] width 131 height 107
click at [1254, 497] on link "[DATE] 13:45" at bounding box center [1299, 496] width 53 height 12
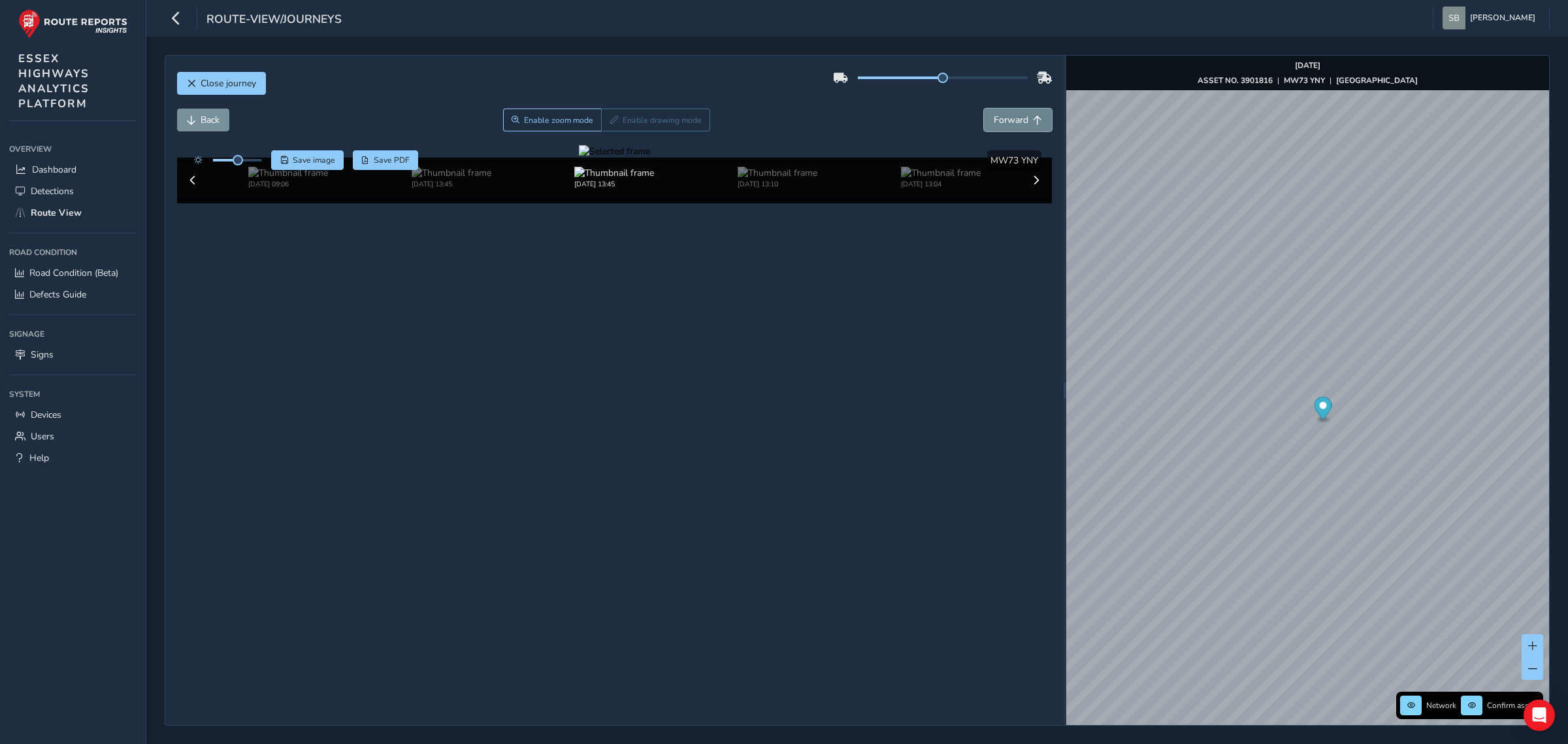
click at [1006, 117] on span "Forward" at bounding box center [1011, 120] width 35 height 12
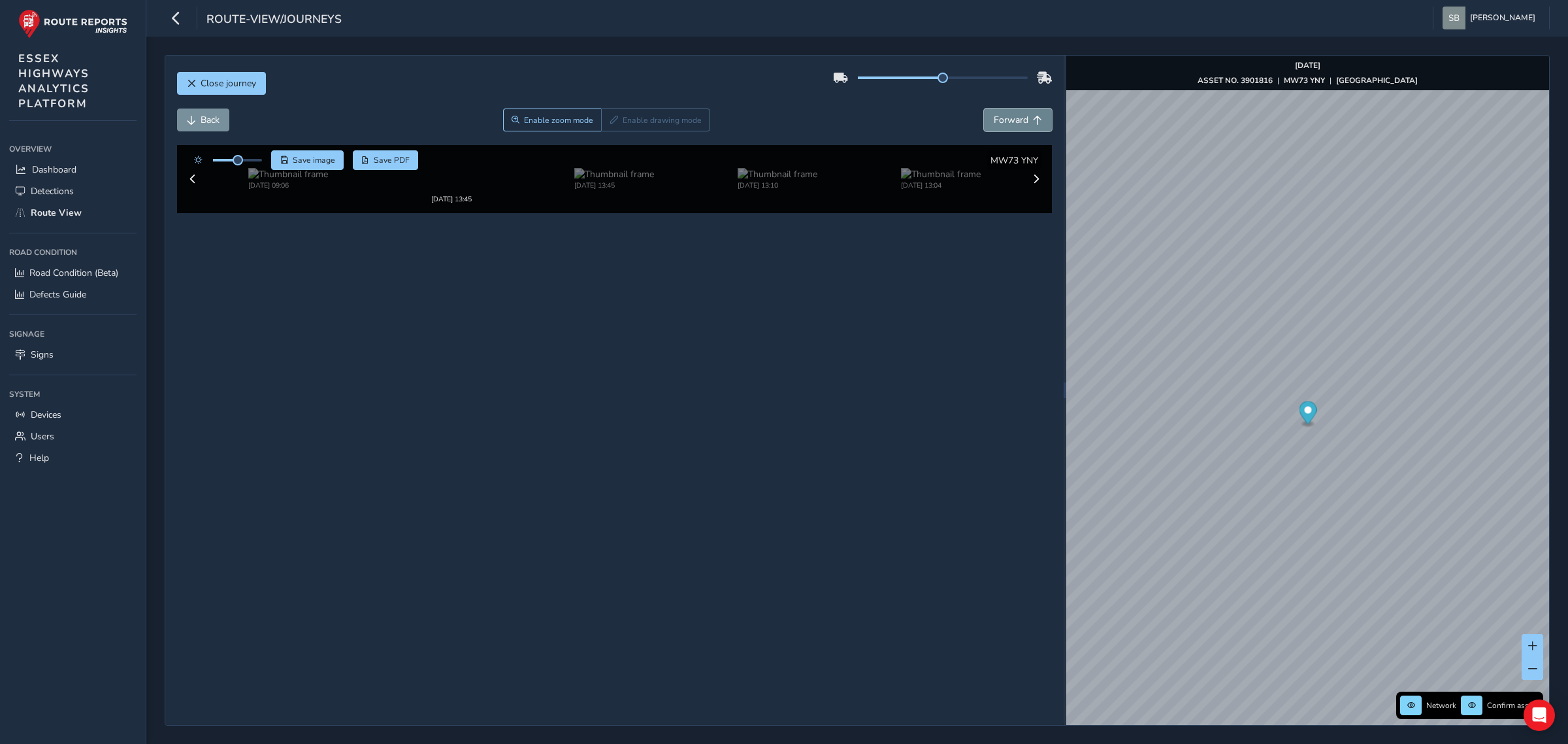
click at [1006, 117] on span "Forward" at bounding box center [1011, 120] width 35 height 12
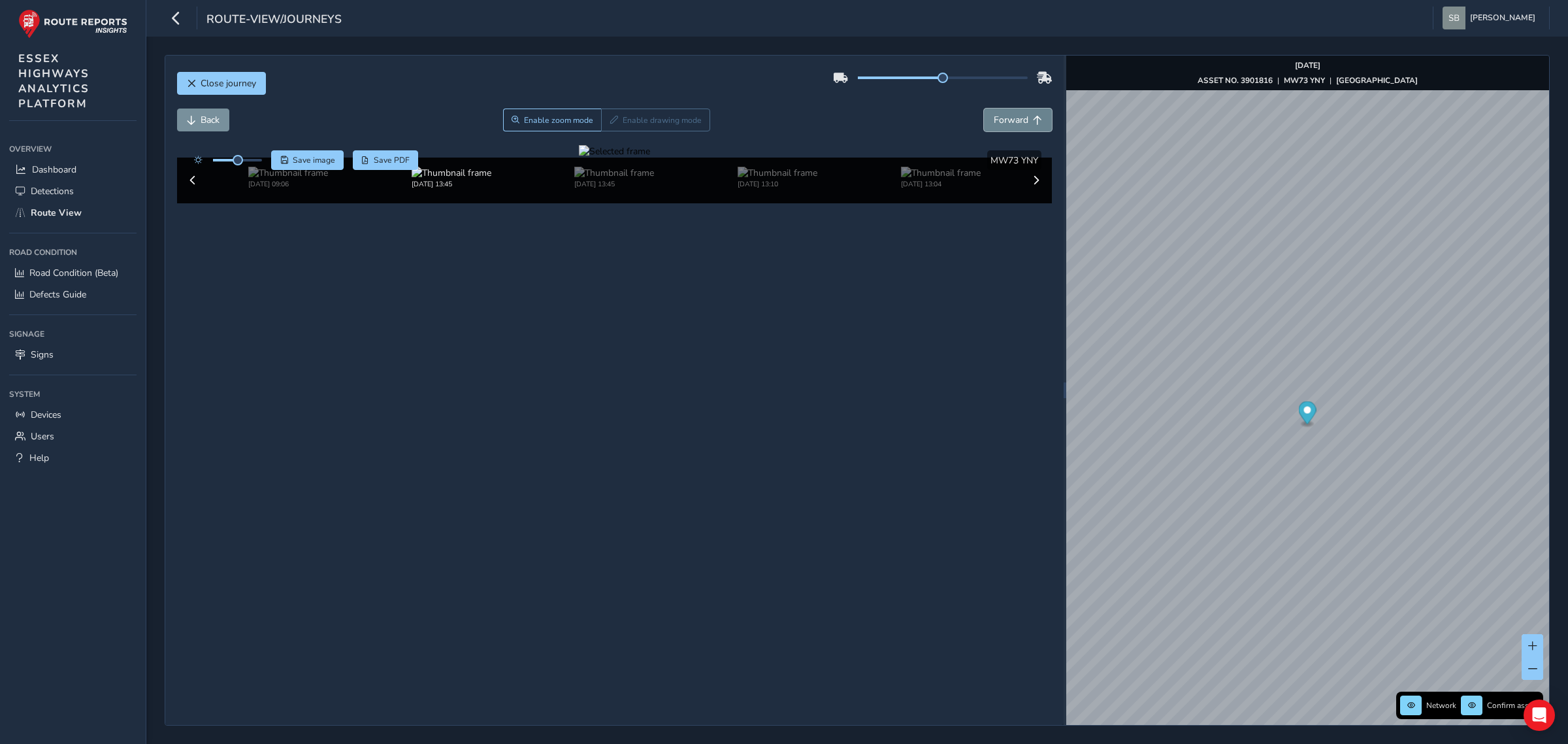
click at [1006, 117] on span "Forward" at bounding box center [1011, 120] width 35 height 12
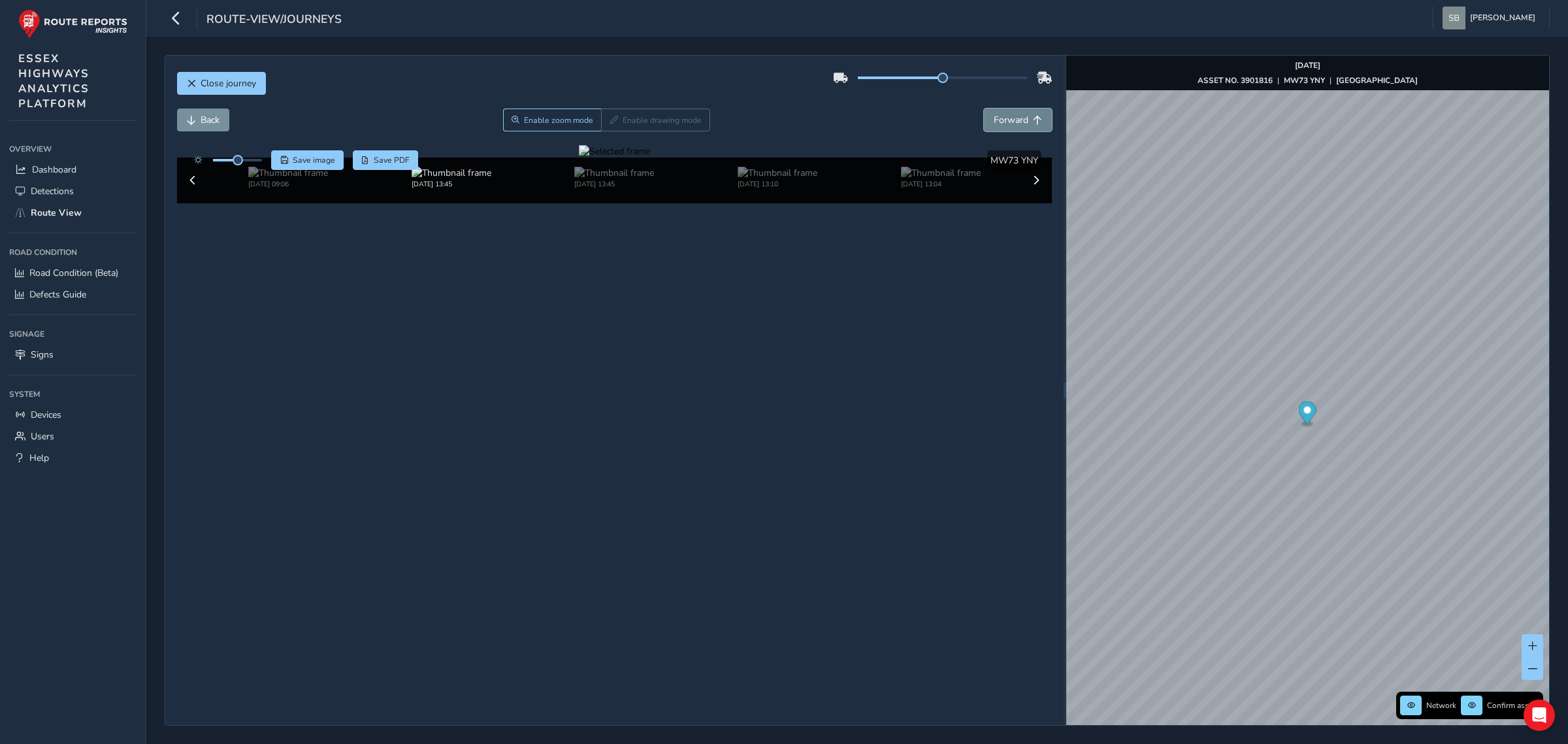
click at [1006, 117] on span "Forward" at bounding box center [1011, 120] width 35 height 12
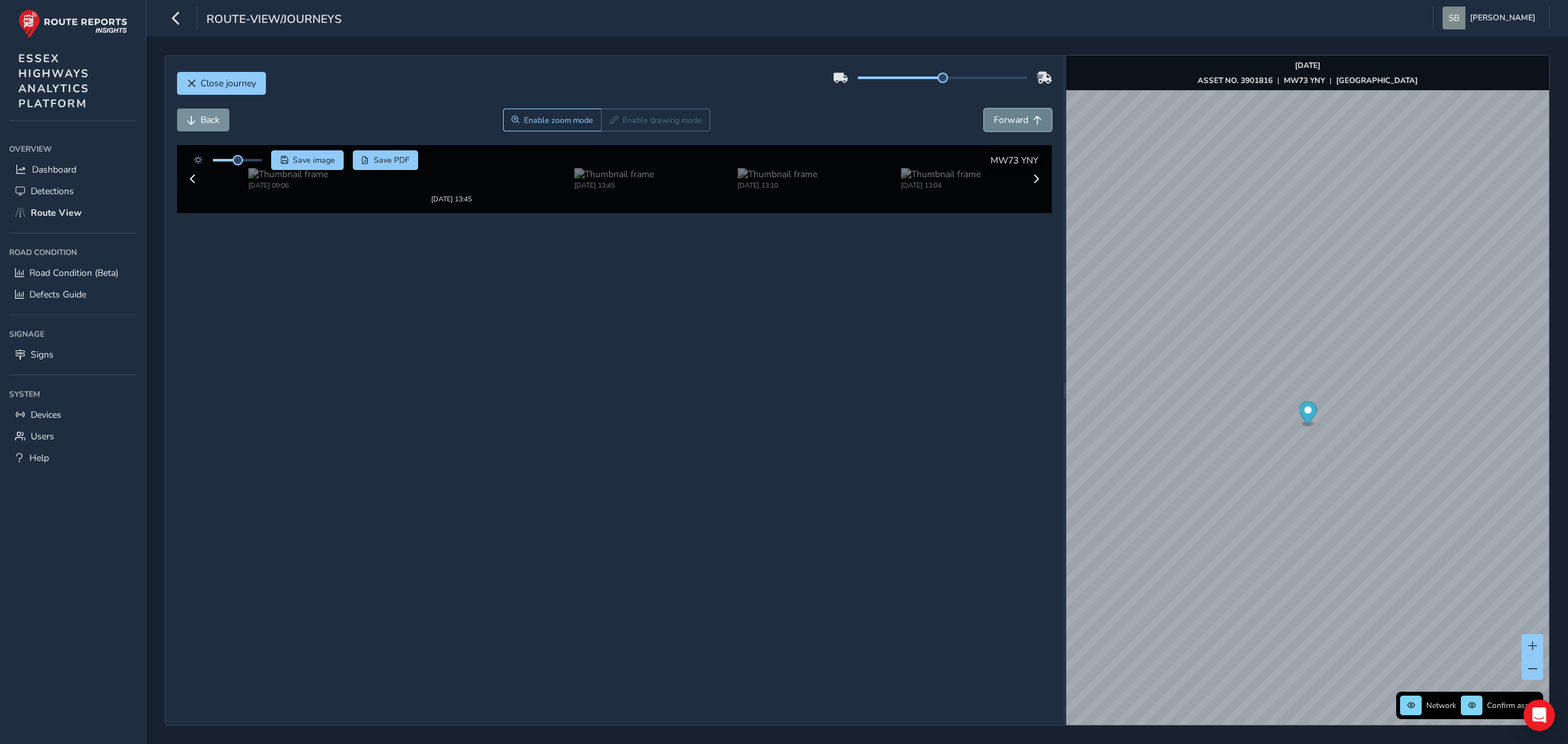
click at [1006, 117] on span "Forward" at bounding box center [1011, 120] width 35 height 12
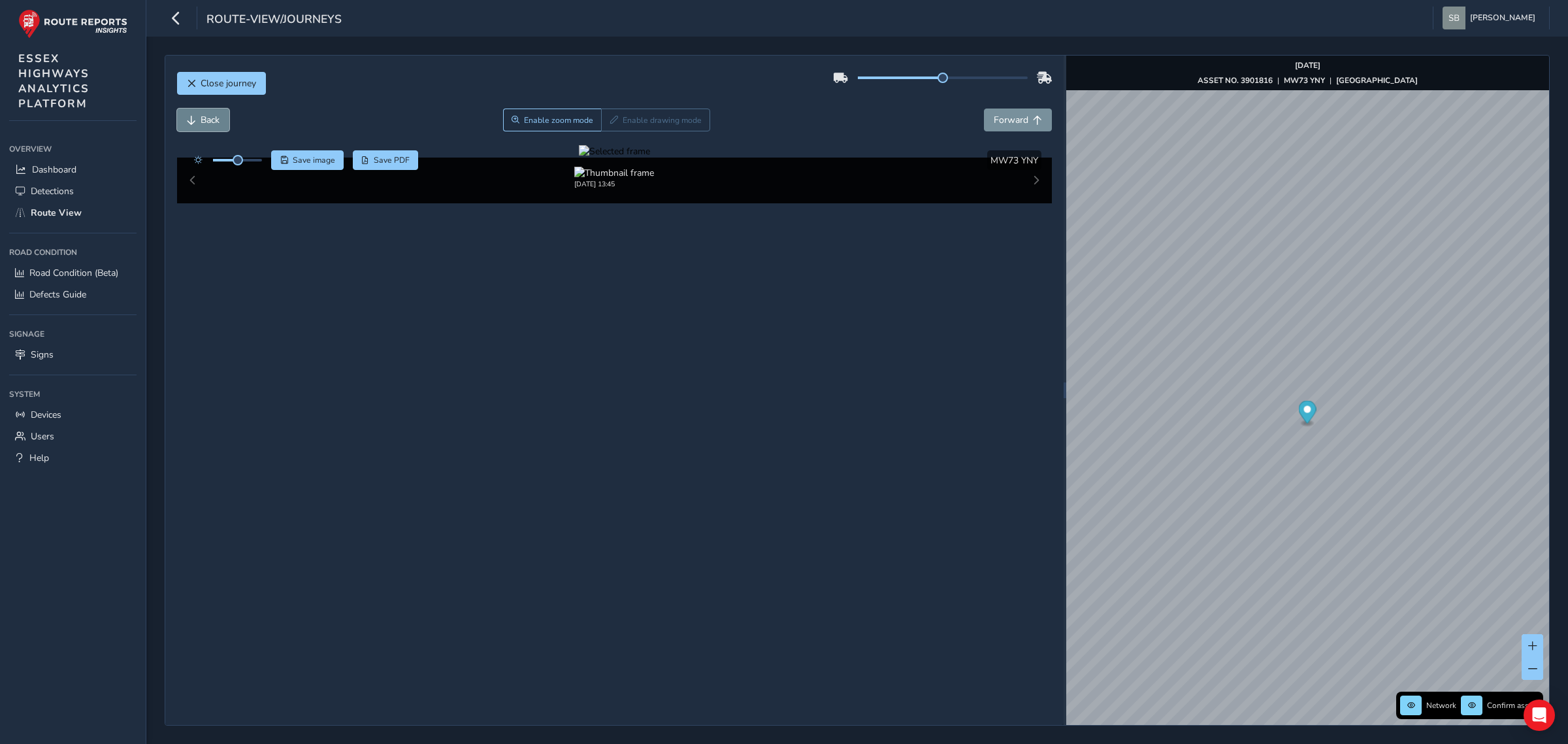
click at [210, 118] on span "Back" at bounding box center [210, 120] width 19 height 12
click at [1033, 125] on button "Forward" at bounding box center [1018, 120] width 68 height 23
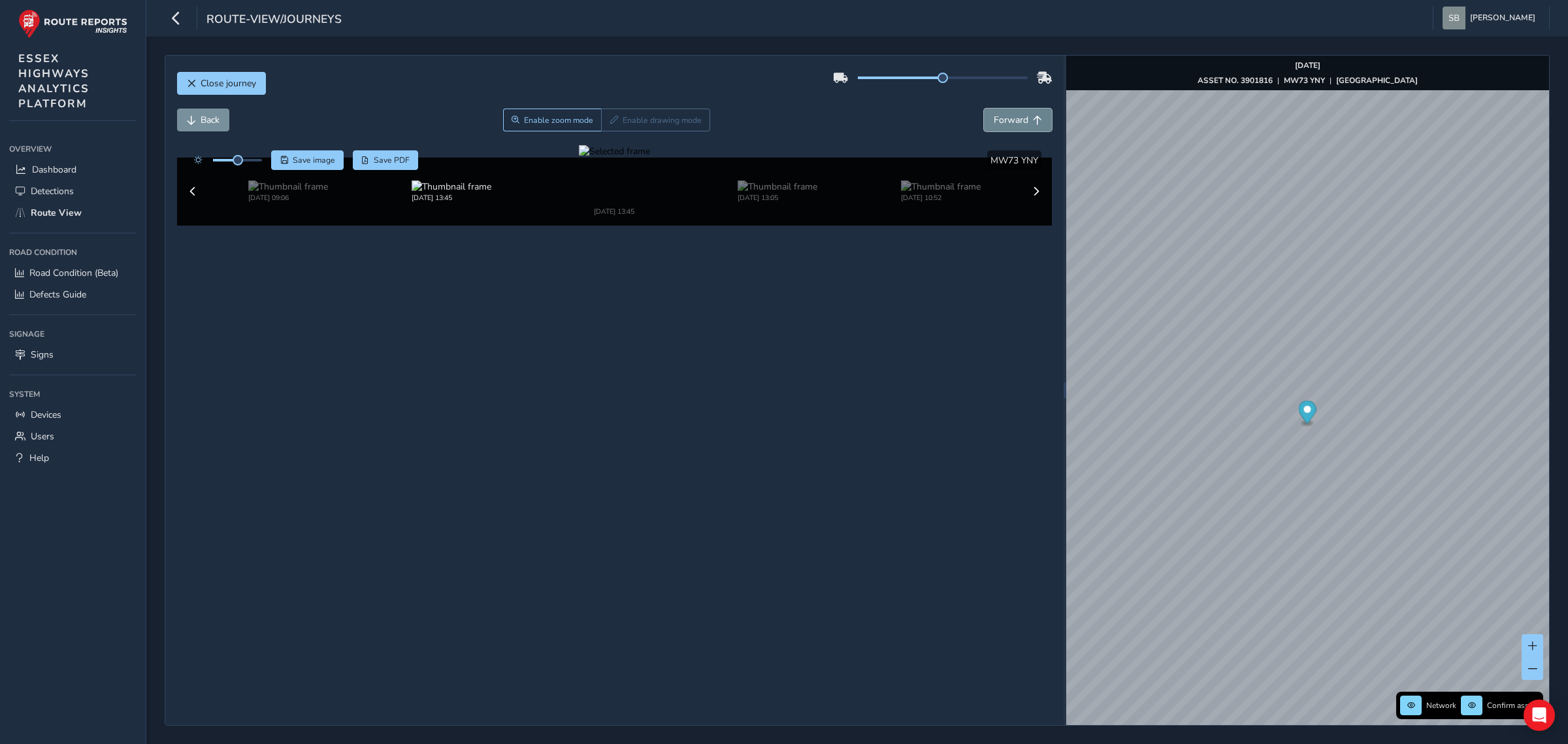
click at [1033, 125] on button "Forward" at bounding box center [1018, 120] width 68 height 23
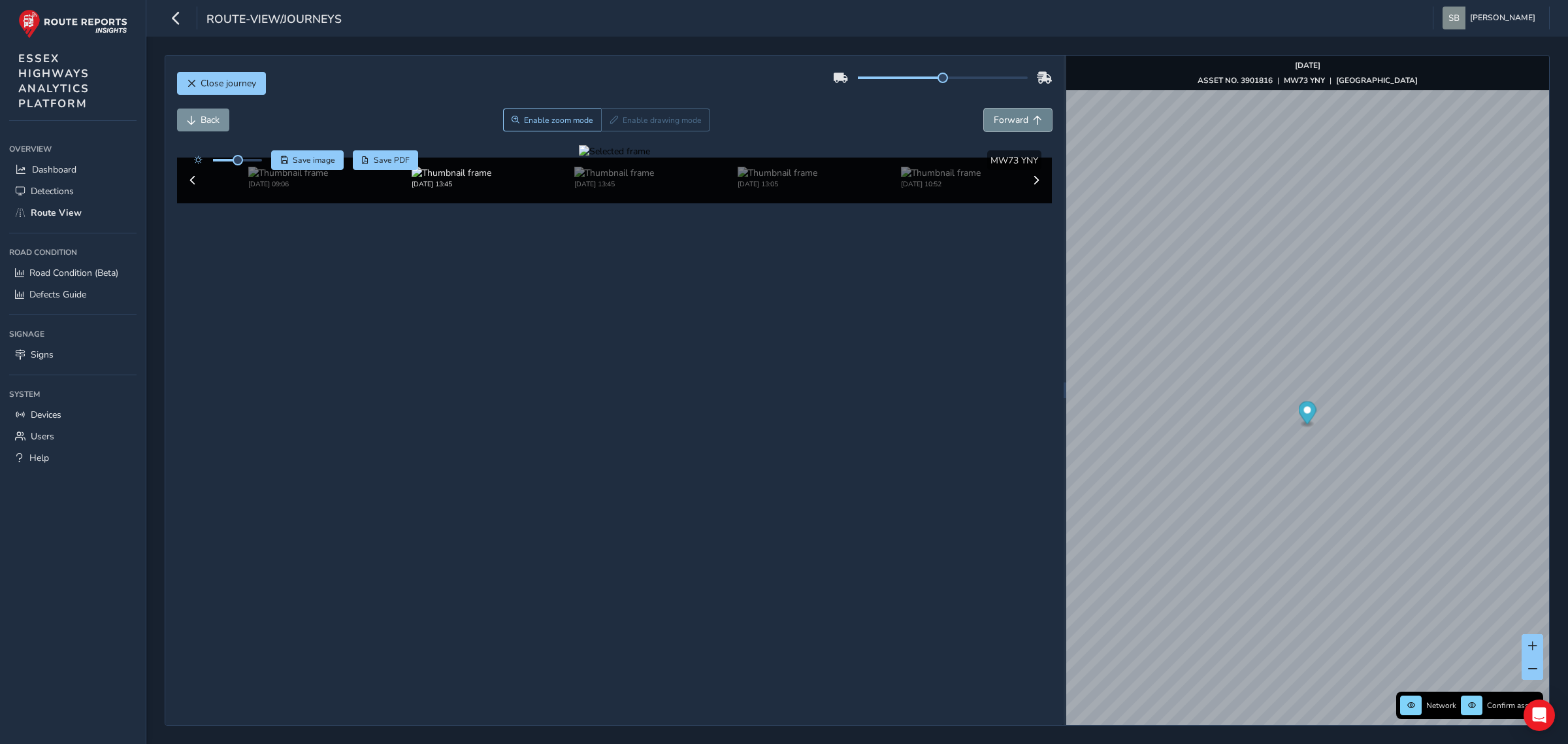
click at [1033, 125] on button "Forward" at bounding box center [1018, 120] width 68 height 23
click at [1032, 125] on button "Forward" at bounding box center [1018, 120] width 68 height 23
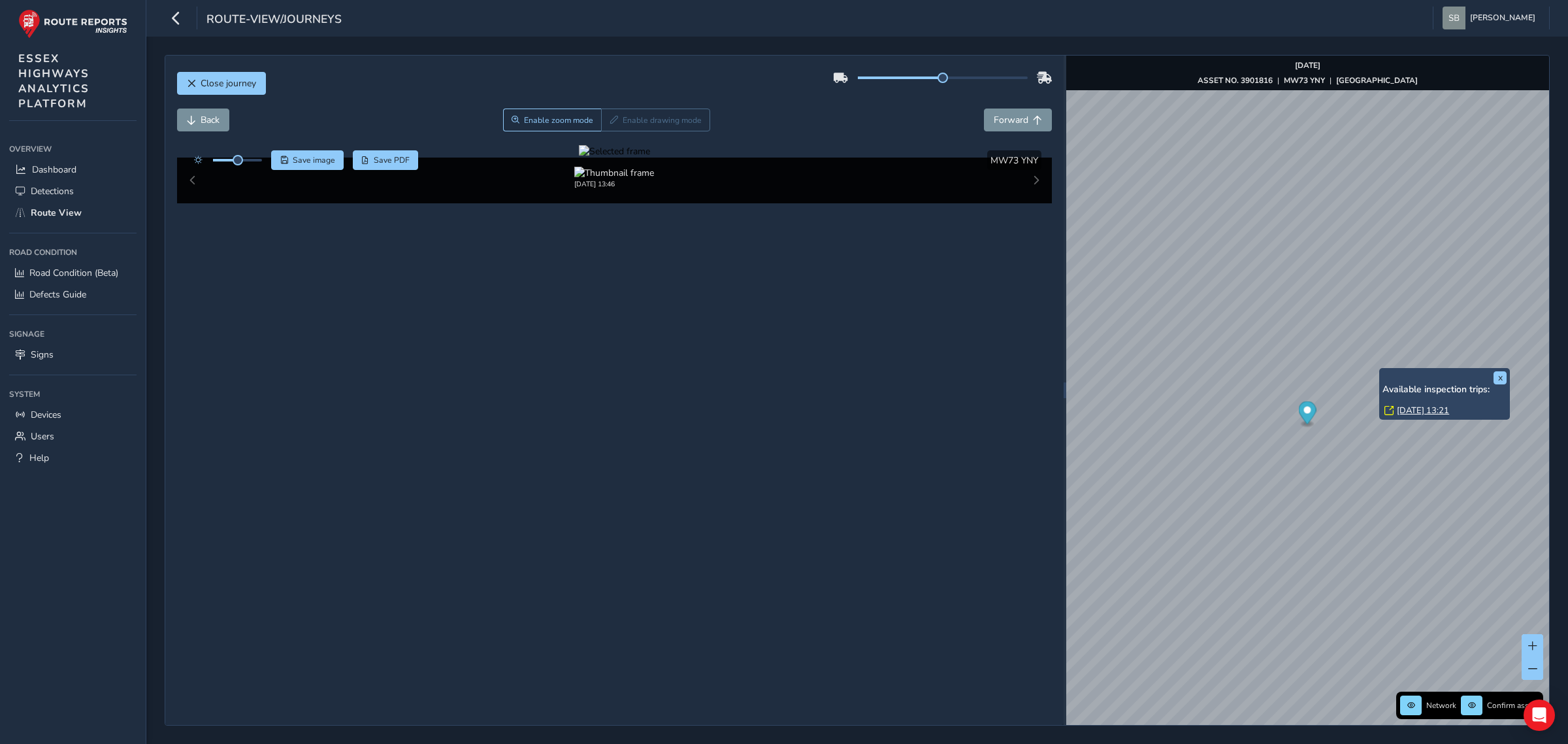
click at [1254, 369] on div "x Available inspection trips: [DATE] 13:21" at bounding box center [1445, 394] width 131 height 52
click at [1254, 410] on link "[DATE] 13:21" at bounding box center [1423, 410] width 53 height 12
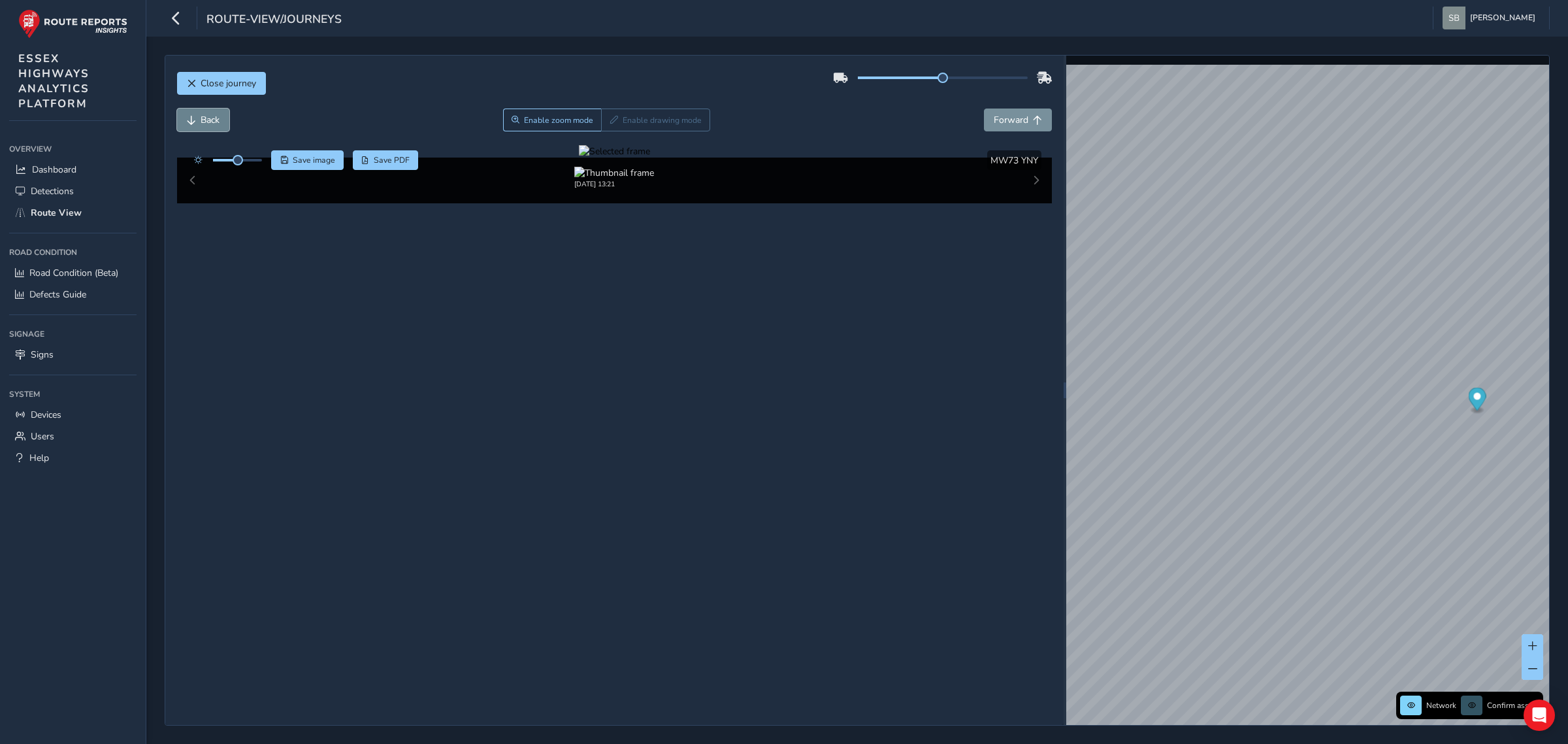
click at [209, 113] on button "Back" at bounding box center [203, 120] width 53 height 23
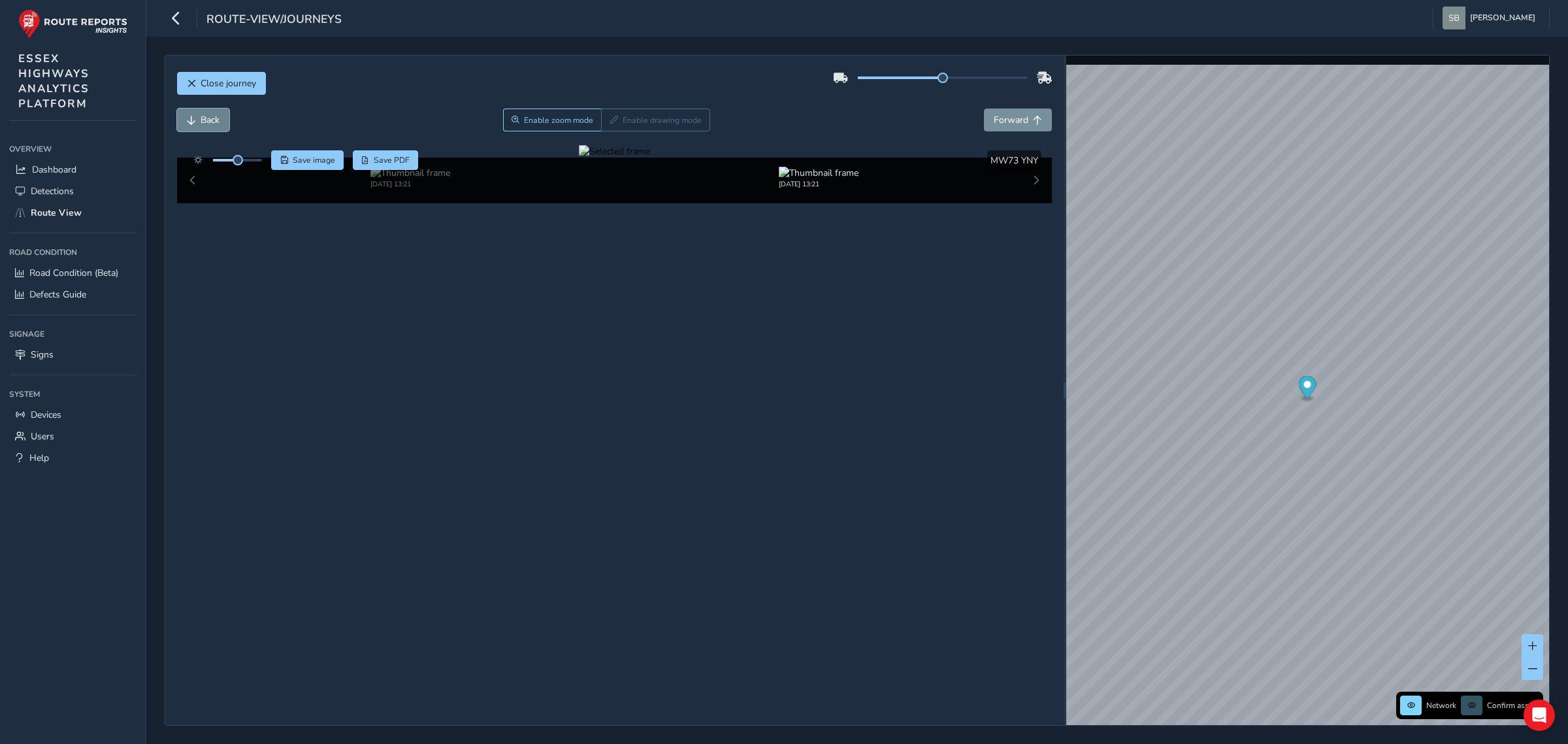
click at [209, 113] on button "Back" at bounding box center [203, 120] width 53 height 23
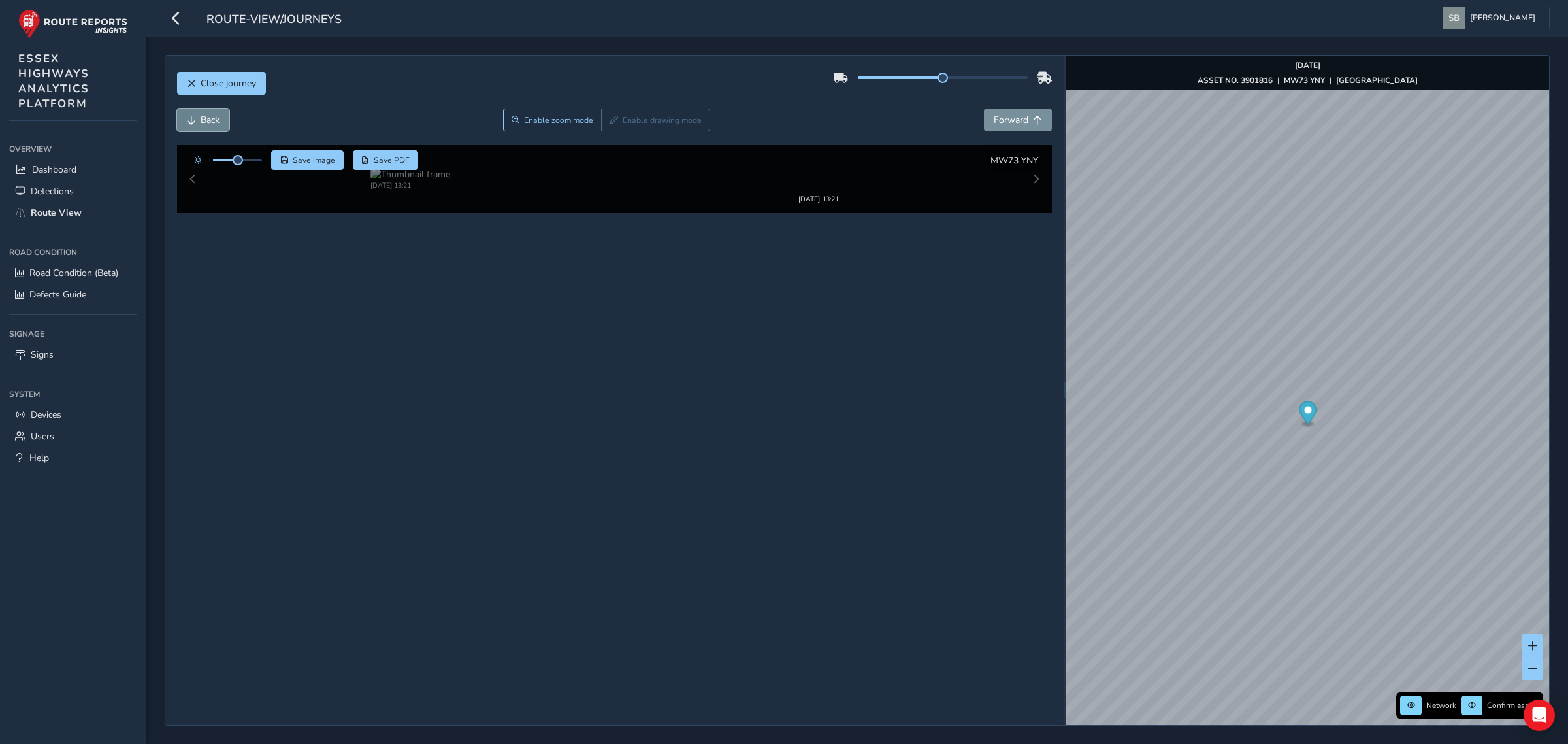
click at [209, 113] on button "Back" at bounding box center [203, 120] width 53 height 23
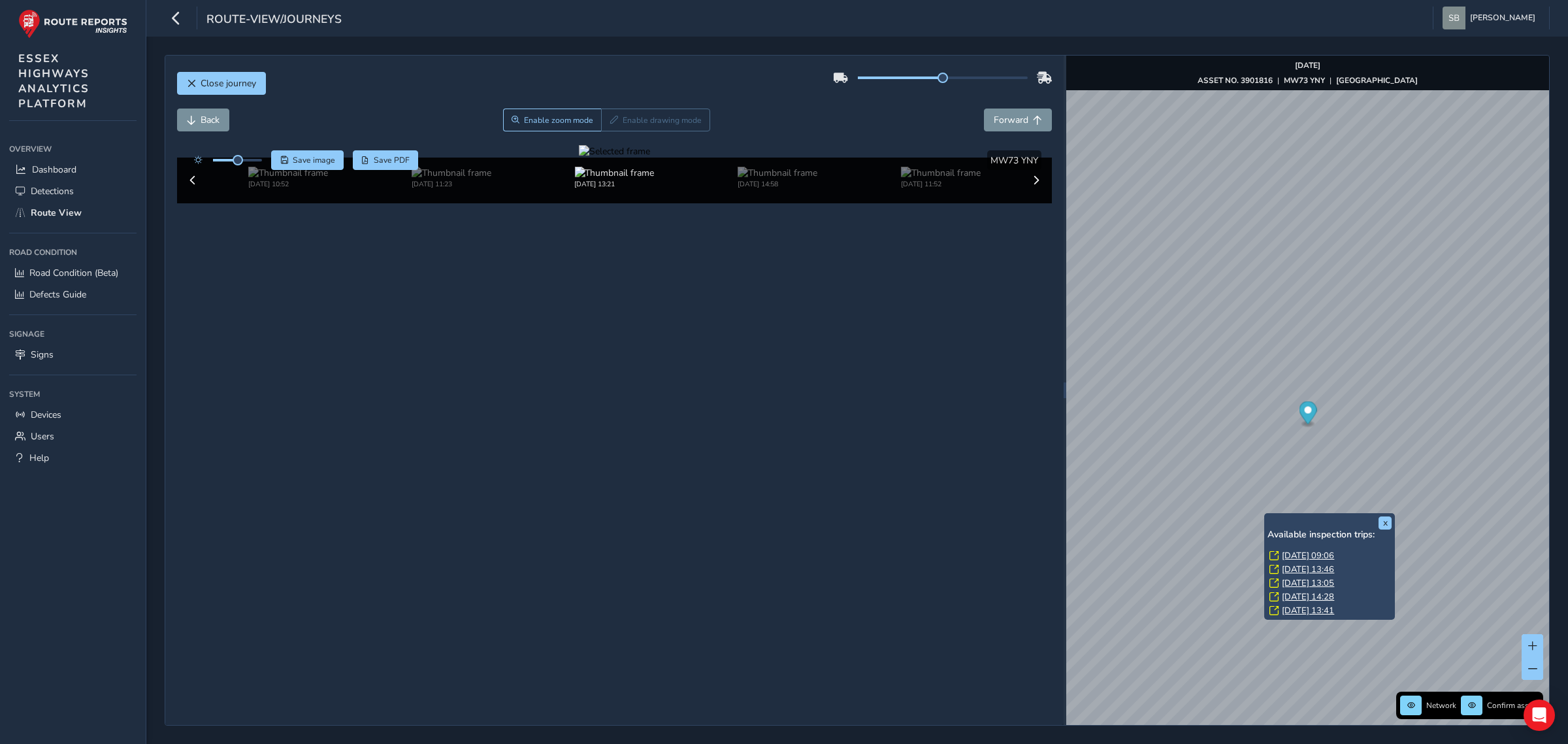
click at [1254, 568] on link "[DATE] 13:41" at bounding box center [1307, 610] width 53 height 12
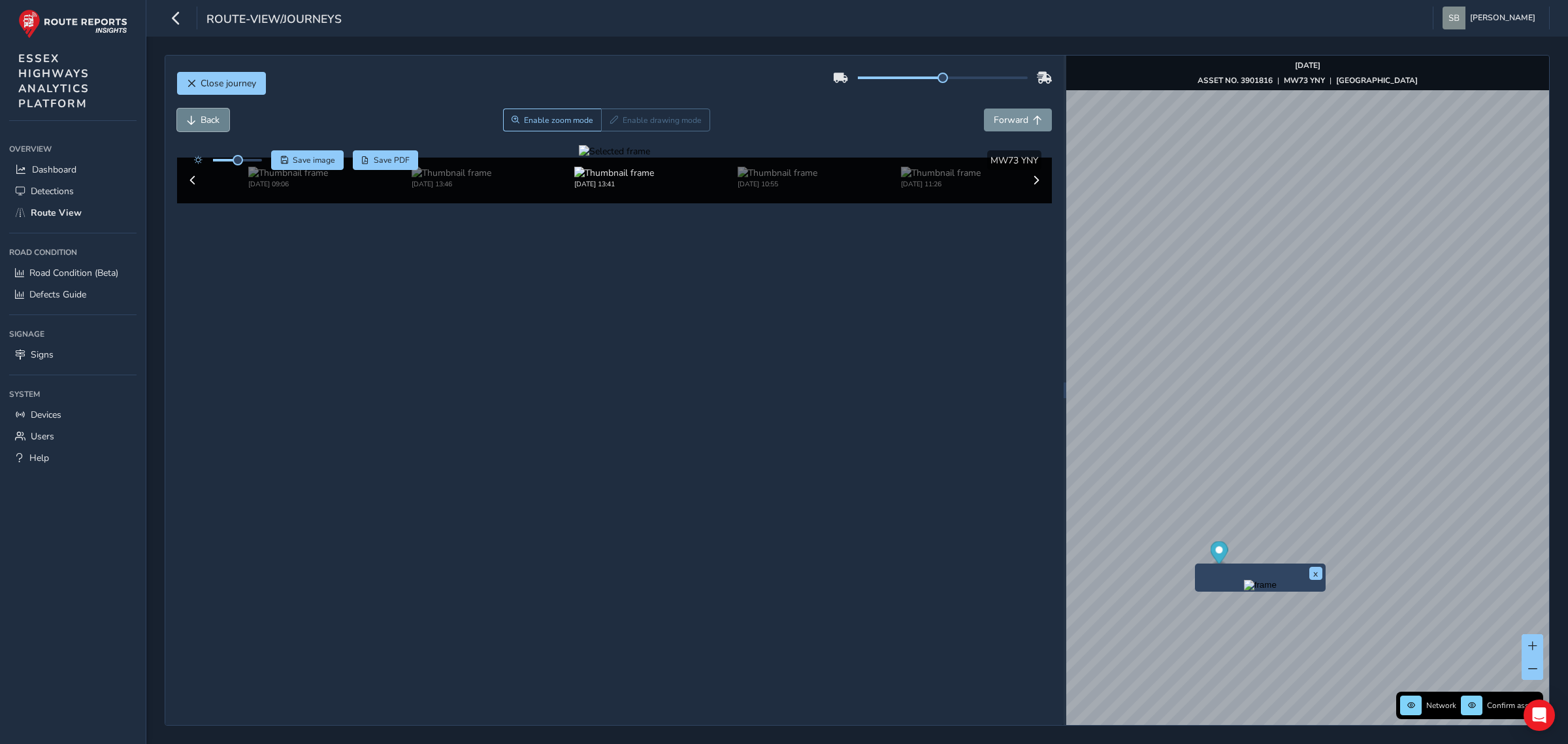
click at [212, 121] on span "Back" at bounding box center [210, 120] width 19 height 12
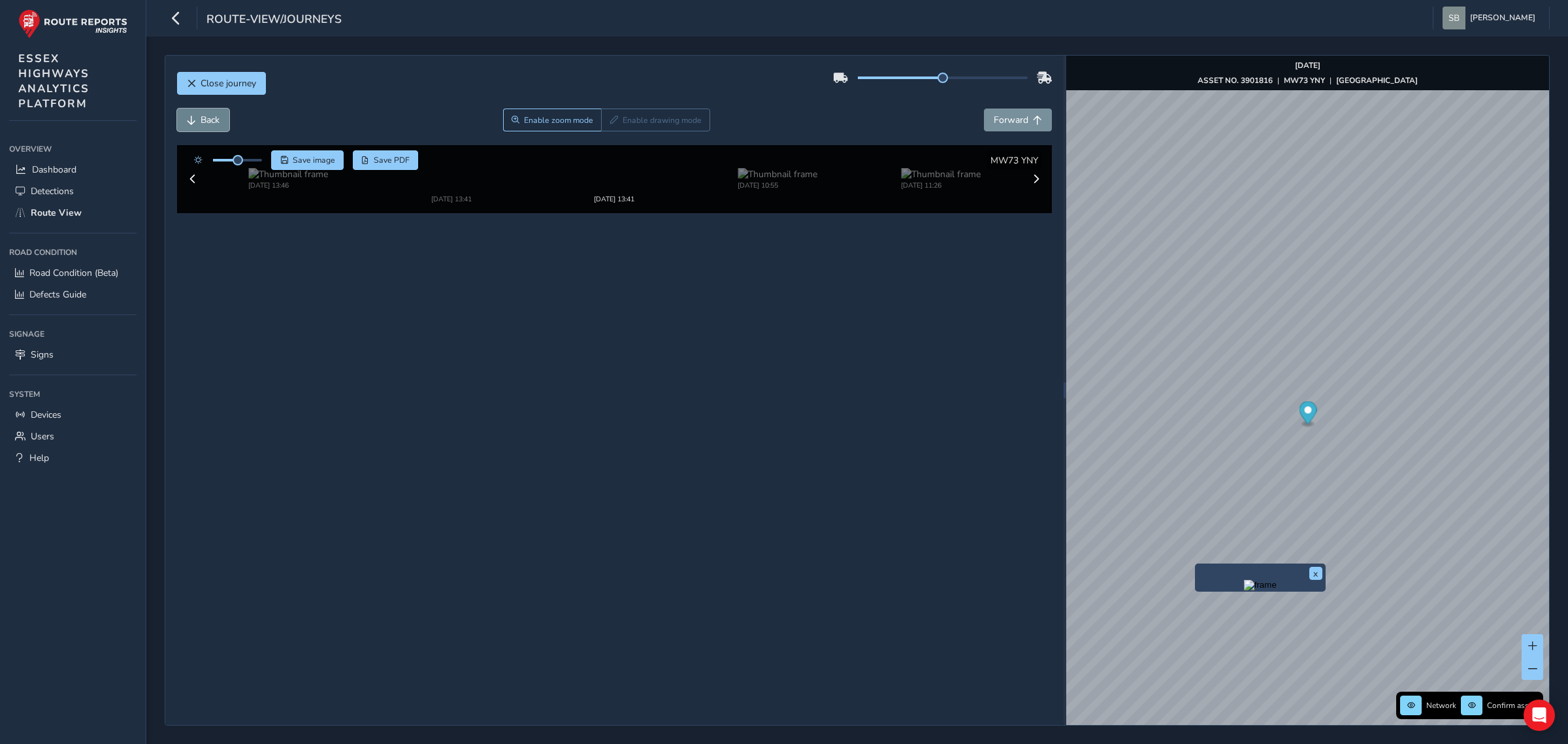
click at [212, 121] on span "Back" at bounding box center [210, 120] width 19 height 12
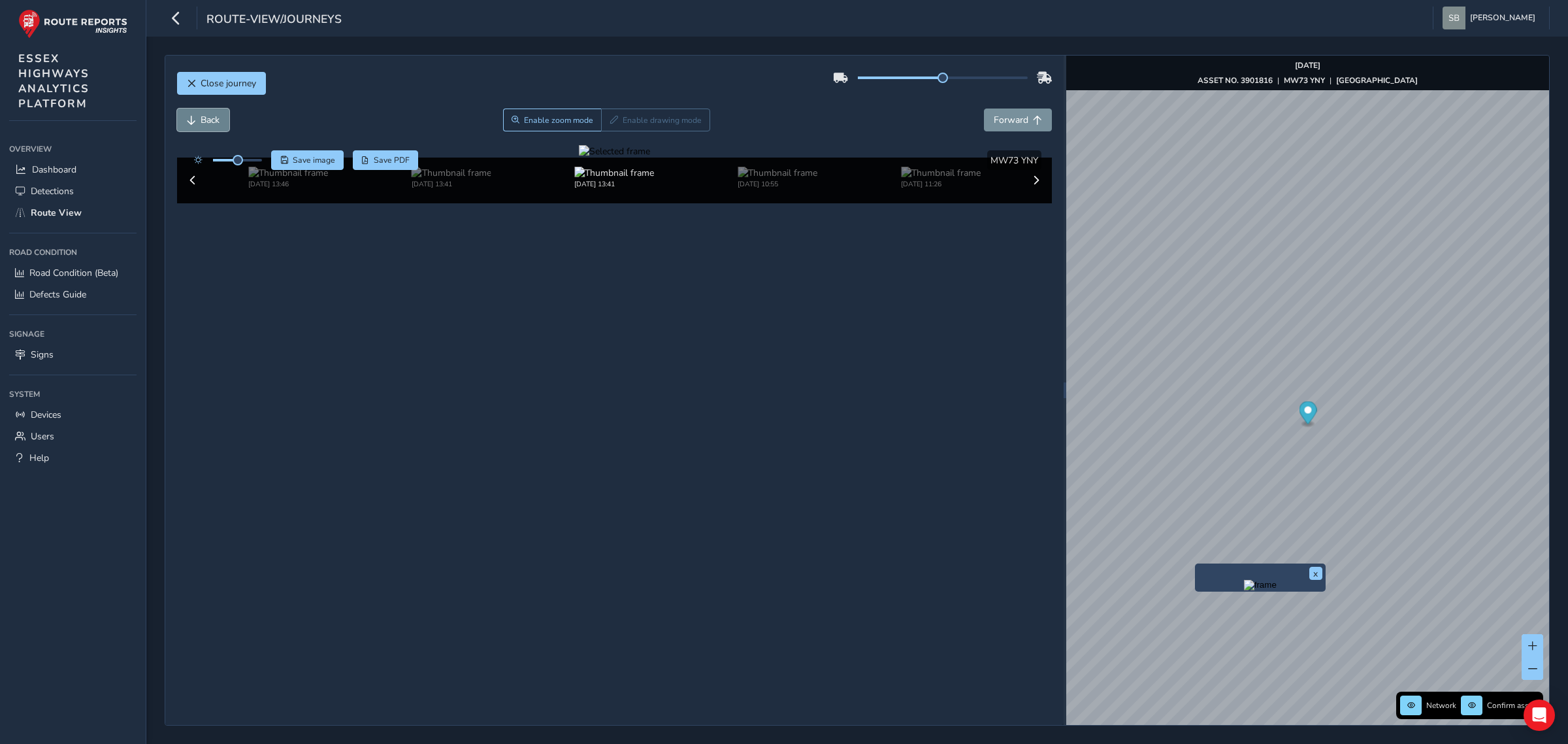
click at [212, 121] on span "Back" at bounding box center [210, 120] width 19 height 12
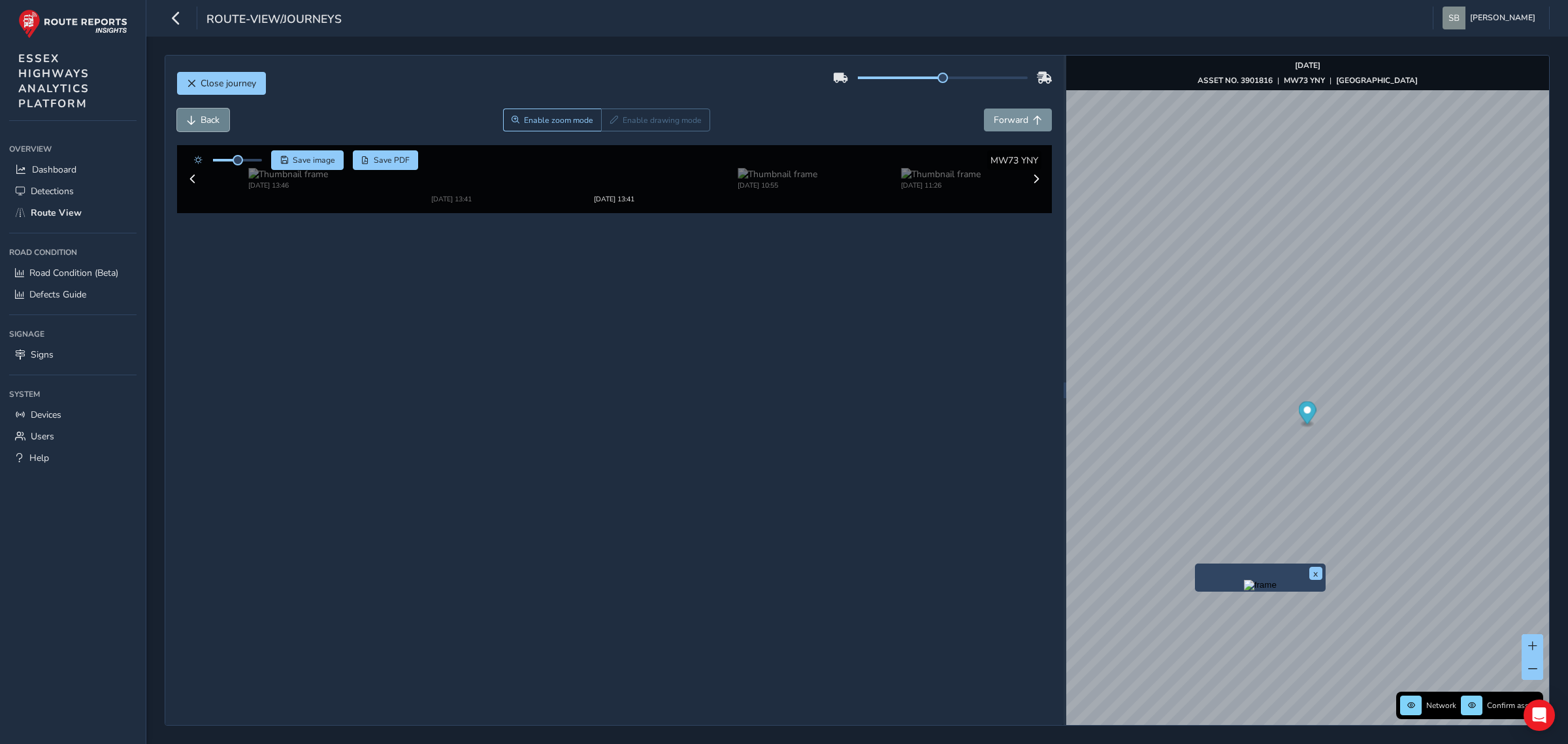
click at [212, 121] on span "Back" at bounding box center [210, 120] width 19 height 12
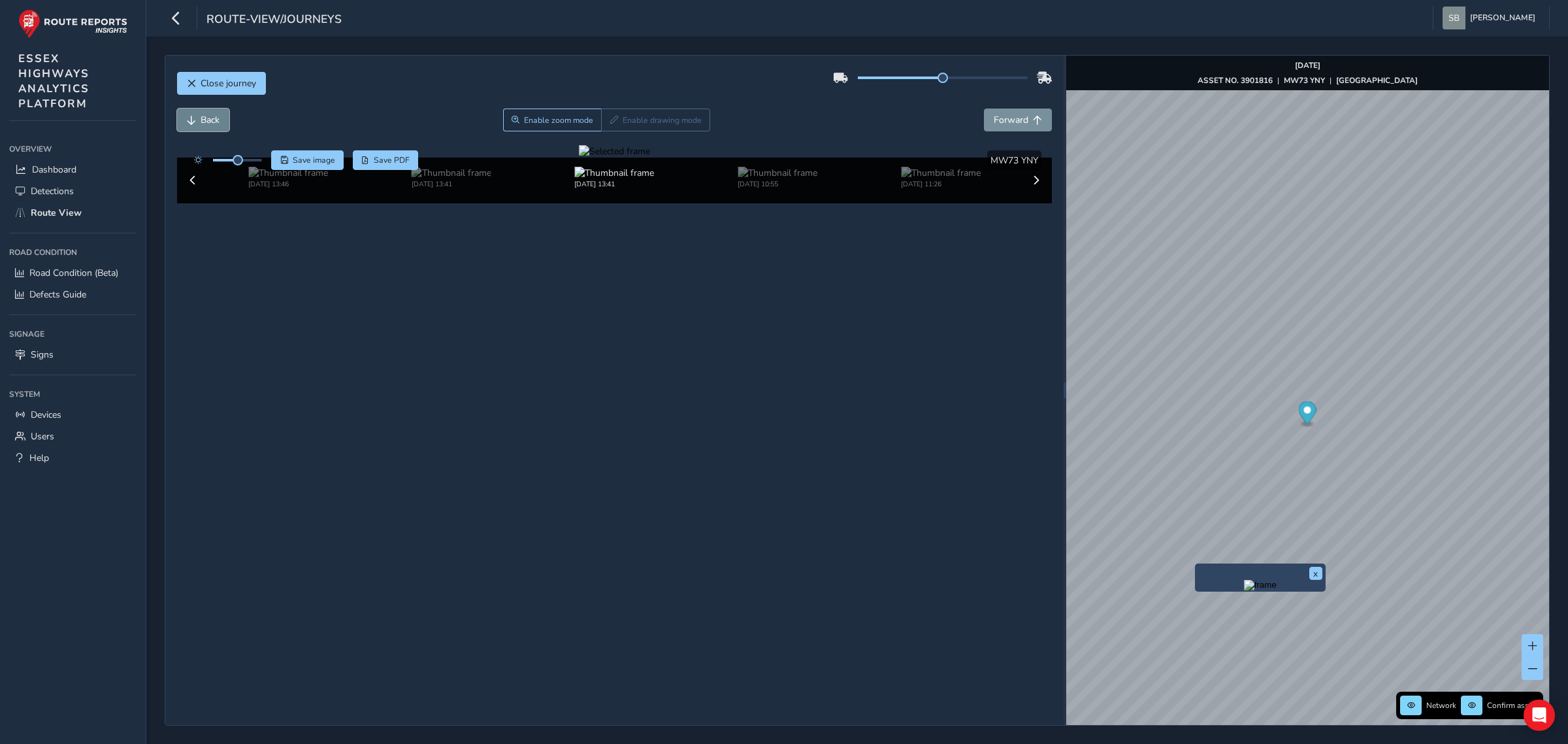
click at [212, 121] on span "Back" at bounding box center [210, 120] width 19 height 12
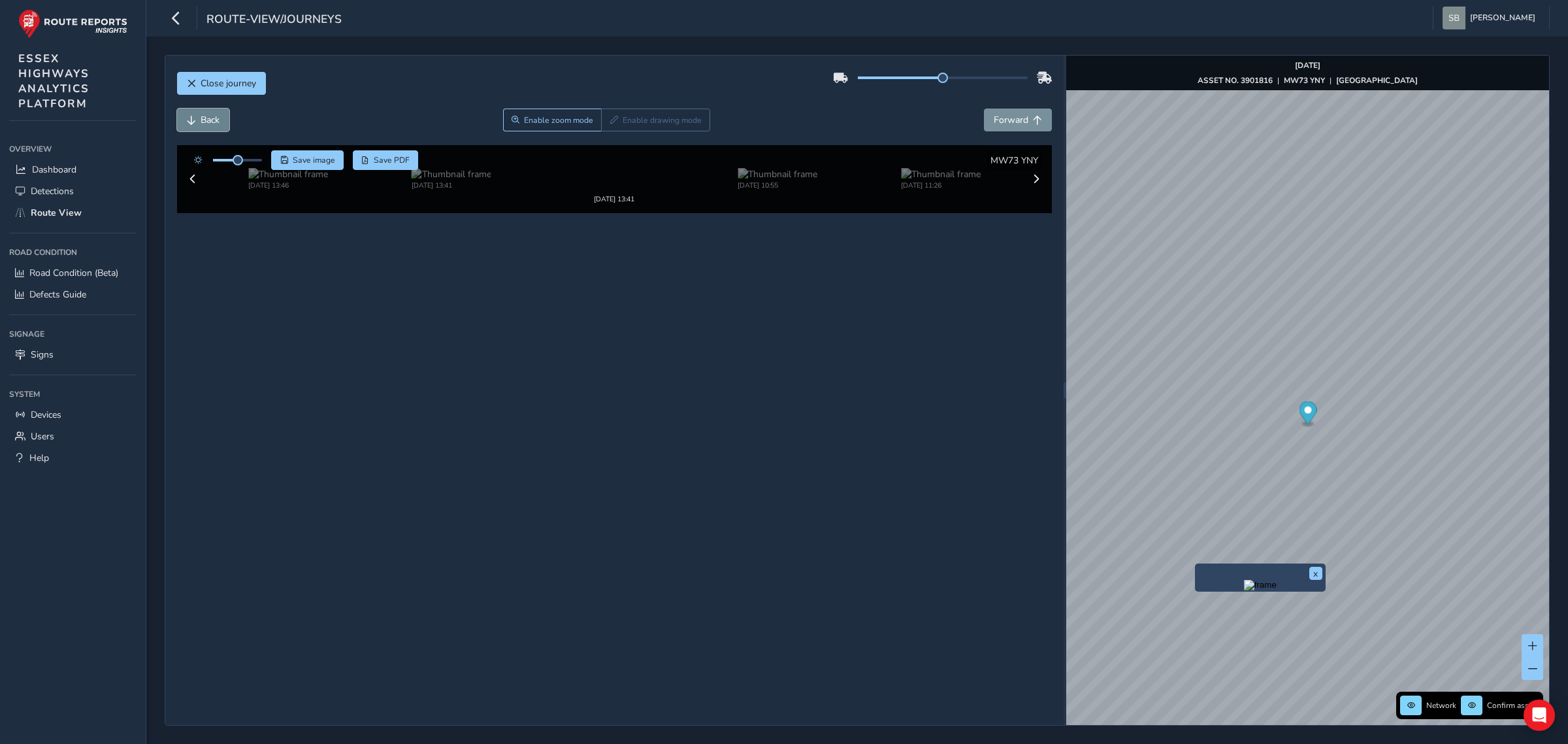
click at [212, 121] on span "Back" at bounding box center [210, 120] width 19 height 12
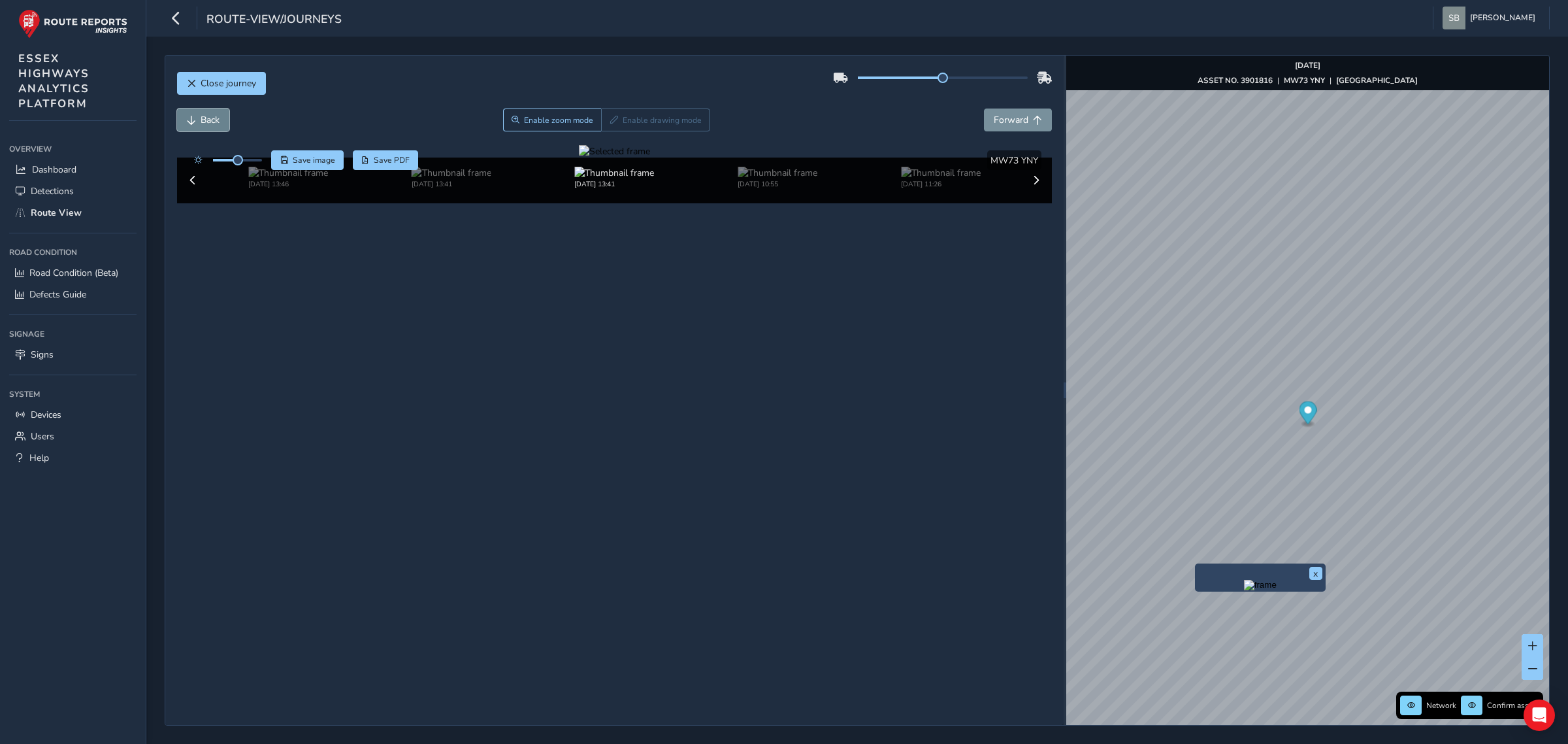
click at [212, 121] on span "Back" at bounding box center [210, 120] width 19 height 12
click at [193, 185] on span at bounding box center [193, 180] width 9 height 9
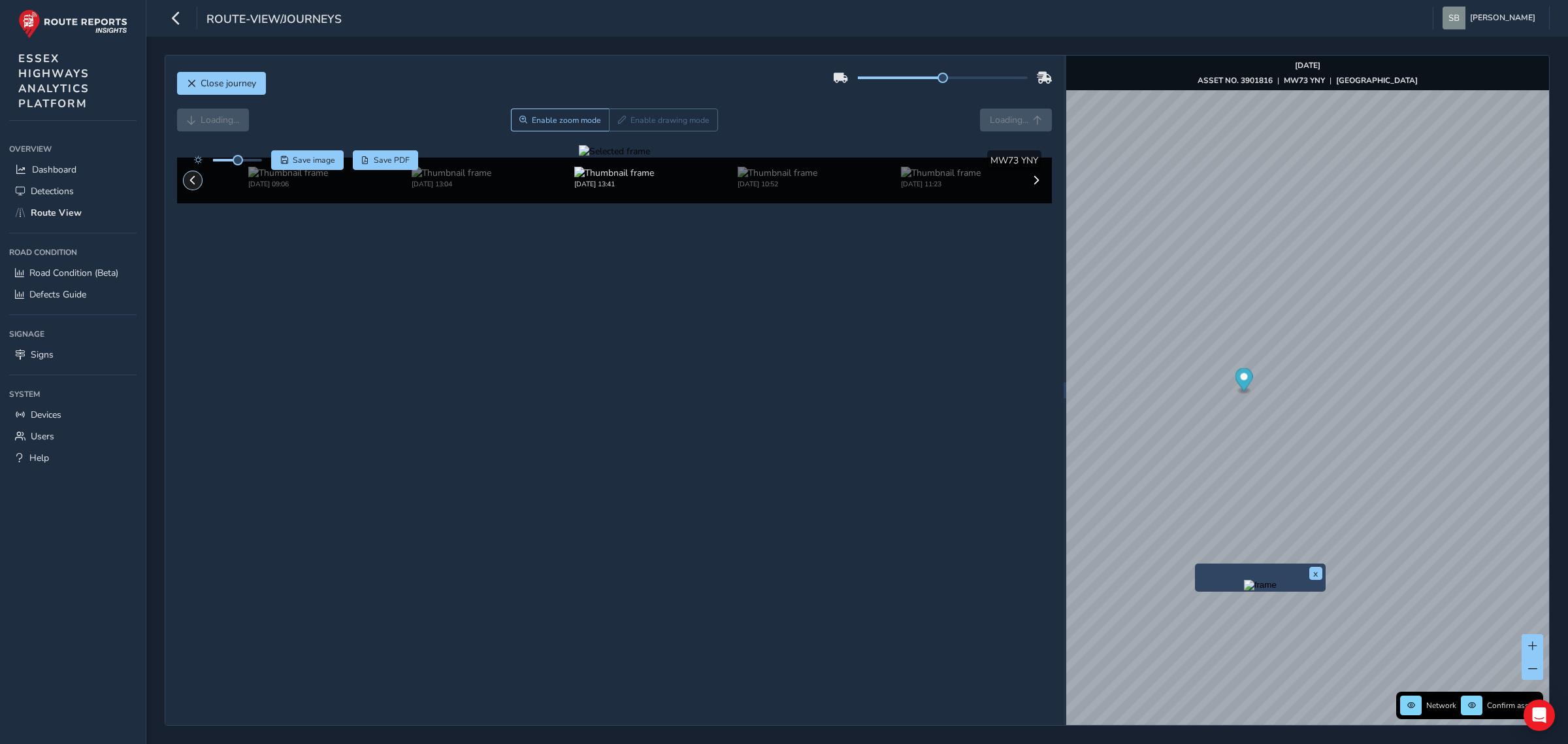
click at [193, 185] on span at bounding box center [193, 180] width 9 height 9
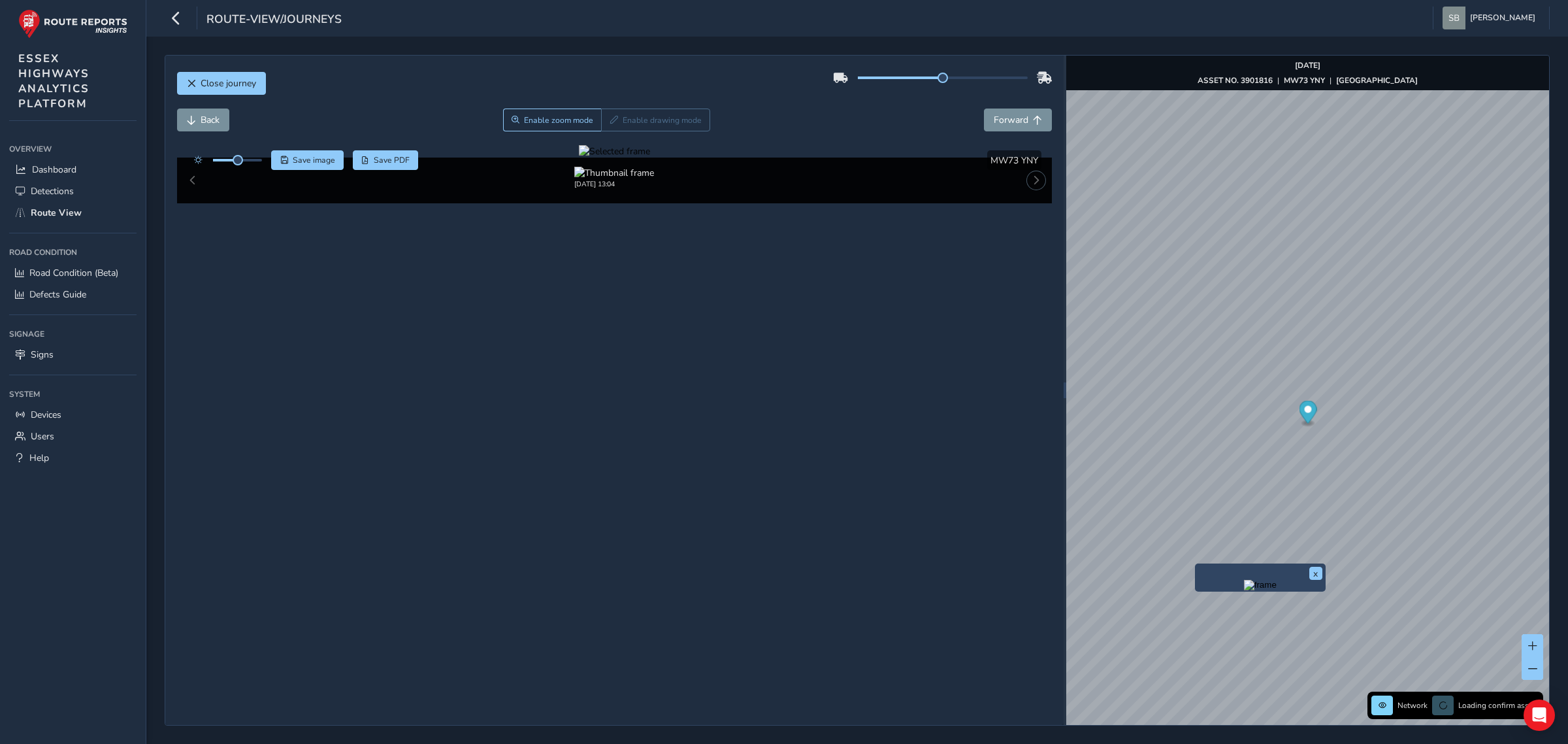
click at [1034, 185] on span at bounding box center [1036, 180] width 9 height 9
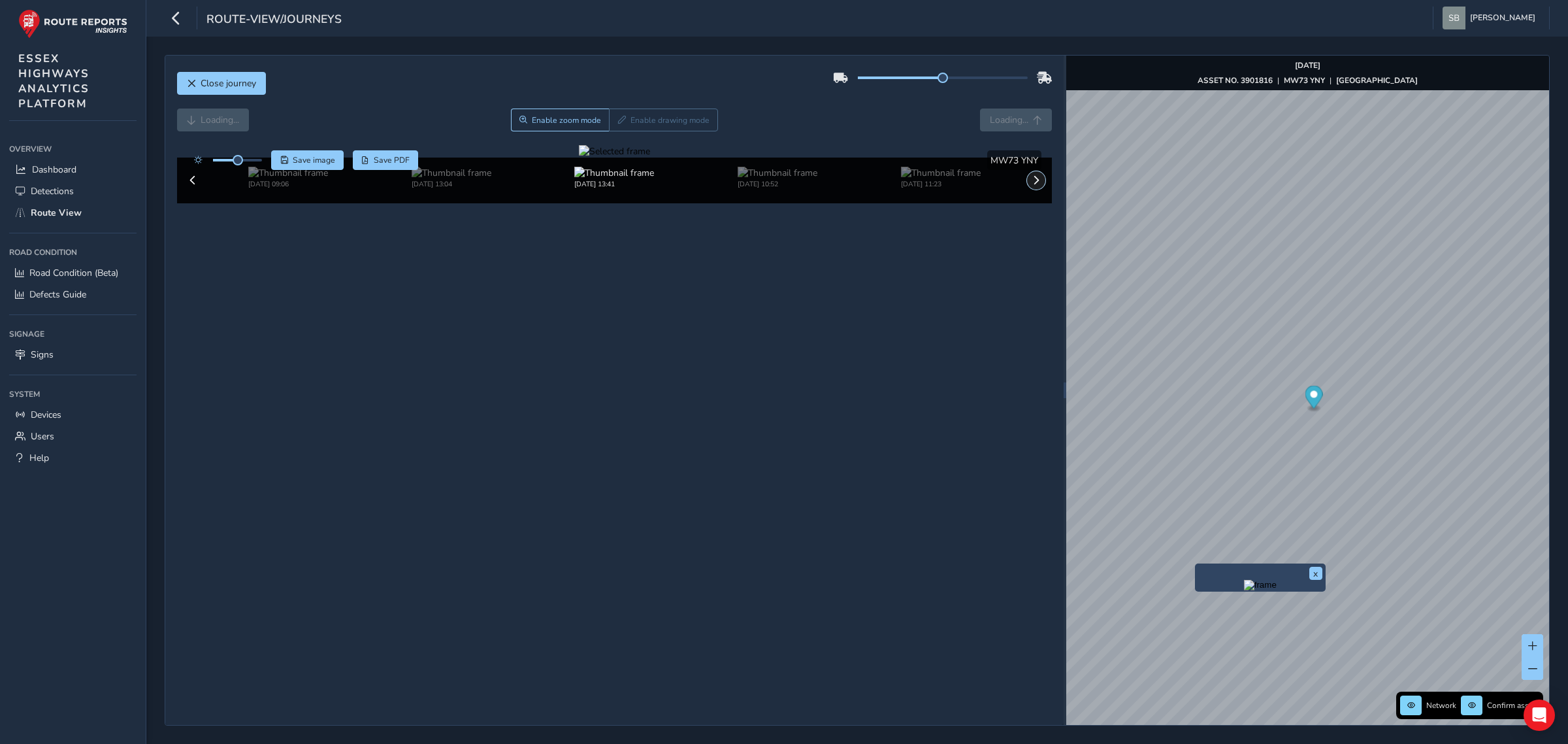
click at [1034, 185] on span at bounding box center [1036, 180] width 9 height 9
click at [231, 90] on button "Close journey" at bounding box center [222, 83] width 89 height 23
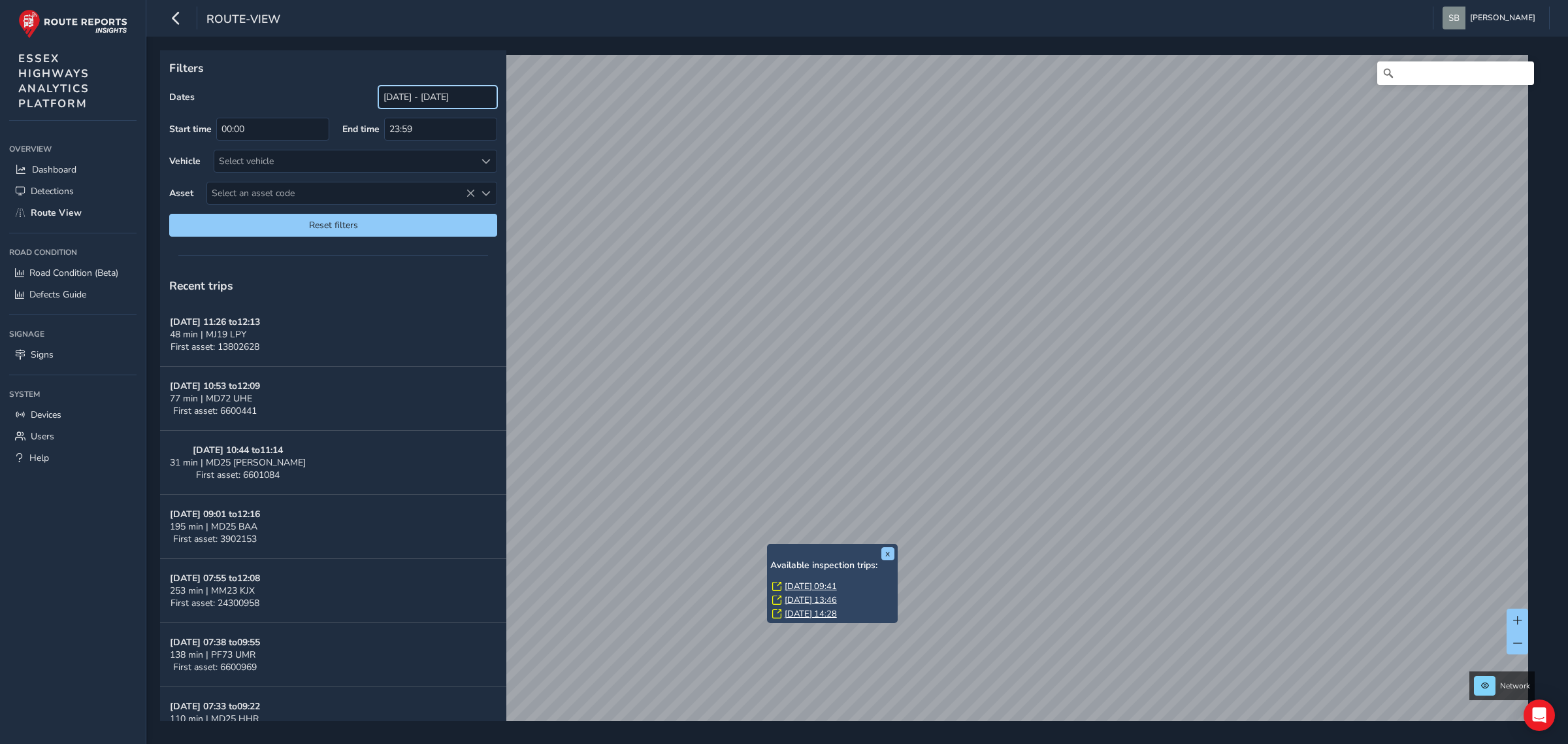
click at [409, 97] on input "[DATE] - [DATE]" at bounding box center [438, 97] width 119 height 23
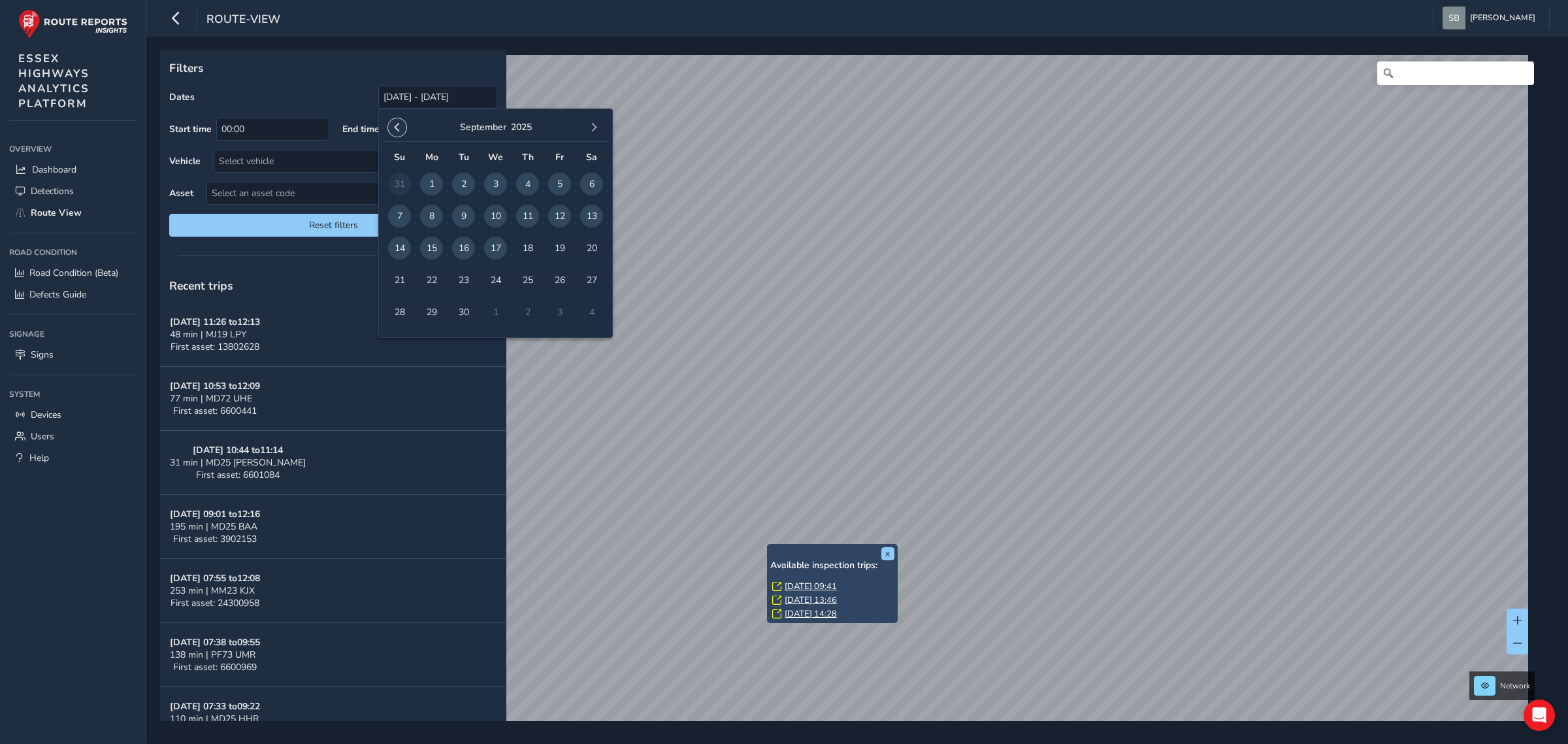
click at [394, 123] on span "button" at bounding box center [396, 127] width 9 height 9
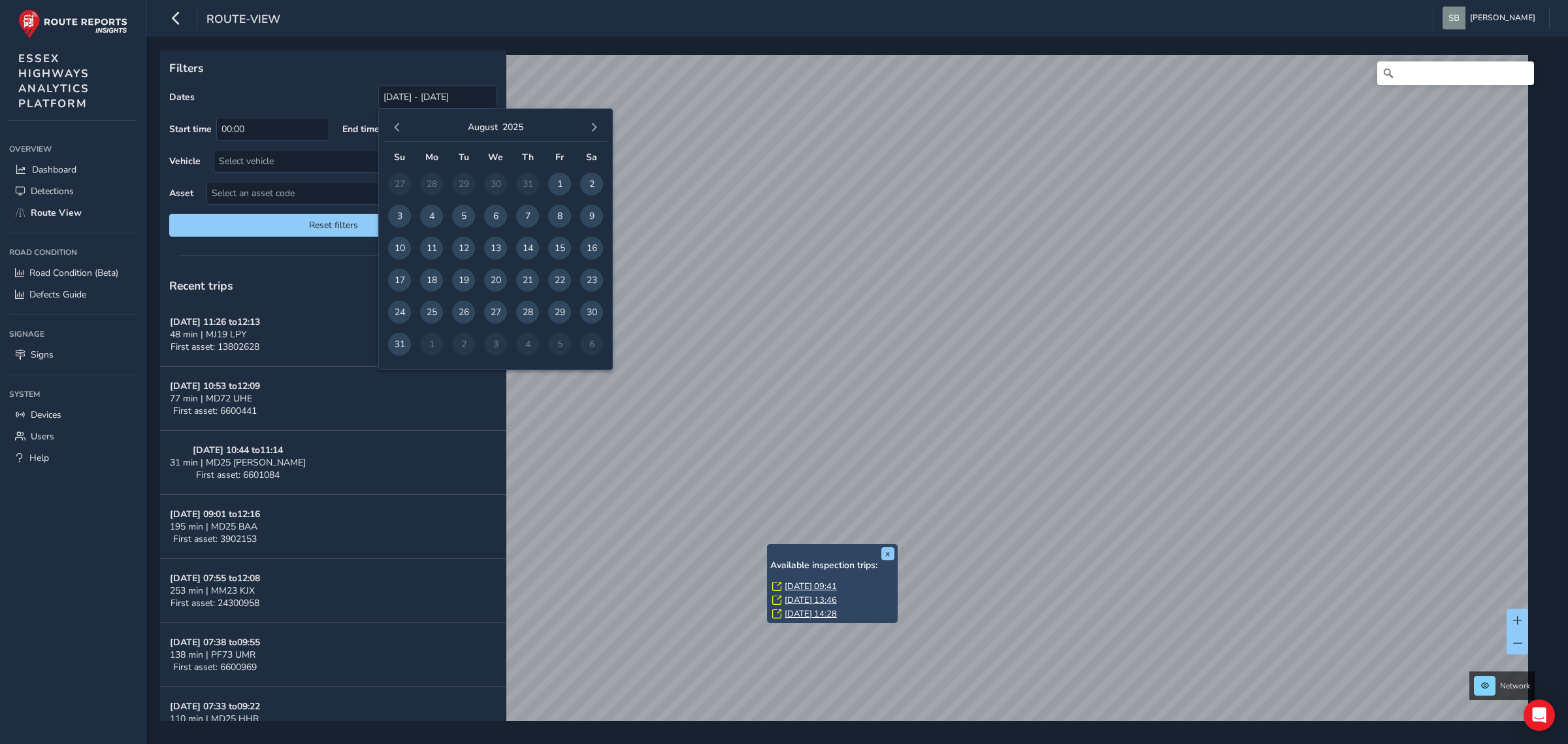
click at [394, 123] on span "button" at bounding box center [396, 127] width 9 height 9
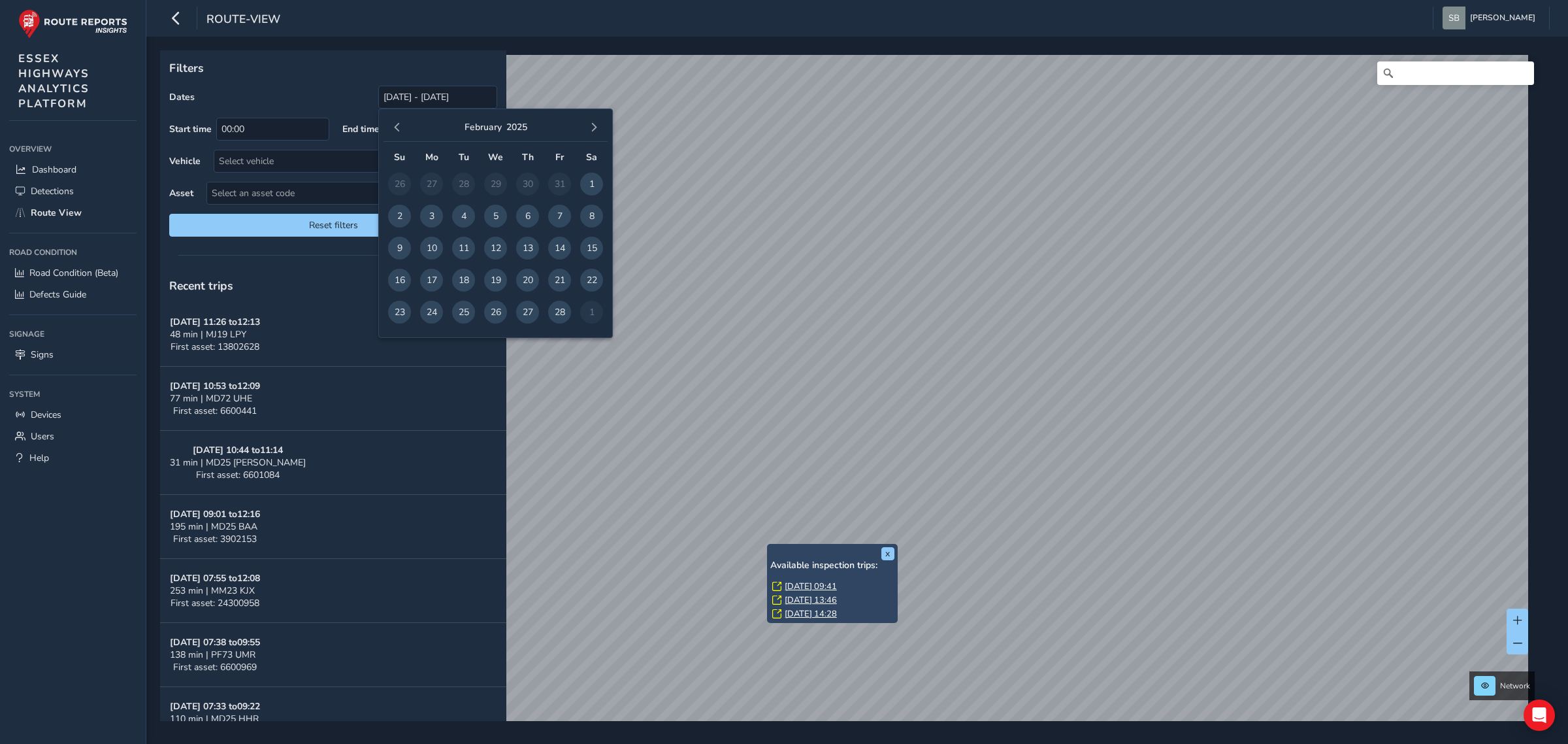
click at [394, 123] on span "button" at bounding box center [396, 127] width 9 height 9
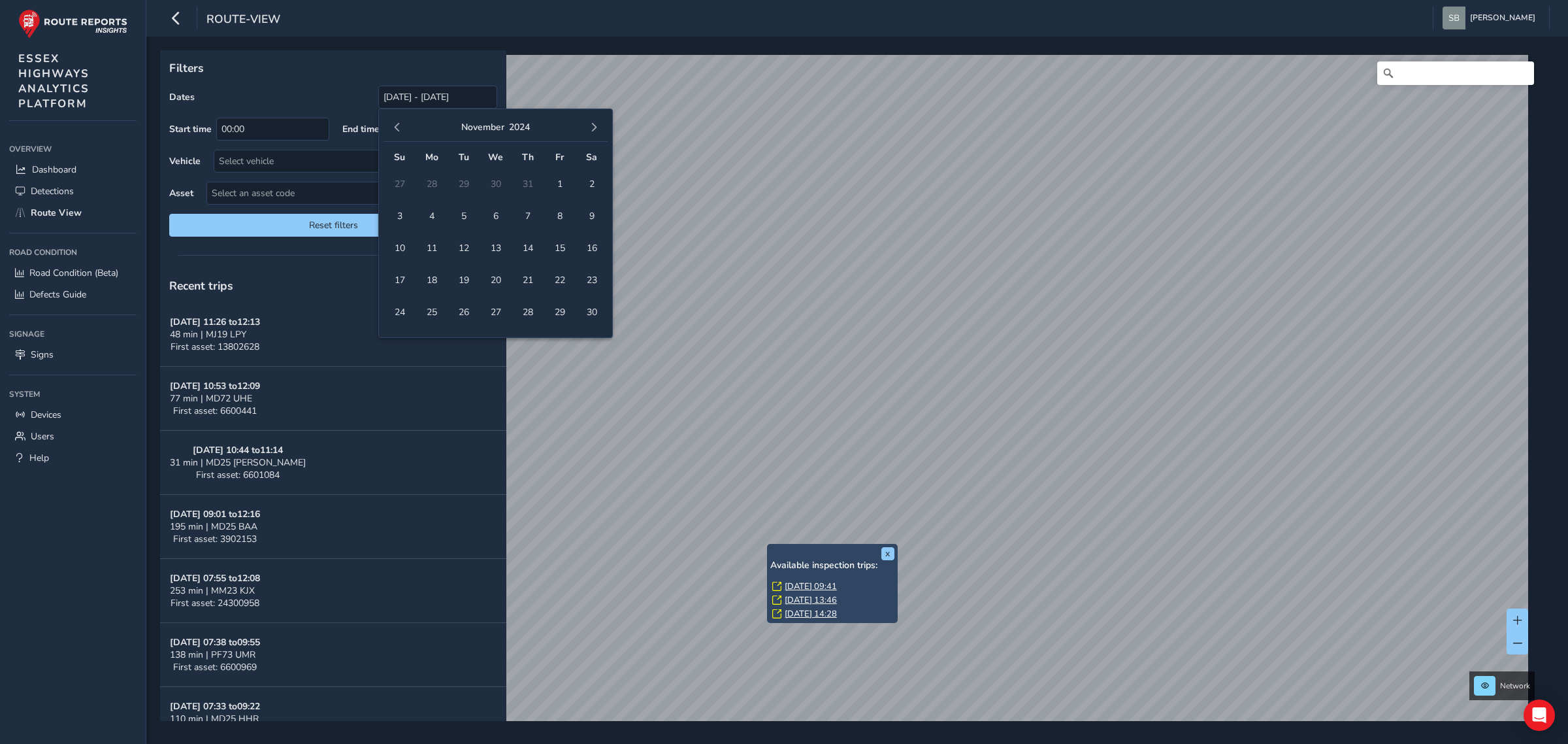
click at [394, 123] on span "button" at bounding box center [396, 127] width 9 height 9
click at [397, 181] on span "1" at bounding box center [400, 184] width 23 height 23
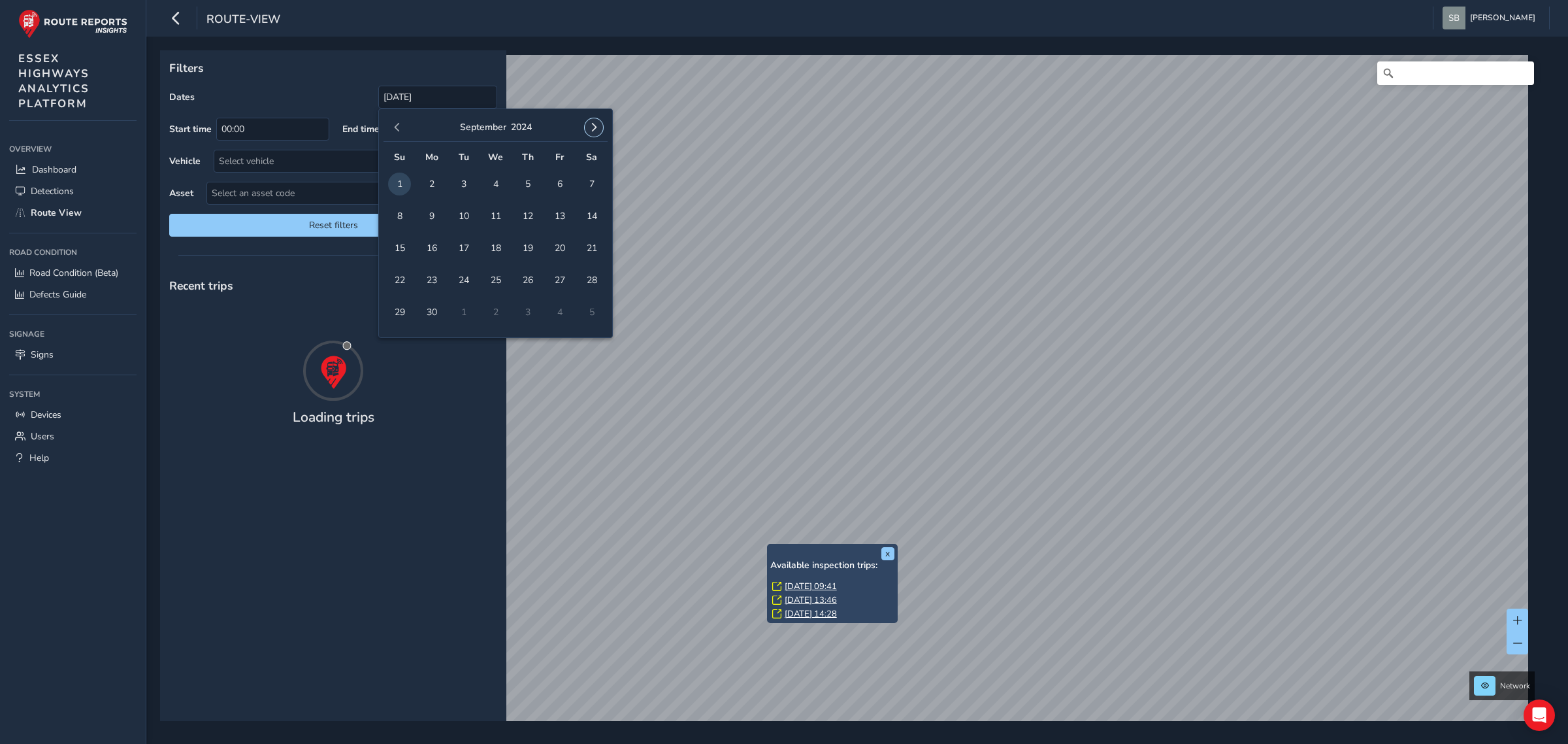
click at [593, 124] on span "button" at bounding box center [593, 127] width 9 height 9
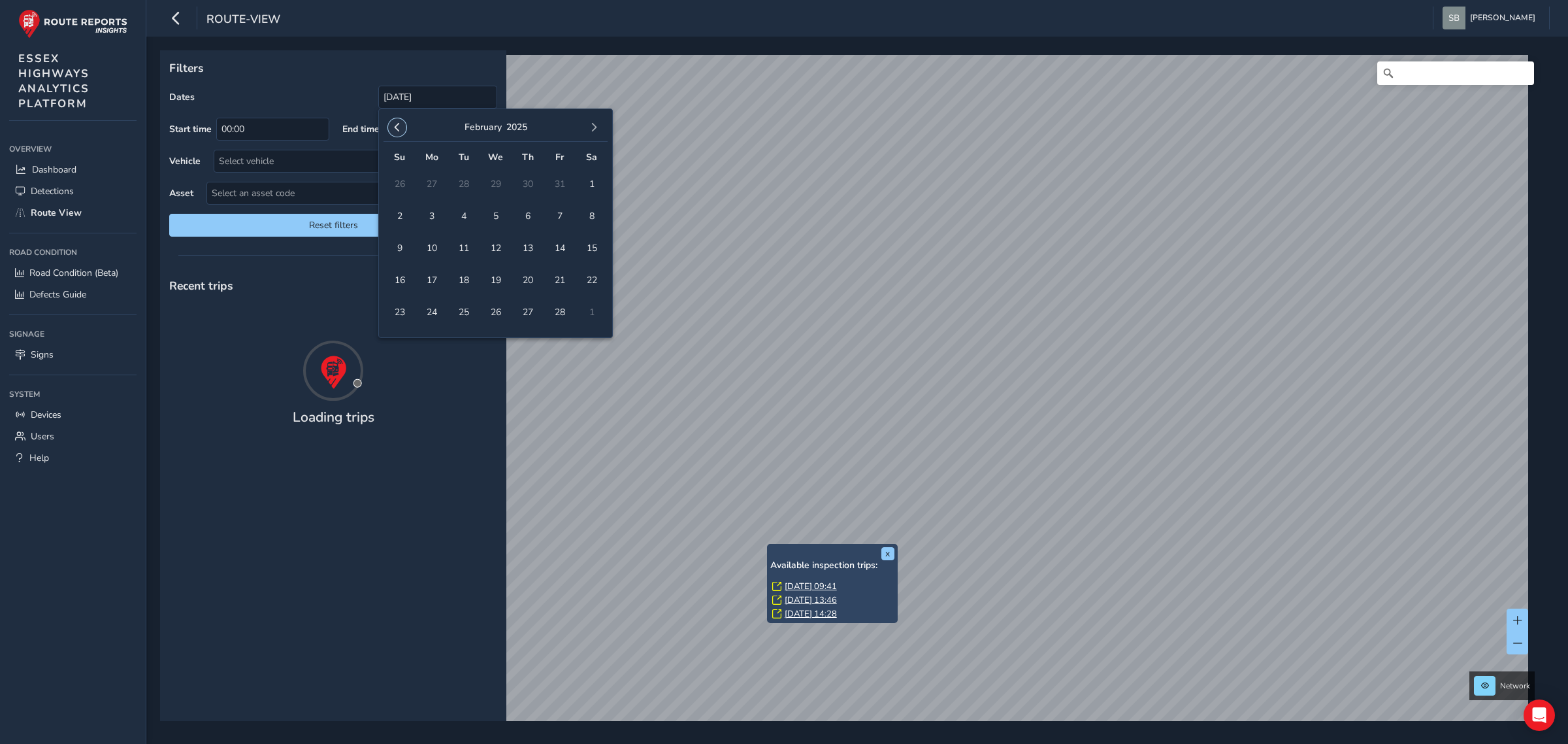
click at [396, 128] on span "button" at bounding box center [396, 127] width 9 height 9
click at [397, 128] on span "button" at bounding box center [396, 127] width 9 height 9
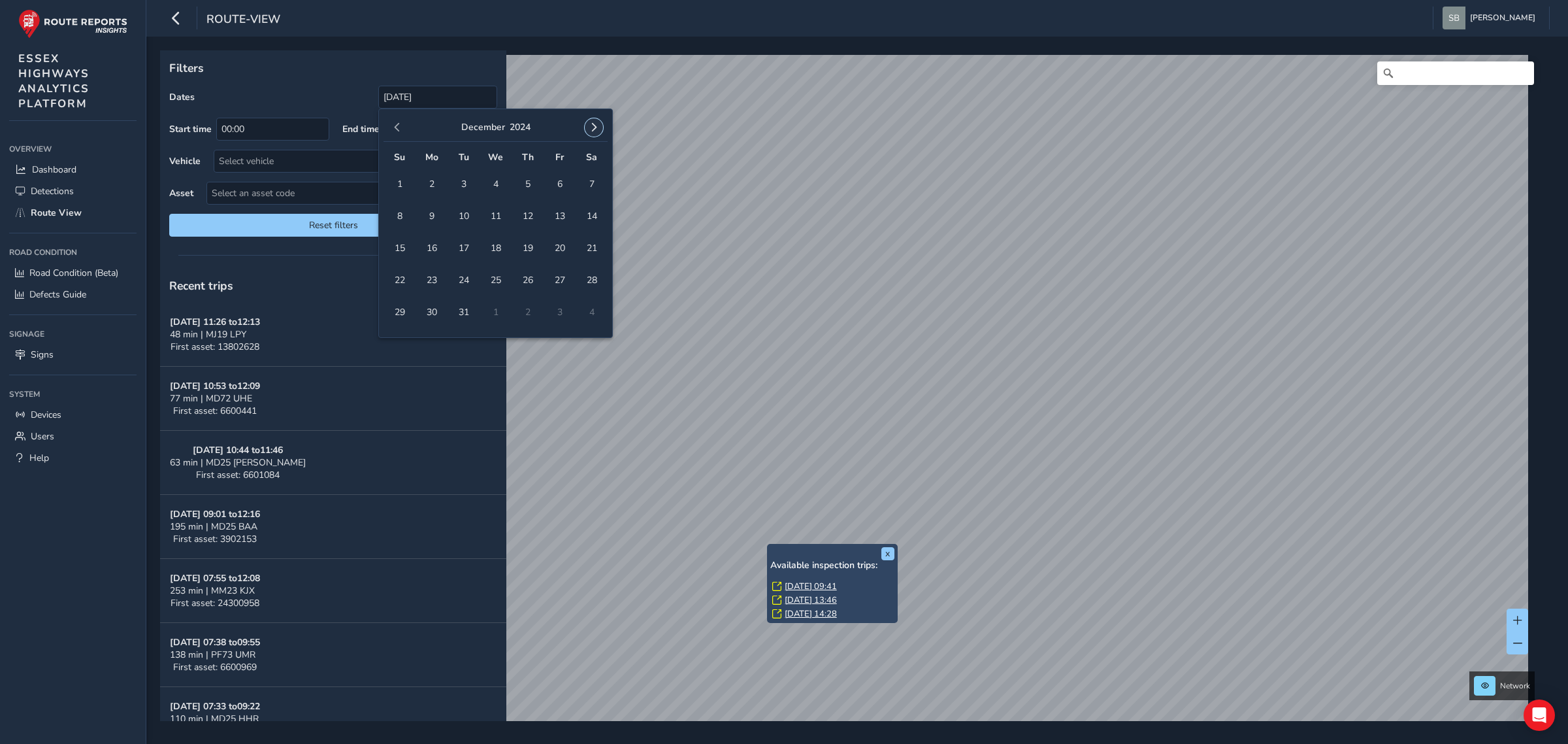
click at [593, 130] on span "button" at bounding box center [593, 127] width 9 height 9
click at [500, 184] on span "1" at bounding box center [495, 184] width 23 height 23
type input "[DATE] - [DATE]"
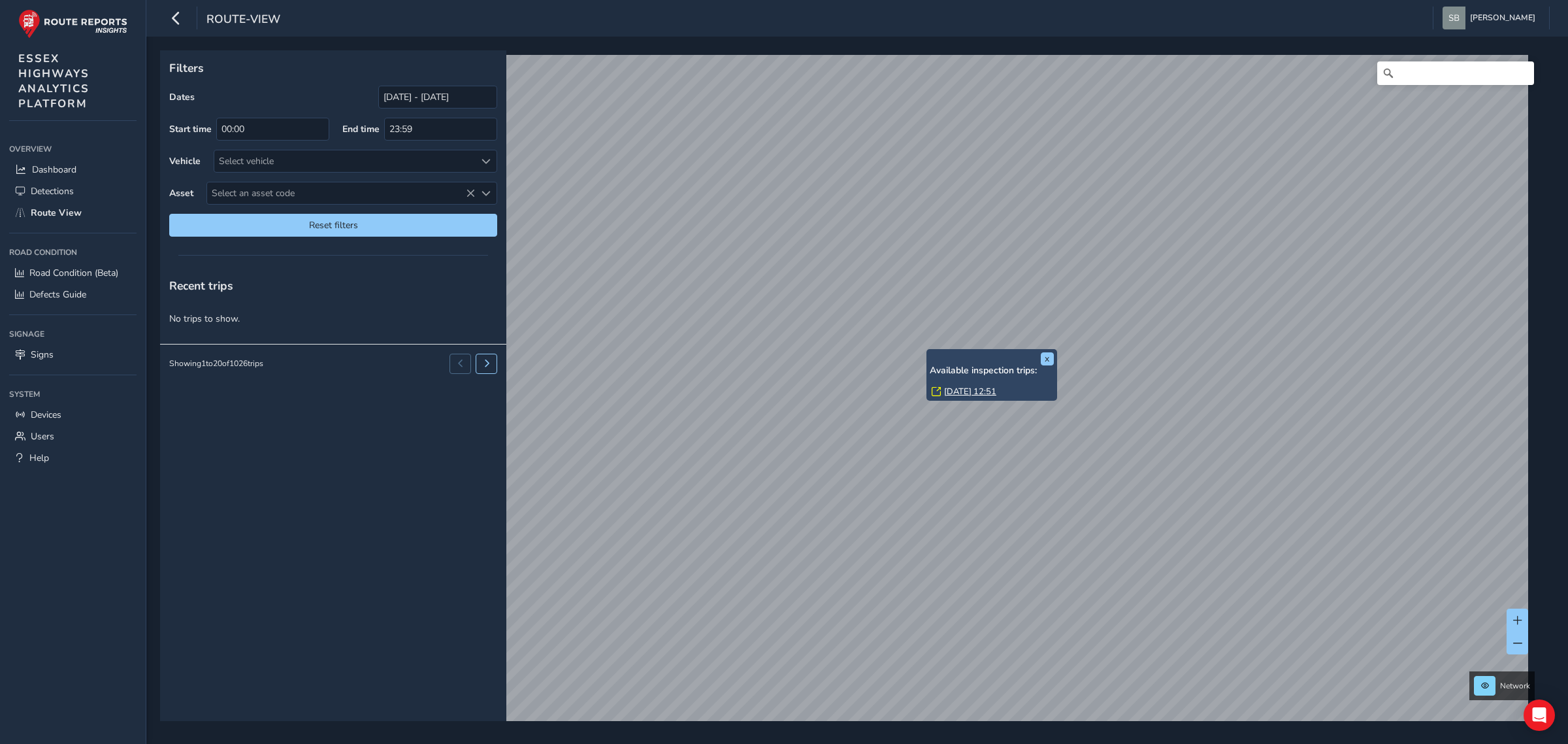
click at [973, 391] on link "[DATE] 12:51" at bounding box center [970, 391] width 53 height 12
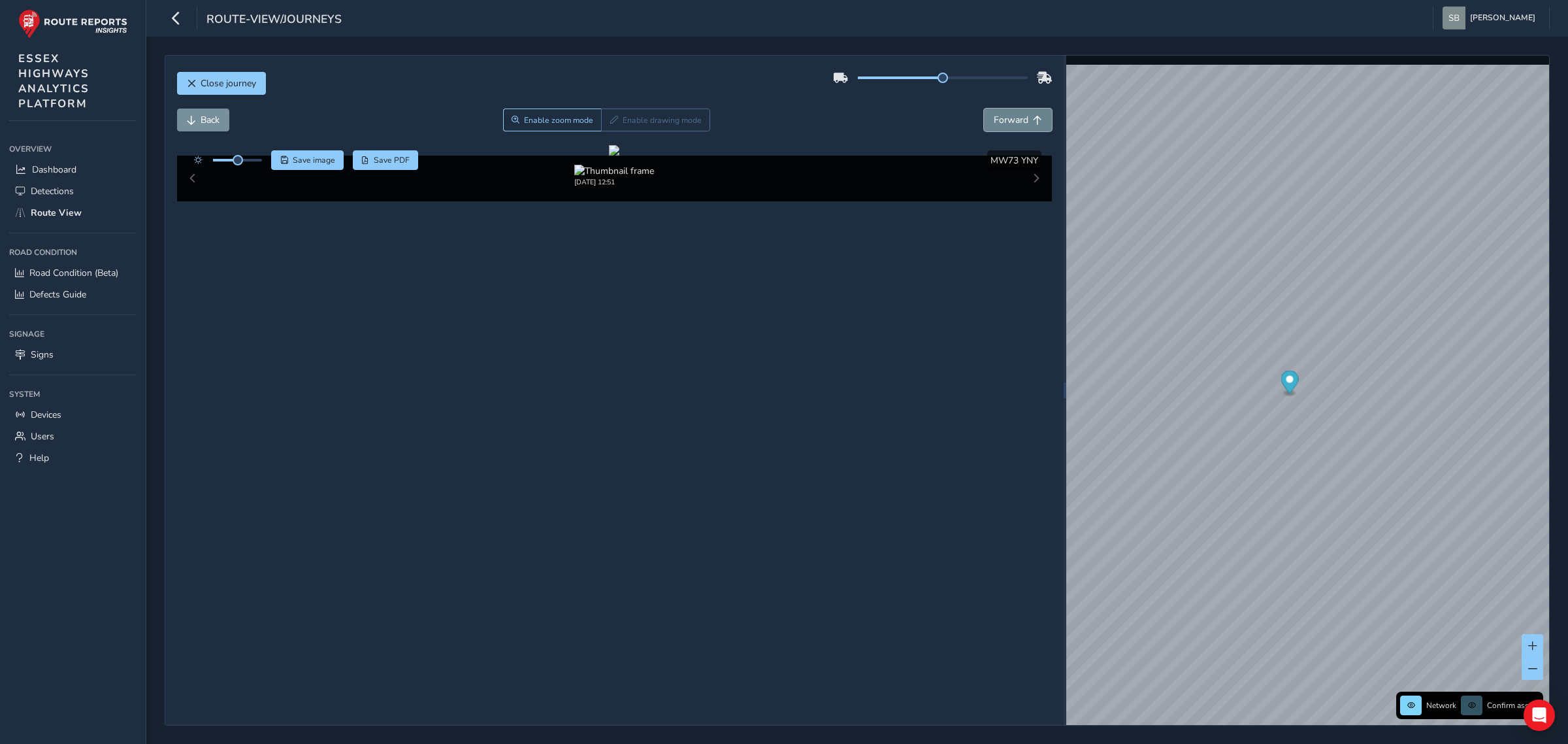
click at [1036, 121] on span "Forward" at bounding box center [1037, 120] width 9 height 9
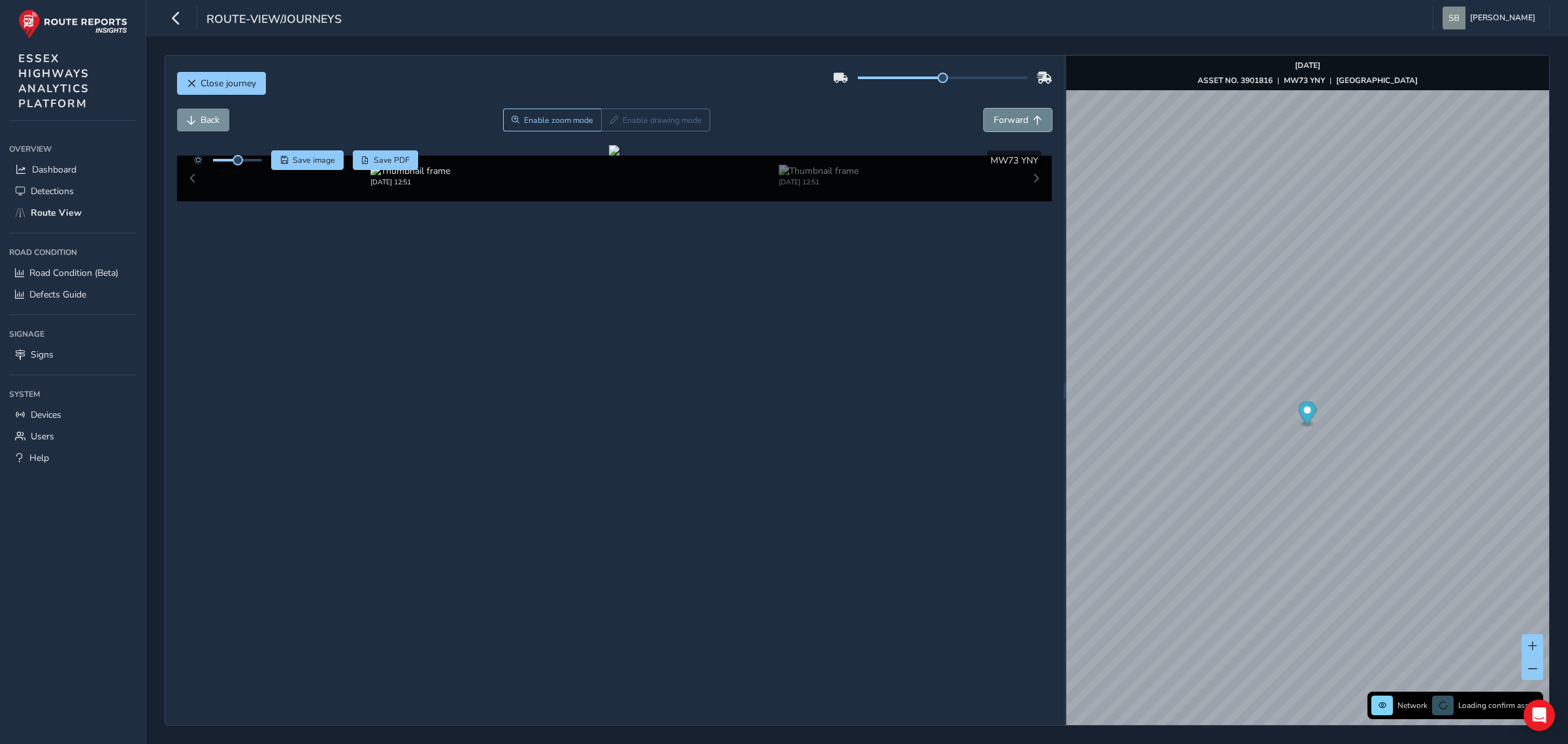
click at [1036, 121] on span "Forward" at bounding box center [1037, 120] width 9 height 9
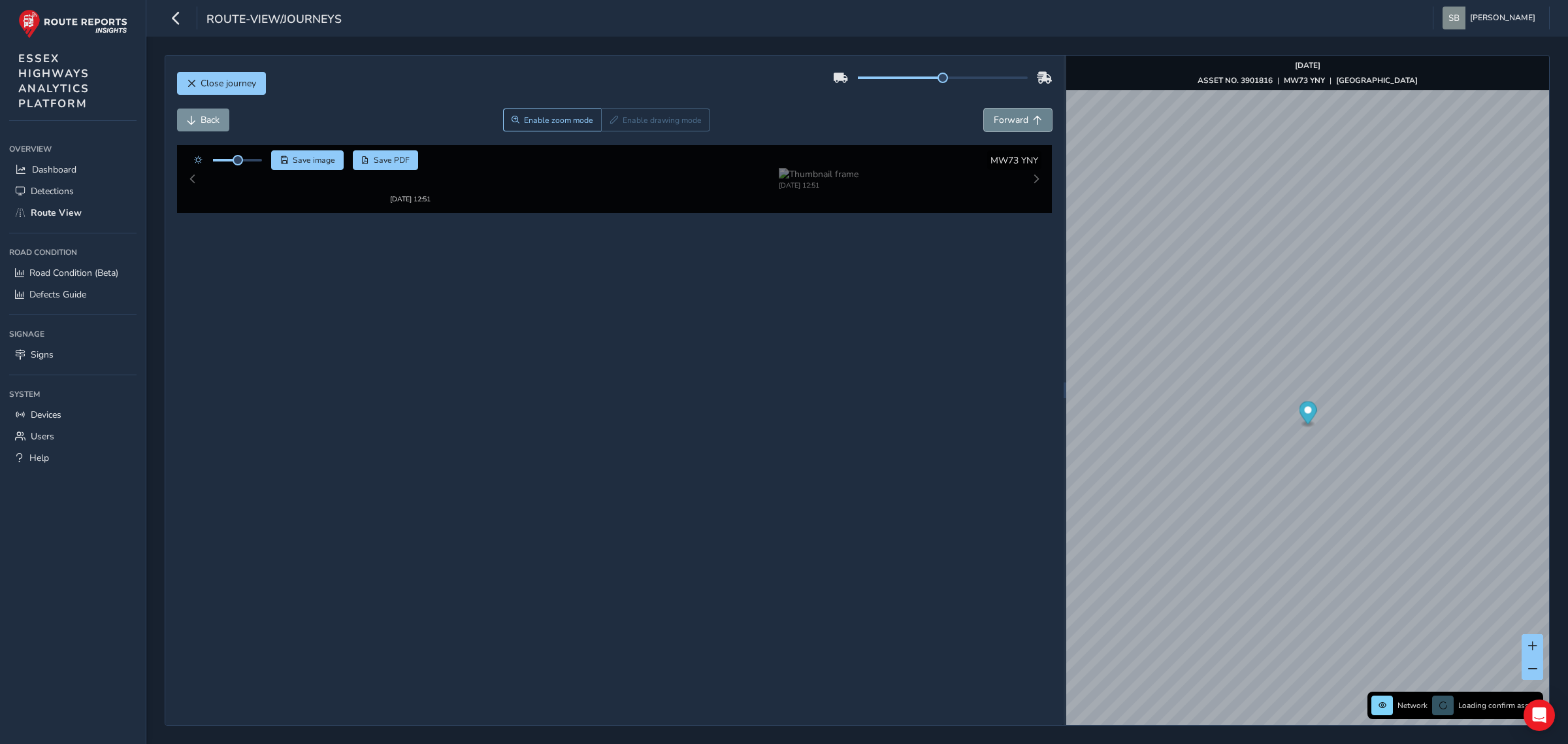
click at [1036, 121] on span "Forward" at bounding box center [1037, 120] width 9 height 9
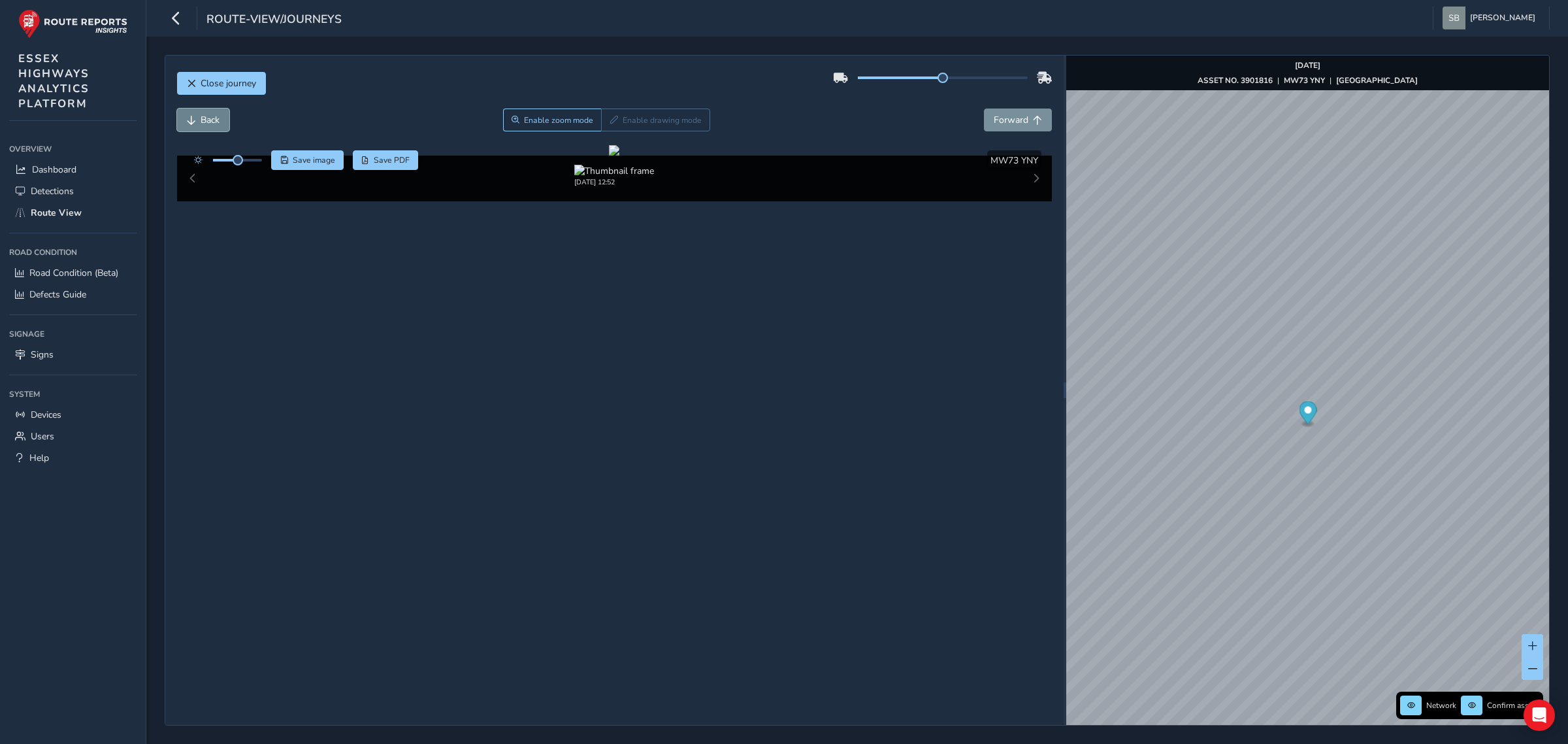
click at [178, 121] on button "Back" at bounding box center [203, 120] width 53 height 23
click at [197, 120] on button "Back" at bounding box center [203, 120] width 53 height 23
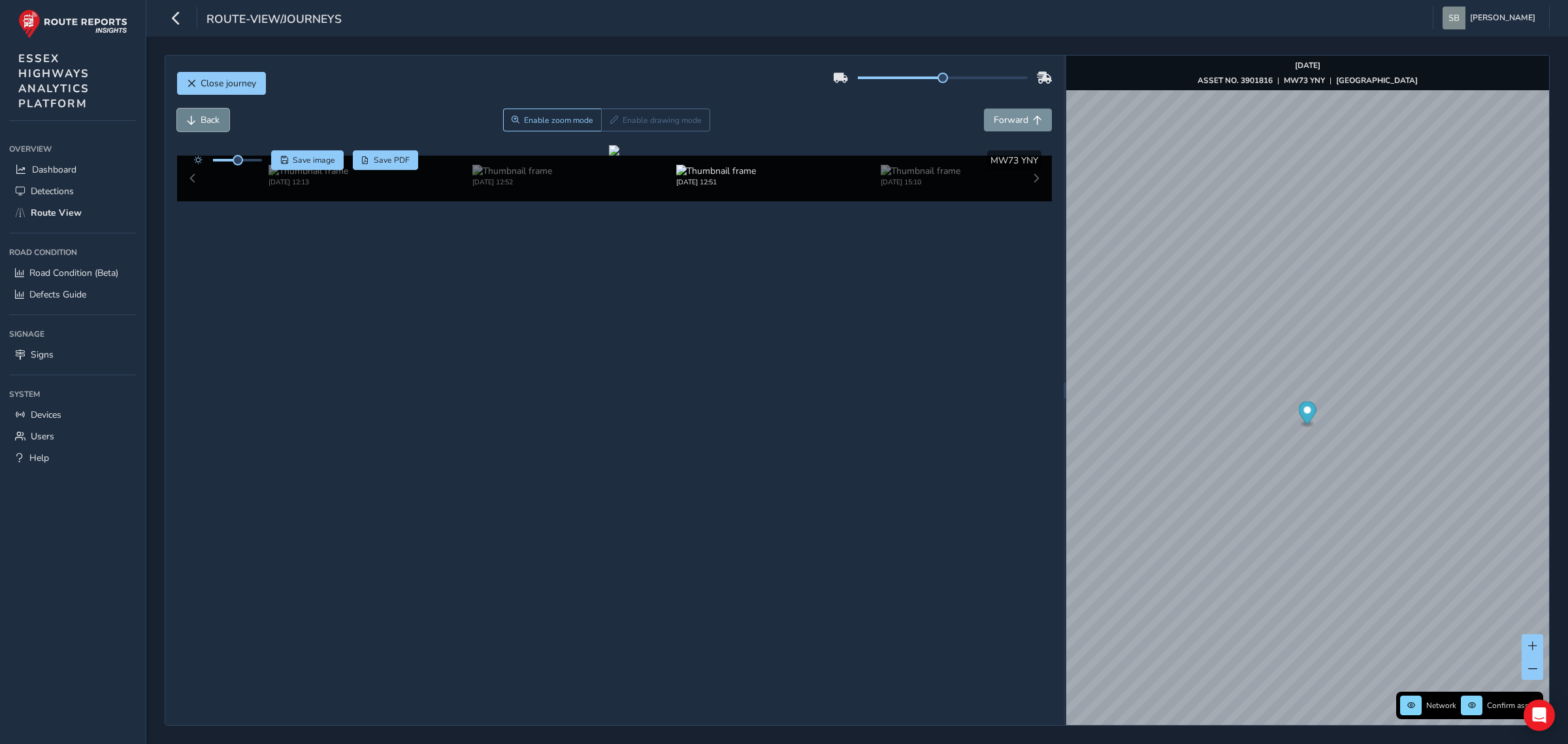
click at [197, 120] on button "Back" at bounding box center [203, 120] width 53 height 23
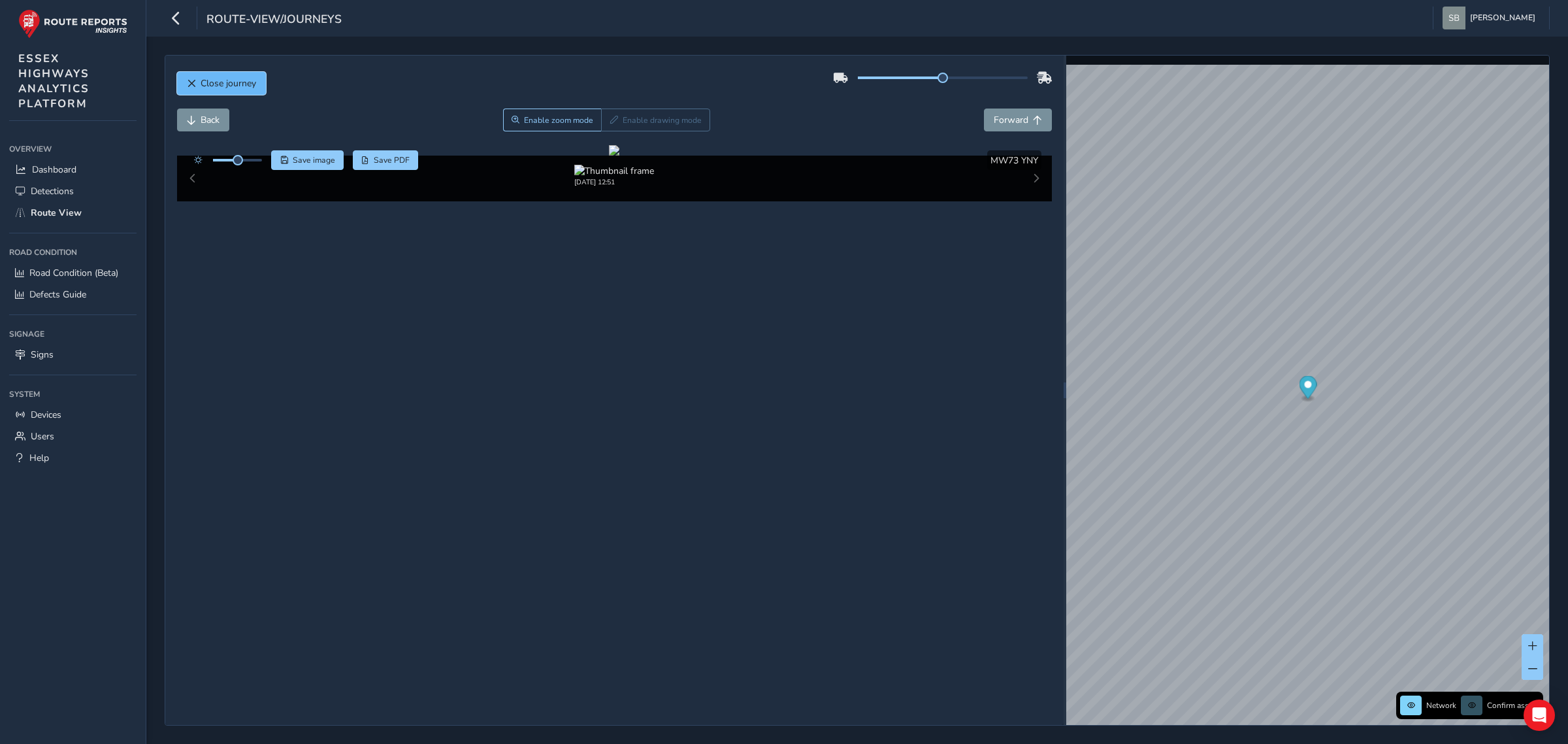
click at [236, 87] on span "Close journey" at bounding box center [228, 83] width 56 height 12
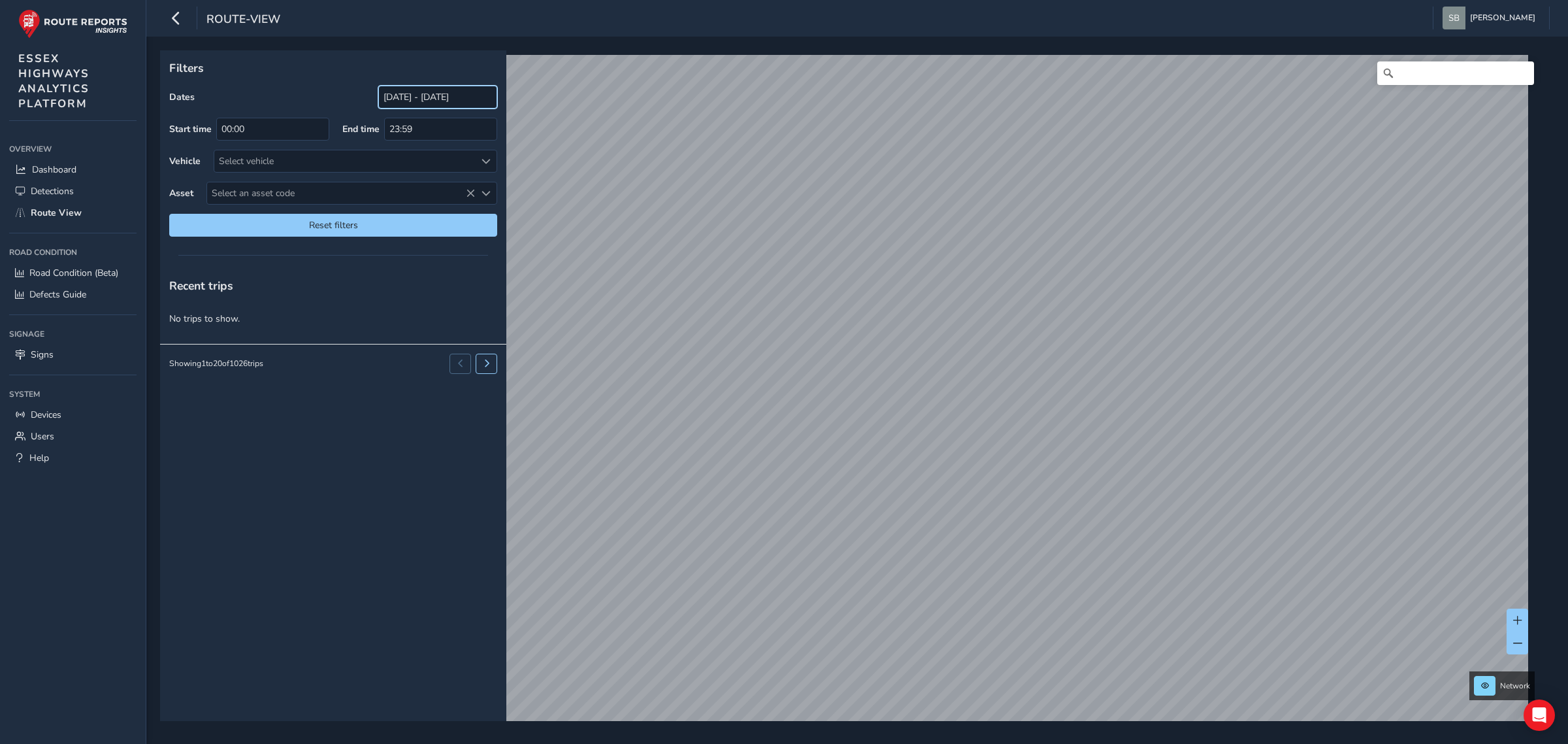
click at [417, 99] on input "[DATE] - [DATE]" at bounding box center [438, 97] width 119 height 23
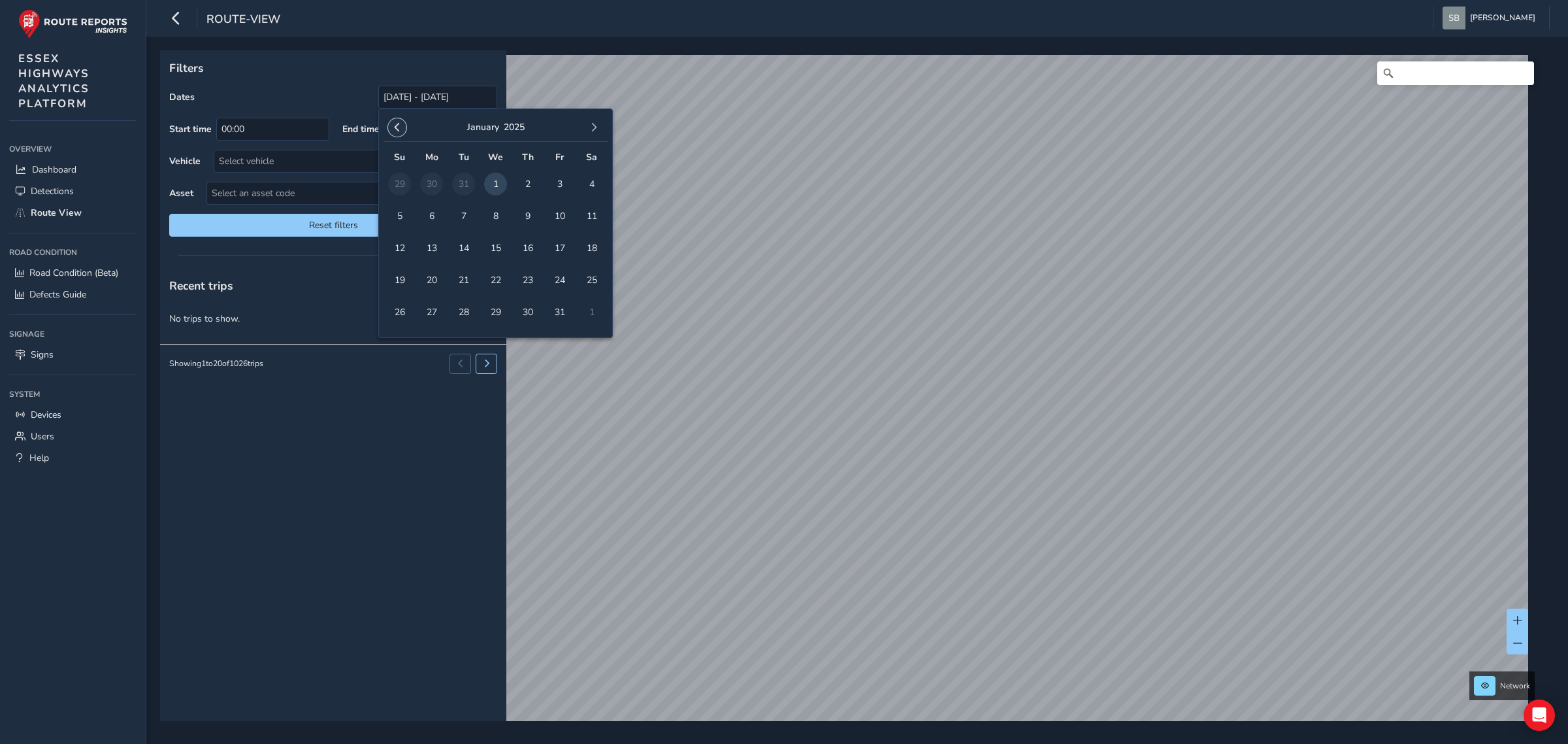
click at [392, 126] on span "button" at bounding box center [396, 127] width 9 height 9
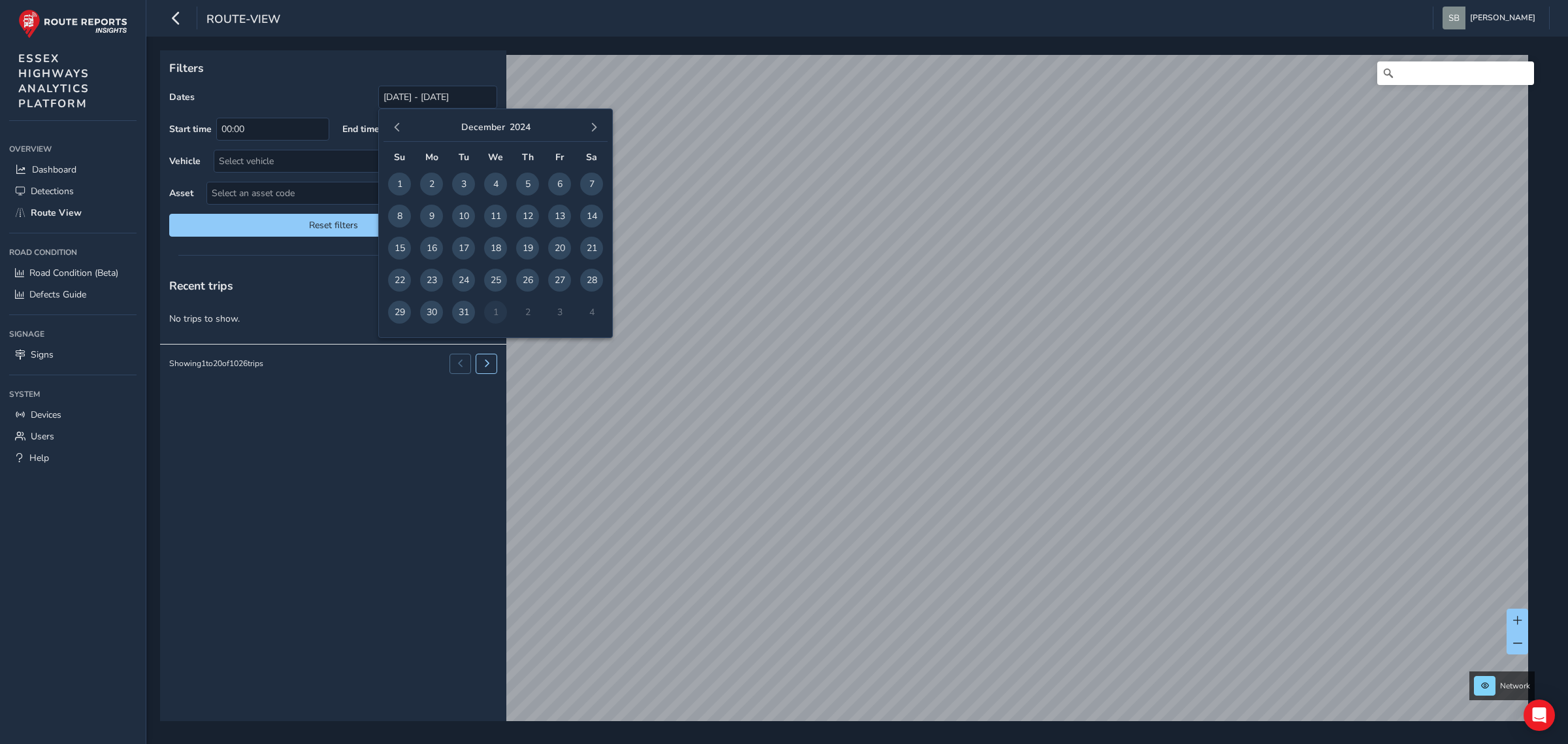
click at [392, 126] on span "button" at bounding box center [396, 127] width 9 height 9
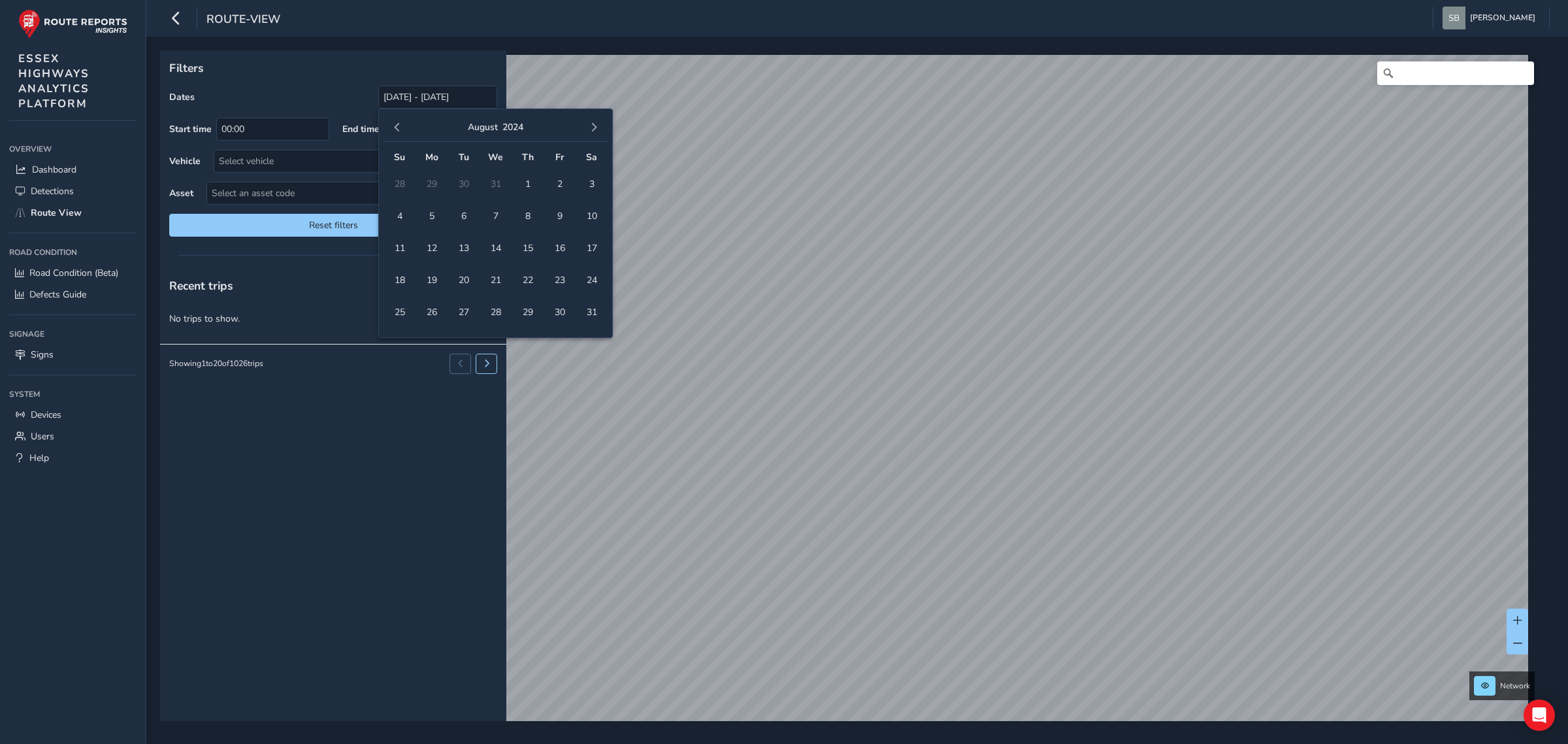
click at [392, 126] on span "button" at bounding box center [396, 127] width 9 height 9
click at [599, 123] on button "button" at bounding box center [594, 127] width 19 height 19
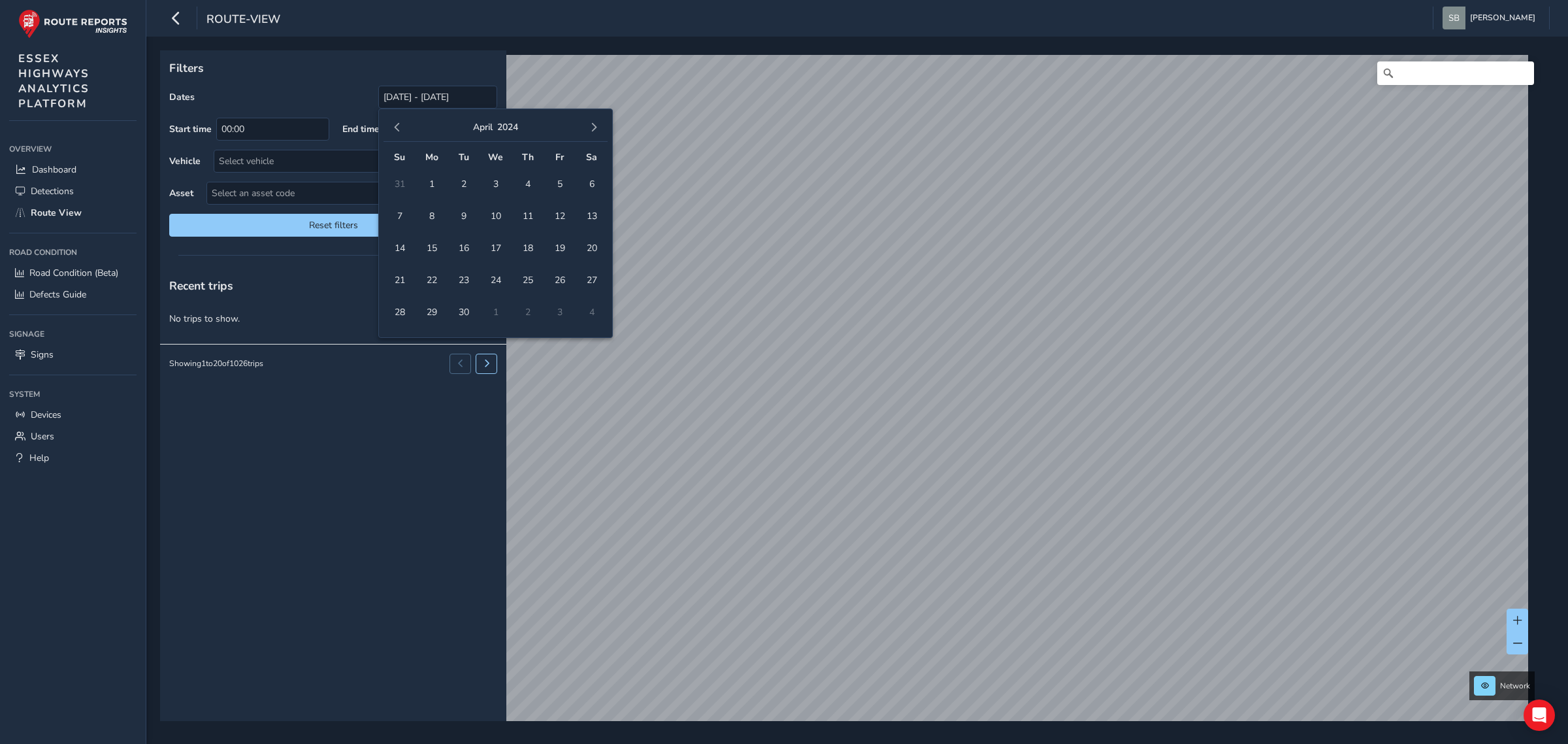
click at [599, 123] on button "button" at bounding box center [594, 127] width 19 height 19
click at [592, 127] on span "button" at bounding box center [593, 127] width 9 height 9
click at [430, 177] on span "1" at bounding box center [431, 184] width 23 height 23
click at [593, 124] on span "button" at bounding box center [593, 127] width 9 height 9
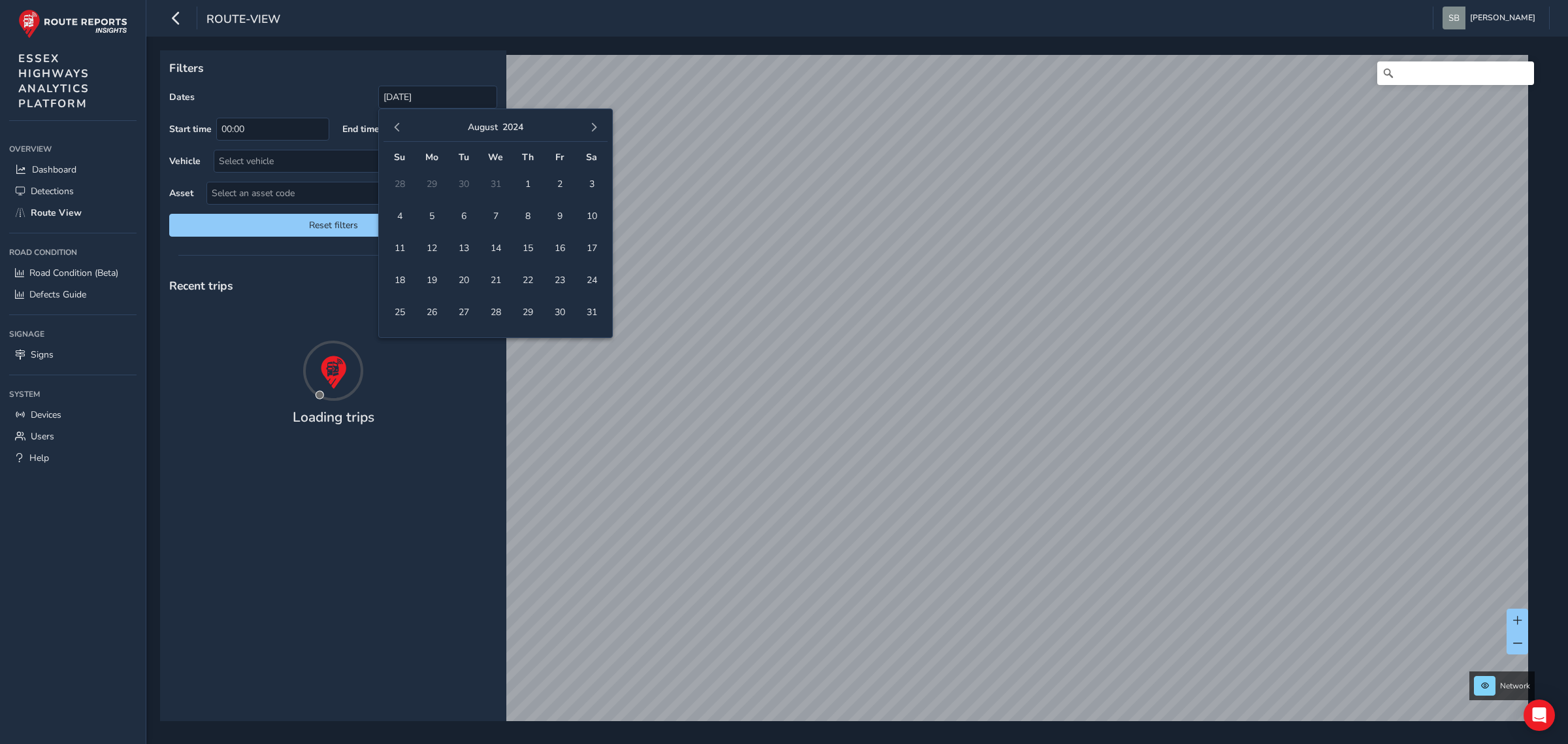
click at [593, 124] on span "button" at bounding box center [593, 127] width 9 height 9
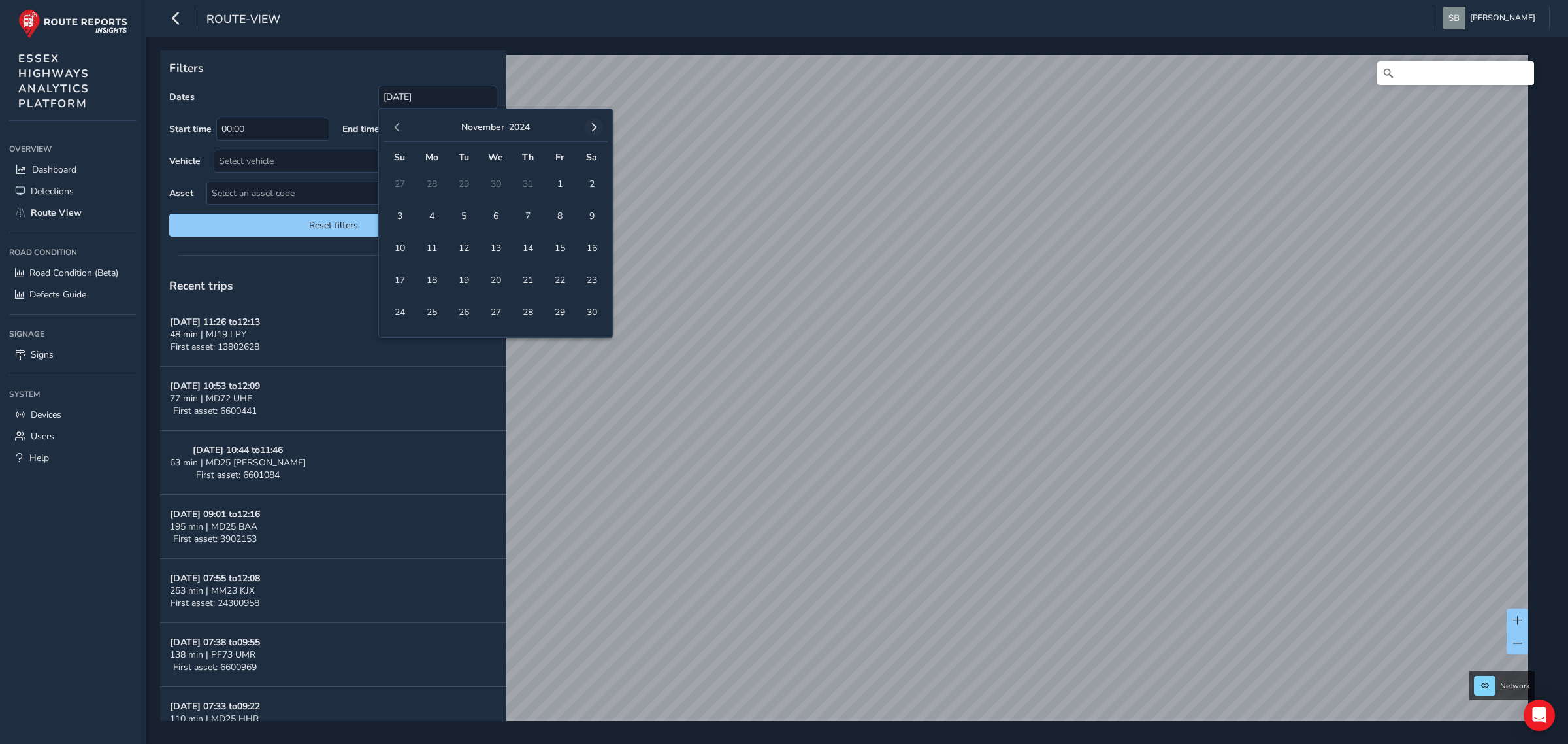
click at [595, 129] on span "button" at bounding box center [593, 127] width 9 height 9
click at [464, 315] on span "31" at bounding box center [464, 312] width 23 height 23
type input "[DATE] - [DATE]"
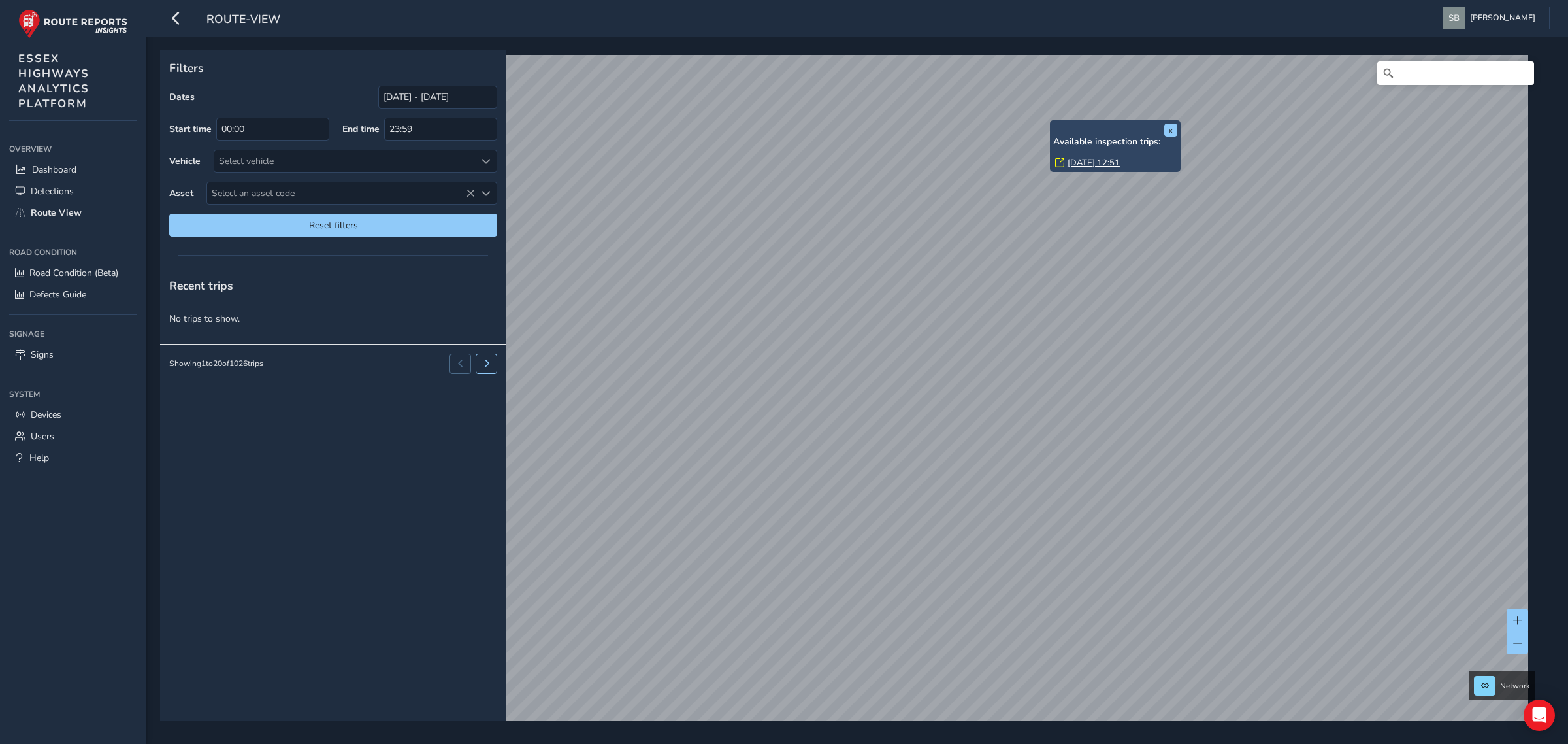
click at [1052, 123] on div "x Available inspection trips: [DATE] 12:51" at bounding box center [1116, 147] width 131 height 52
click at [1095, 162] on link "[DATE] 12:51" at bounding box center [1094, 163] width 53 height 12
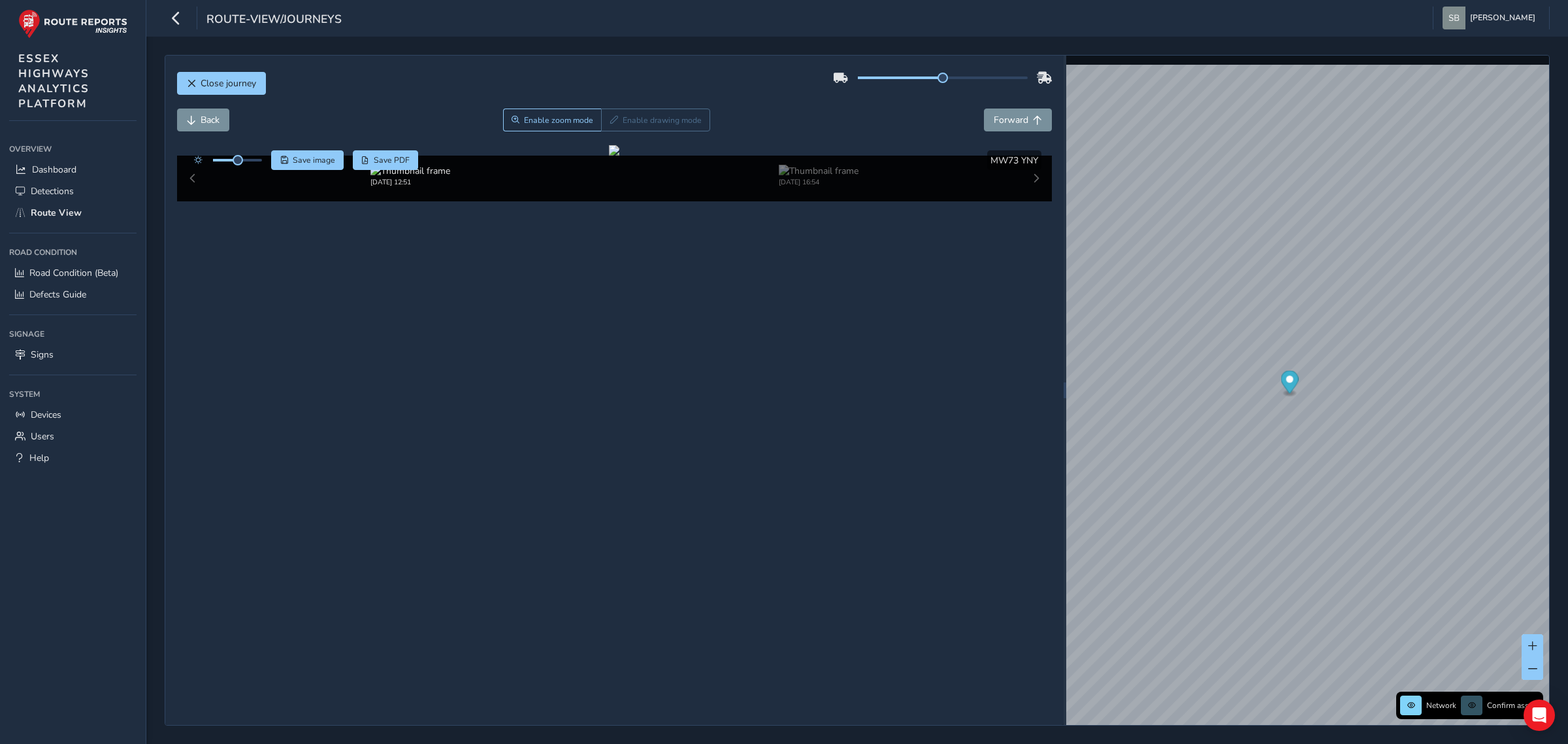
click at [189, 202] on div "[DATE] 12:51 [DATE] 16:54" at bounding box center [615, 178] width 875 height 46
click at [191, 202] on div "[DATE] 12:51 [DATE] 16:54" at bounding box center [615, 178] width 875 height 46
click at [1040, 202] on div "[DATE] 12:51 [DATE] 16:54" at bounding box center [615, 178] width 875 height 46
click at [1039, 202] on div "[DATE] 12:51 [DATE] 16:54" at bounding box center [615, 178] width 875 height 46
click at [795, 177] on img at bounding box center [819, 171] width 80 height 12
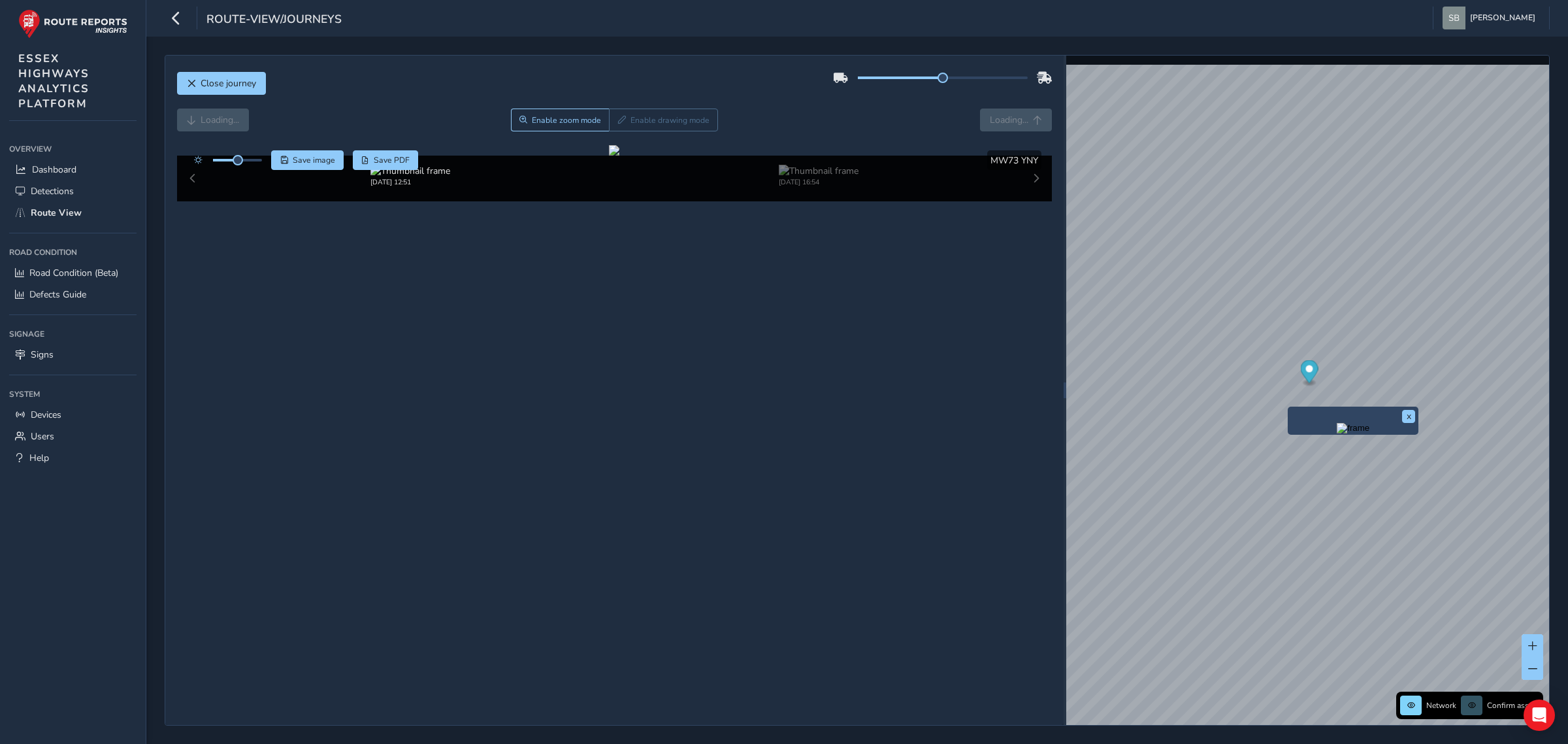
click at [1254, 406] on div "x" at bounding box center [1354, 420] width 131 height 28
click at [1254, 433] on img "Preview frame" at bounding box center [1353, 427] width 32 height 11
click at [1254, 487] on img "Preview frame" at bounding box center [1309, 483] width 32 height 11
click at [1254, 444] on img "Preview frame" at bounding box center [1343, 438] width 32 height 11
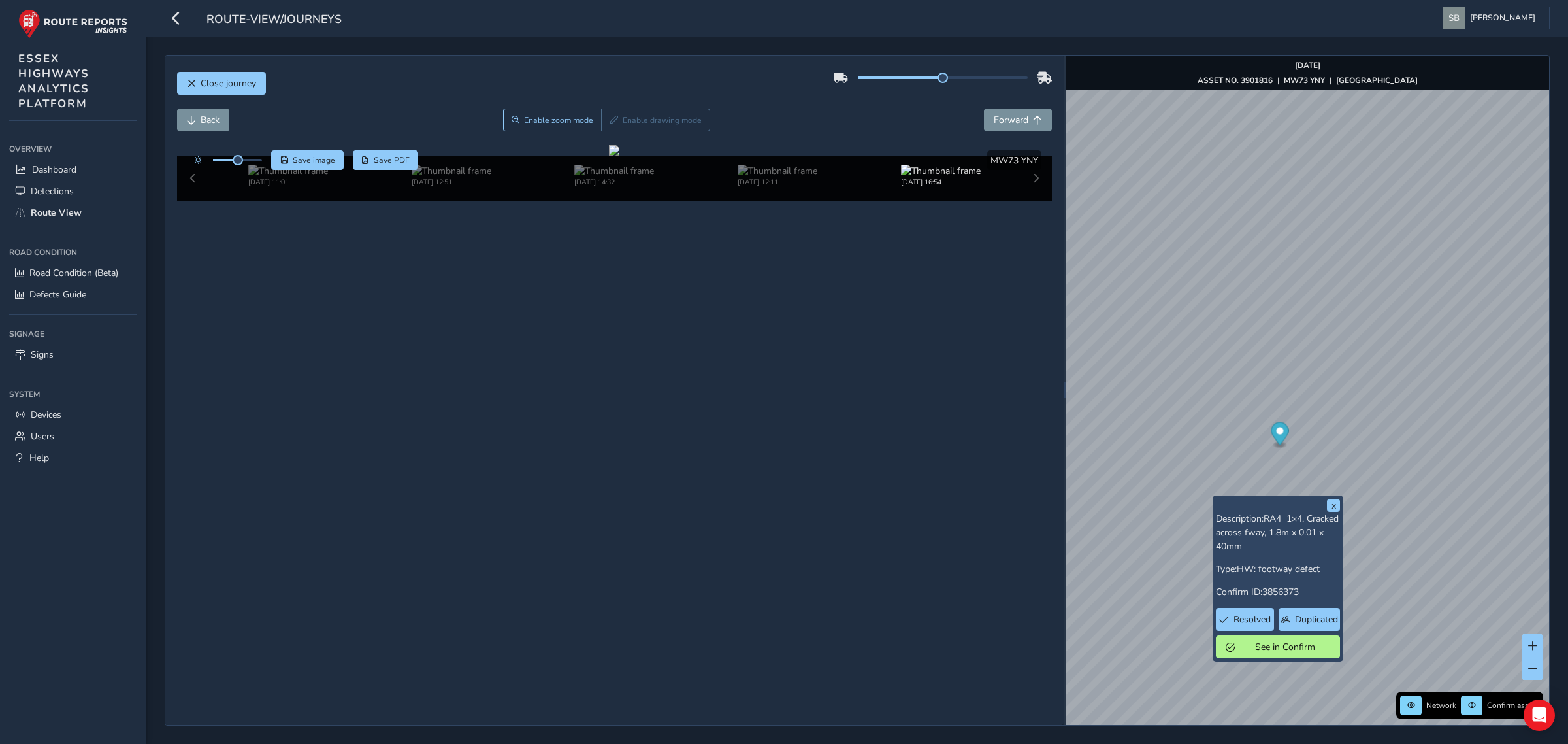
click at [1034, 202] on div "[DATE] 11:01 [DATE] 12:51 [DATE] 14:32 [DATE] 12:11 [DATE] 16:54" at bounding box center [615, 178] width 875 height 46
click at [193, 202] on div "[DATE] 11:01 [DATE] 12:51 [DATE] 14:32 [DATE] 12:11 [DATE] 16:54" at bounding box center [615, 178] width 875 height 46
click at [266, 177] on img at bounding box center [288, 171] width 80 height 12
click at [1026, 118] on span "Forward" at bounding box center [1011, 120] width 35 height 12
click at [191, 120] on span "Back" at bounding box center [191, 120] width 9 height 9
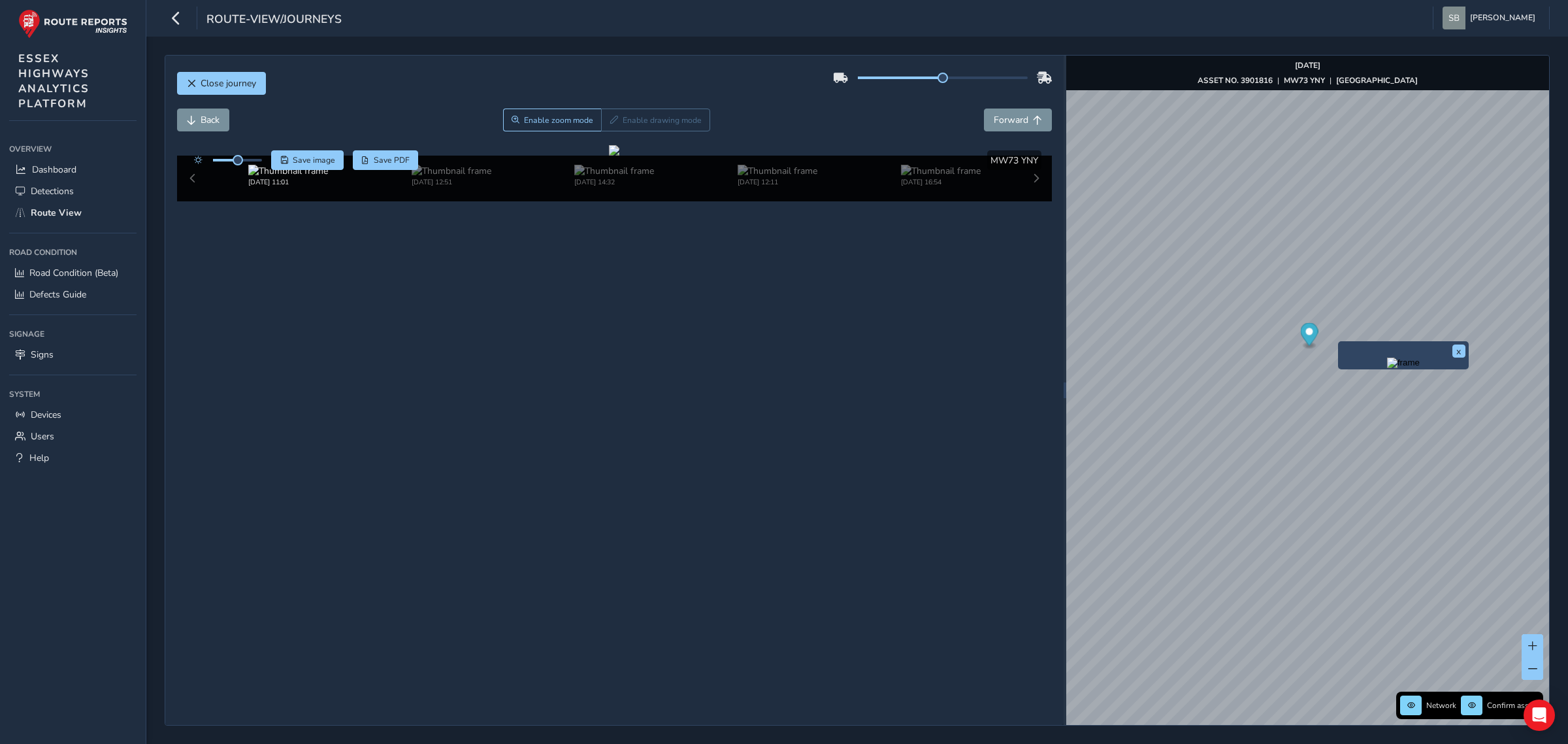
click at [1254, 368] on img "Preview frame" at bounding box center [1403, 363] width 32 height 11
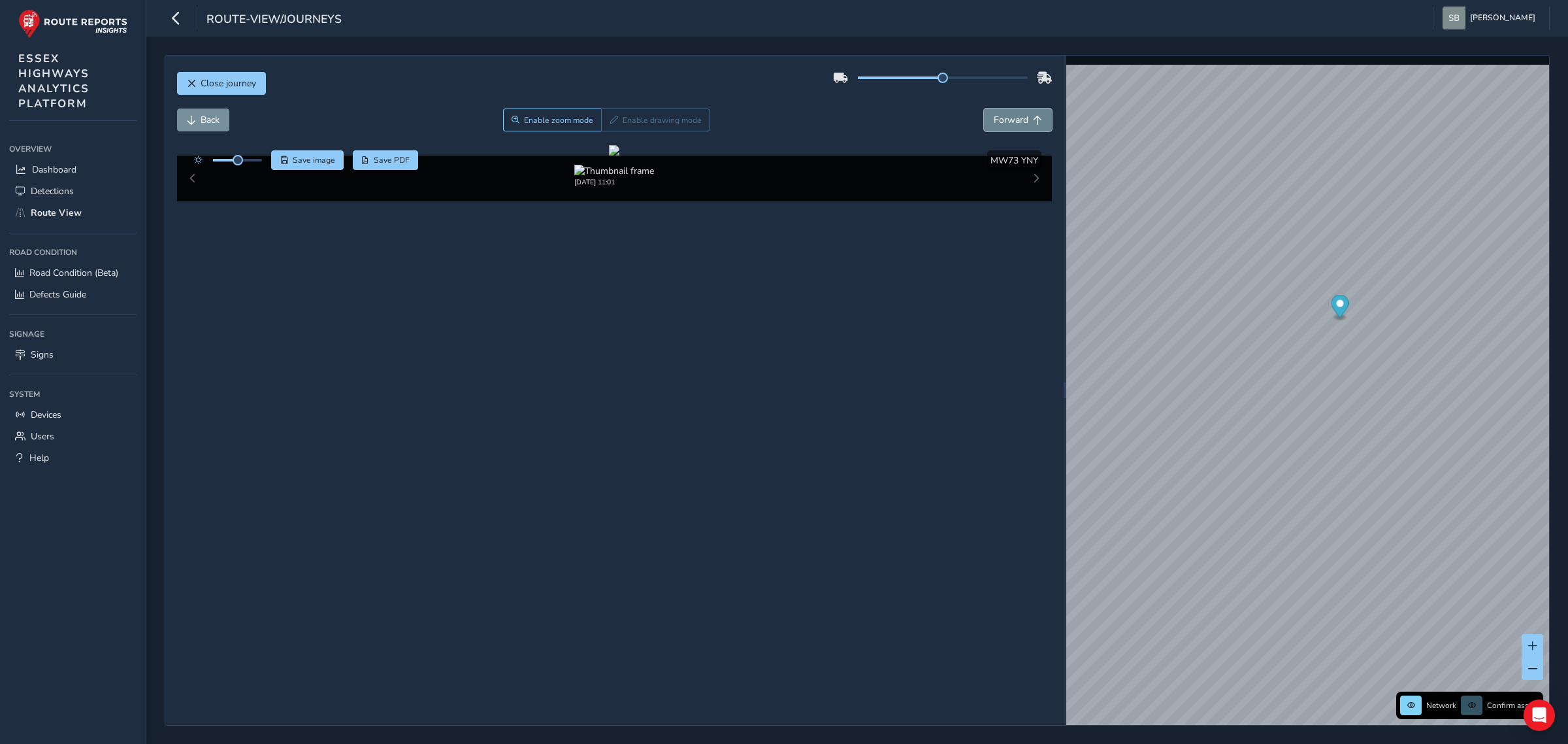
click at [1028, 120] on span "Forward" at bounding box center [1011, 120] width 35 height 12
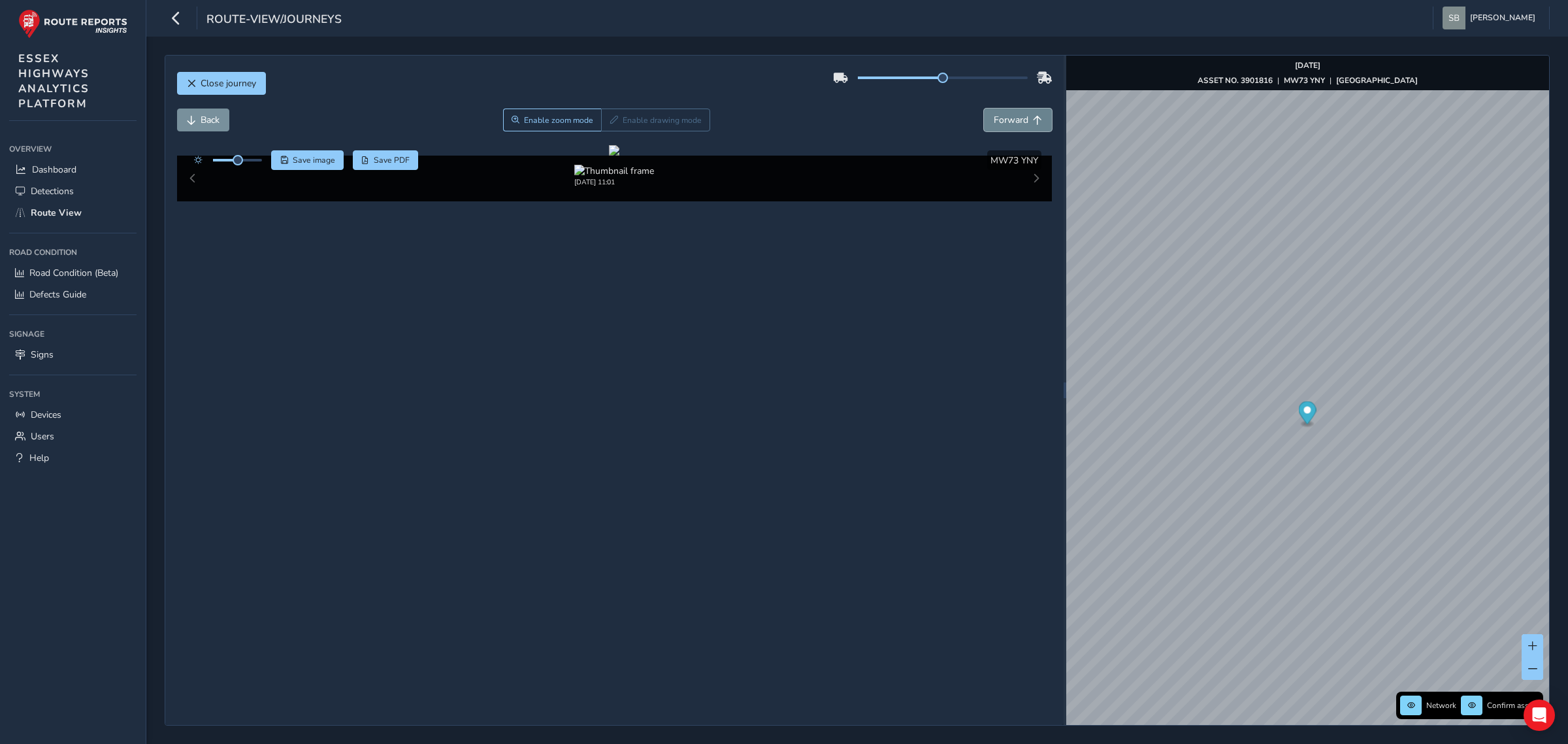
click at [1028, 120] on span "Forward" at bounding box center [1011, 120] width 35 height 12
click at [210, 121] on span "Back" at bounding box center [210, 120] width 19 height 12
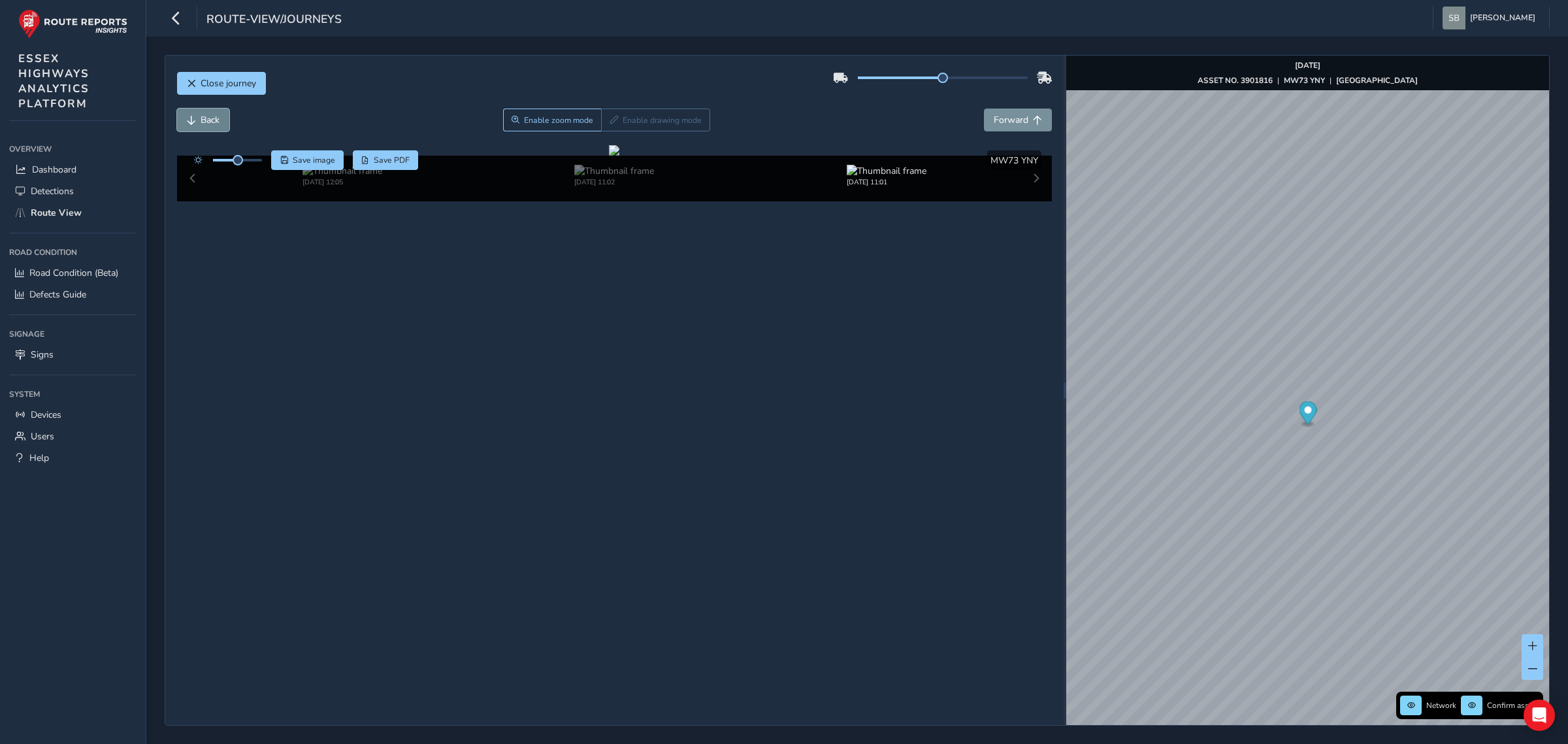
click at [210, 121] on span "Back" at bounding box center [210, 120] width 19 height 12
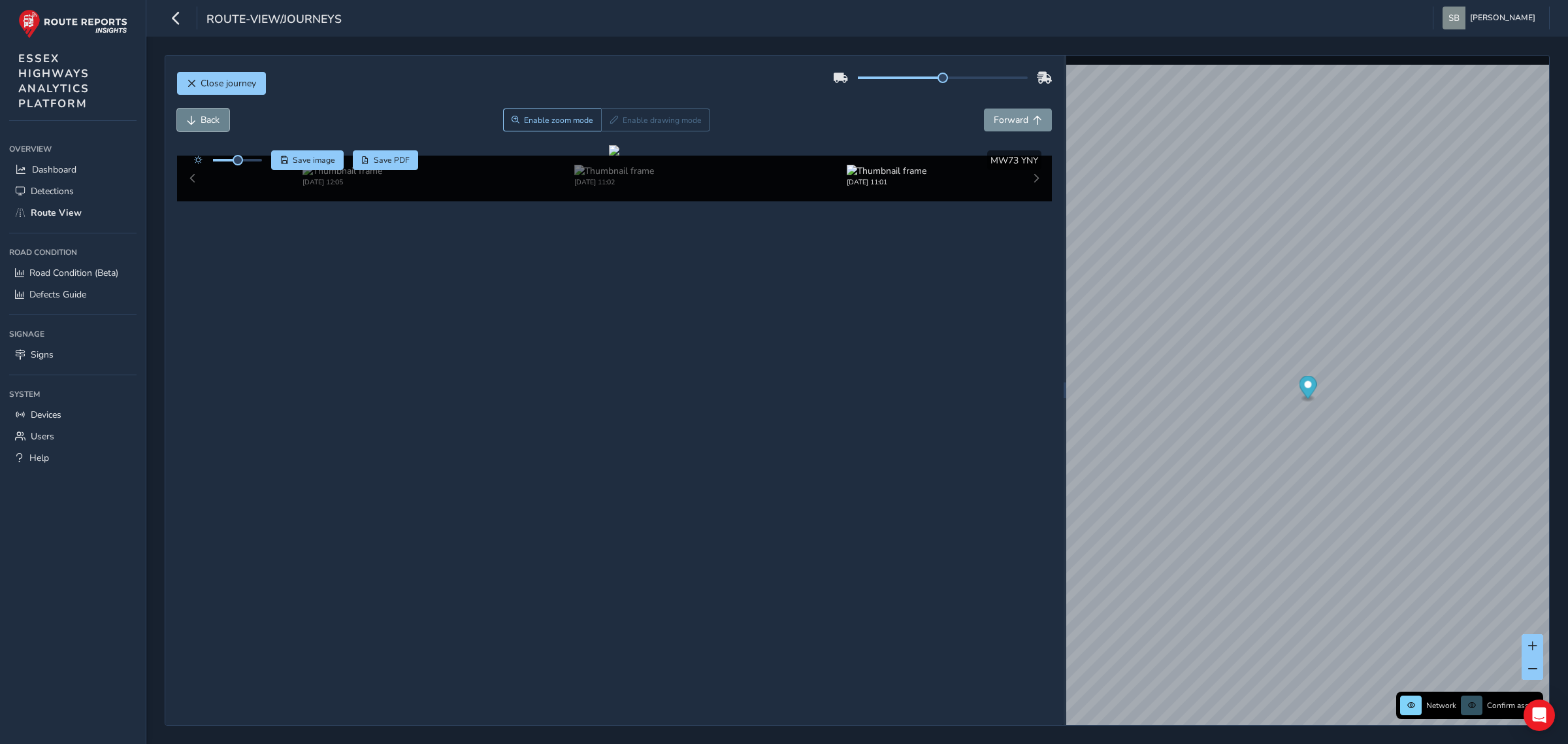
click at [210, 121] on span "Back" at bounding box center [210, 120] width 19 height 12
click at [530, 123] on span "Enable zoom mode" at bounding box center [559, 120] width 70 height 11
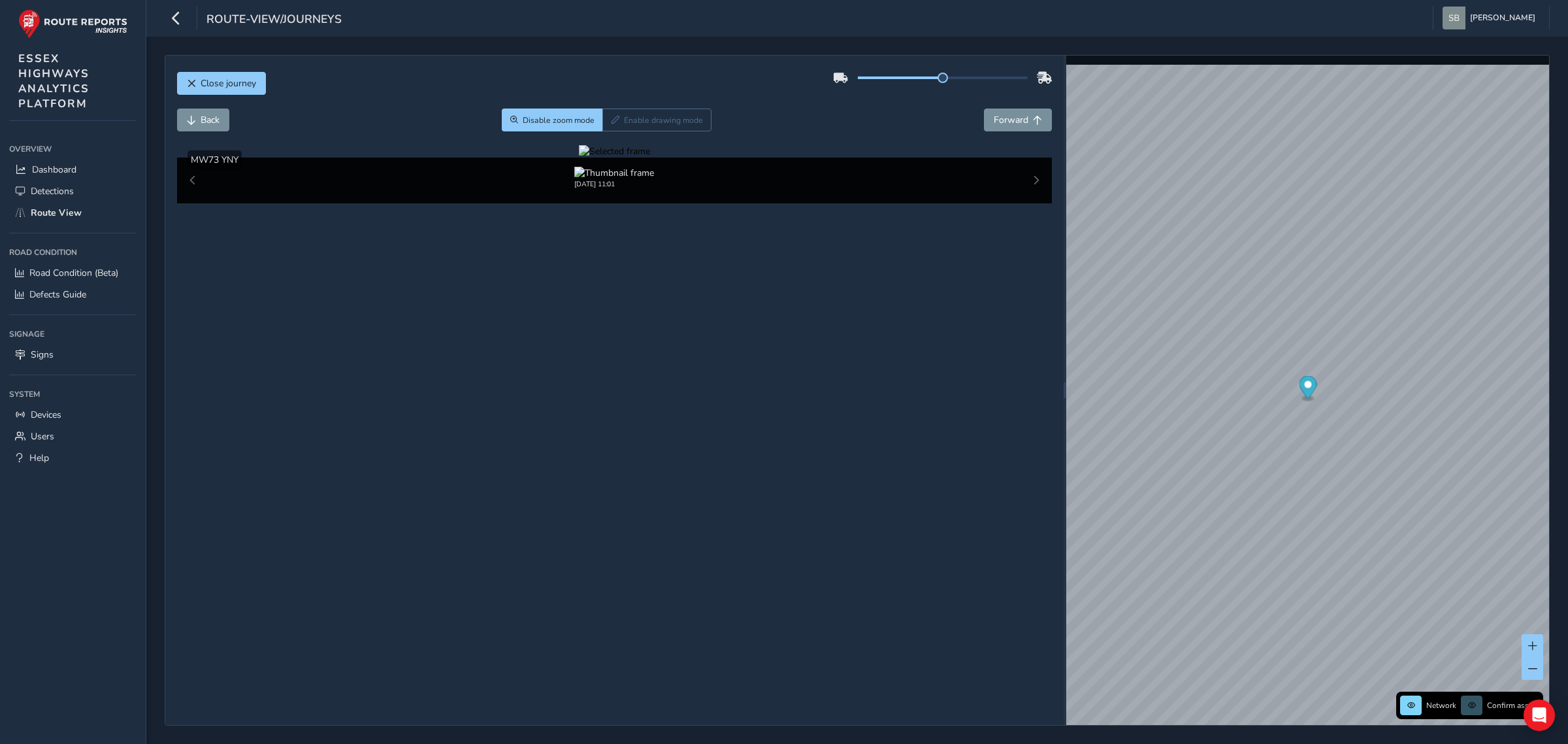
click at [579, 158] on div at bounding box center [615, 151] width 71 height 12
click at [201, 125] on span "Back" at bounding box center [210, 120] width 19 height 12
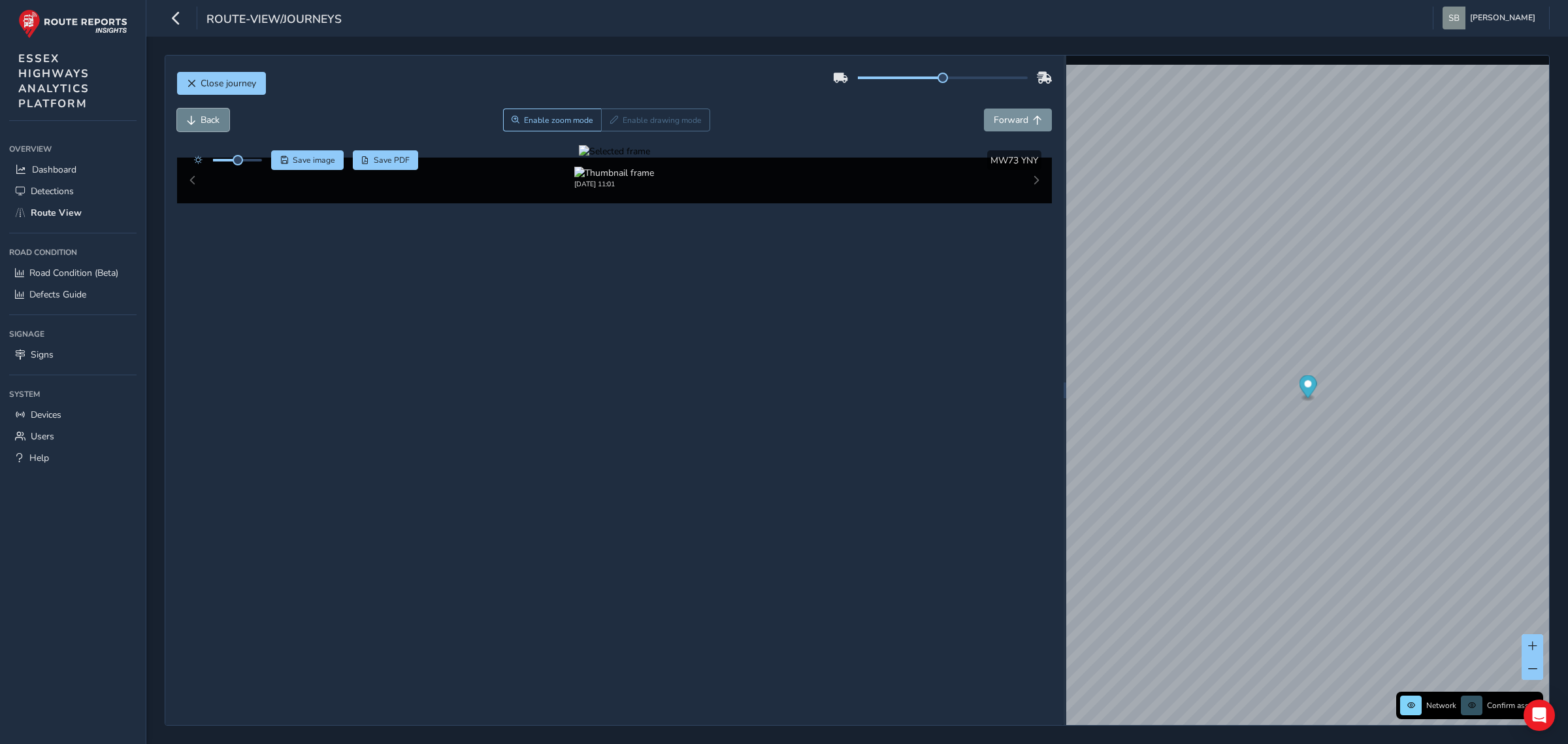
click at [201, 125] on span "Back" at bounding box center [210, 120] width 19 height 12
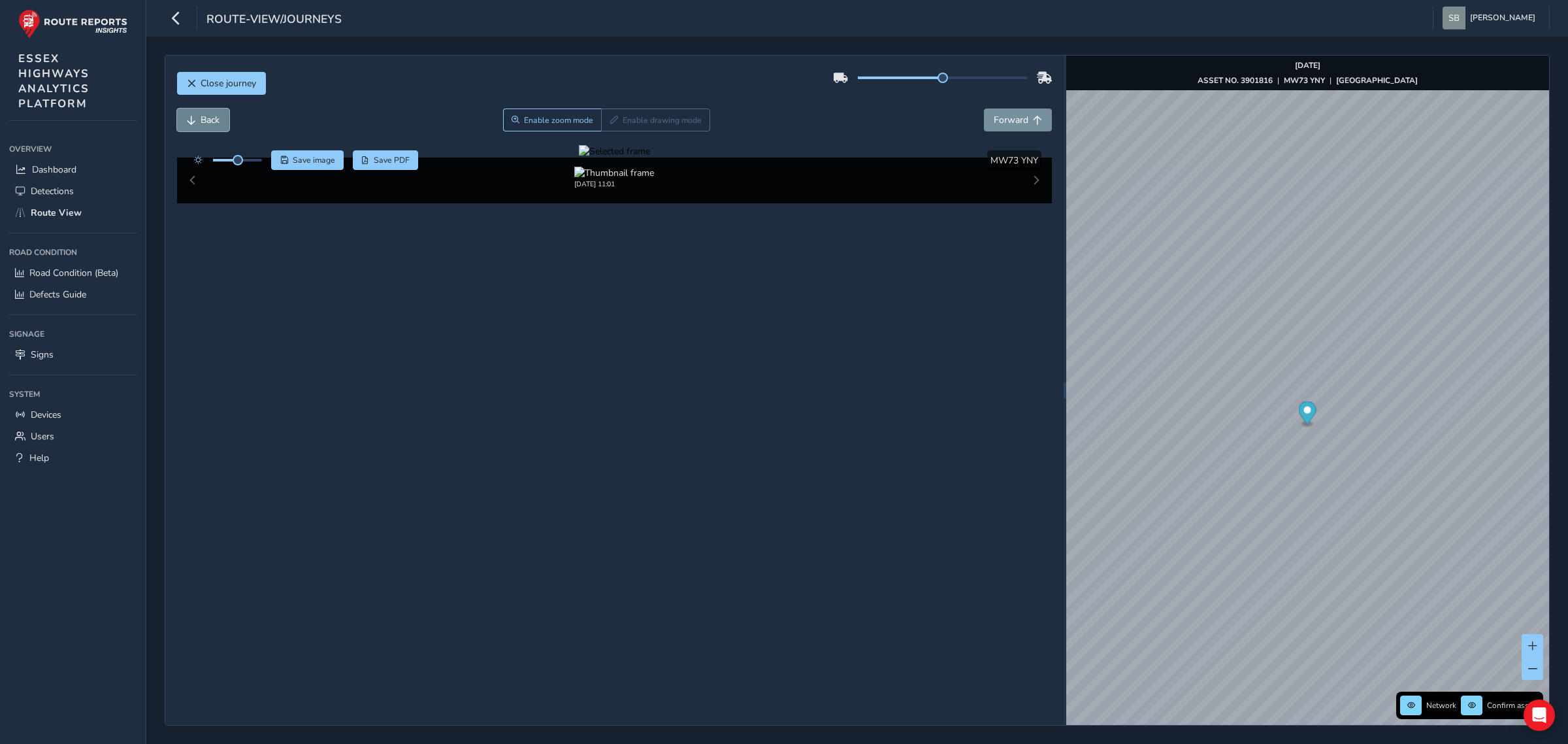
click at [201, 125] on span "Back" at bounding box center [210, 120] width 19 height 12
click at [247, 80] on span "Close journey" at bounding box center [228, 83] width 56 height 12
